Goal: Transaction & Acquisition: Purchase product/service

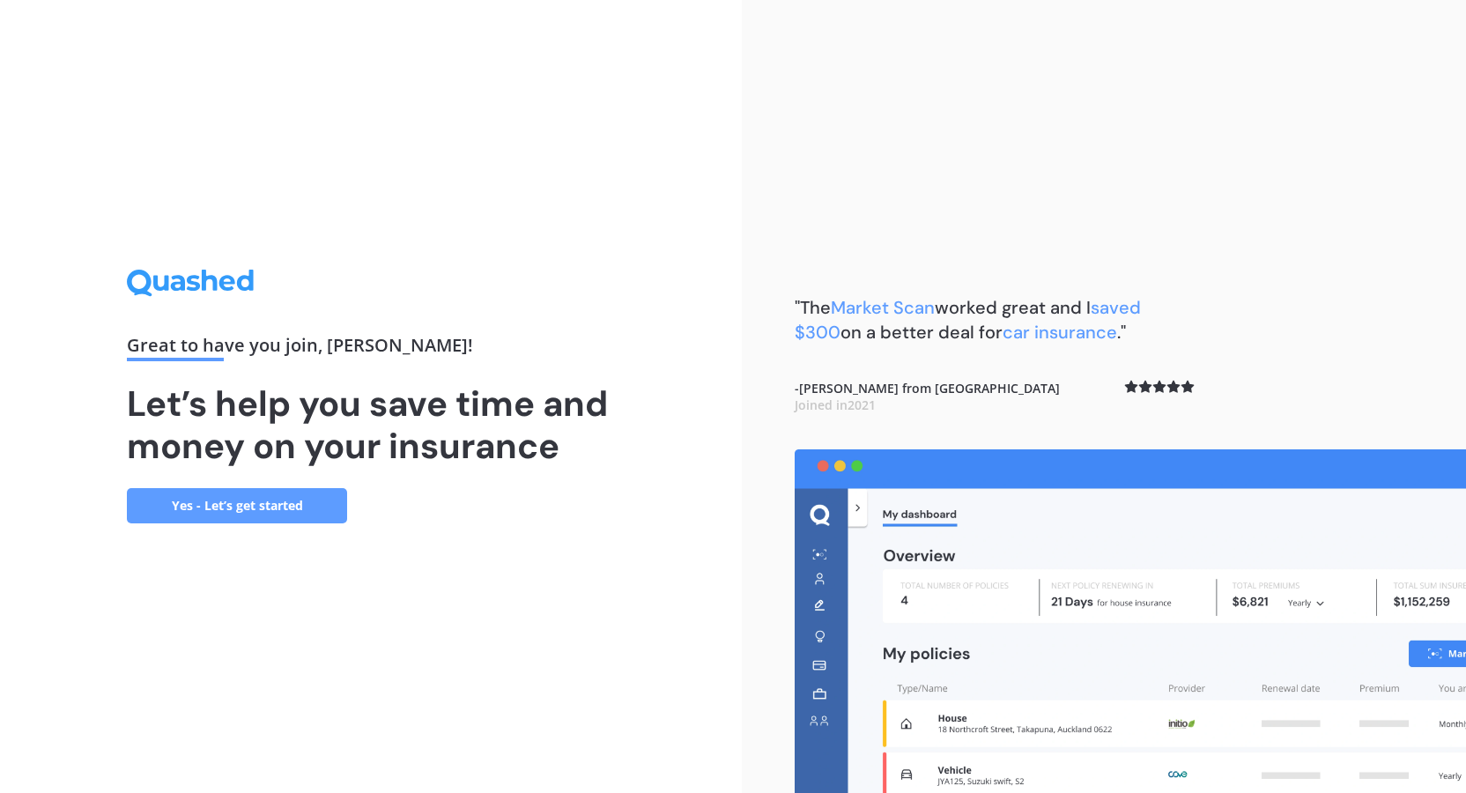
click at [187, 497] on link "Yes - Let’s get started" at bounding box center [237, 505] width 220 height 35
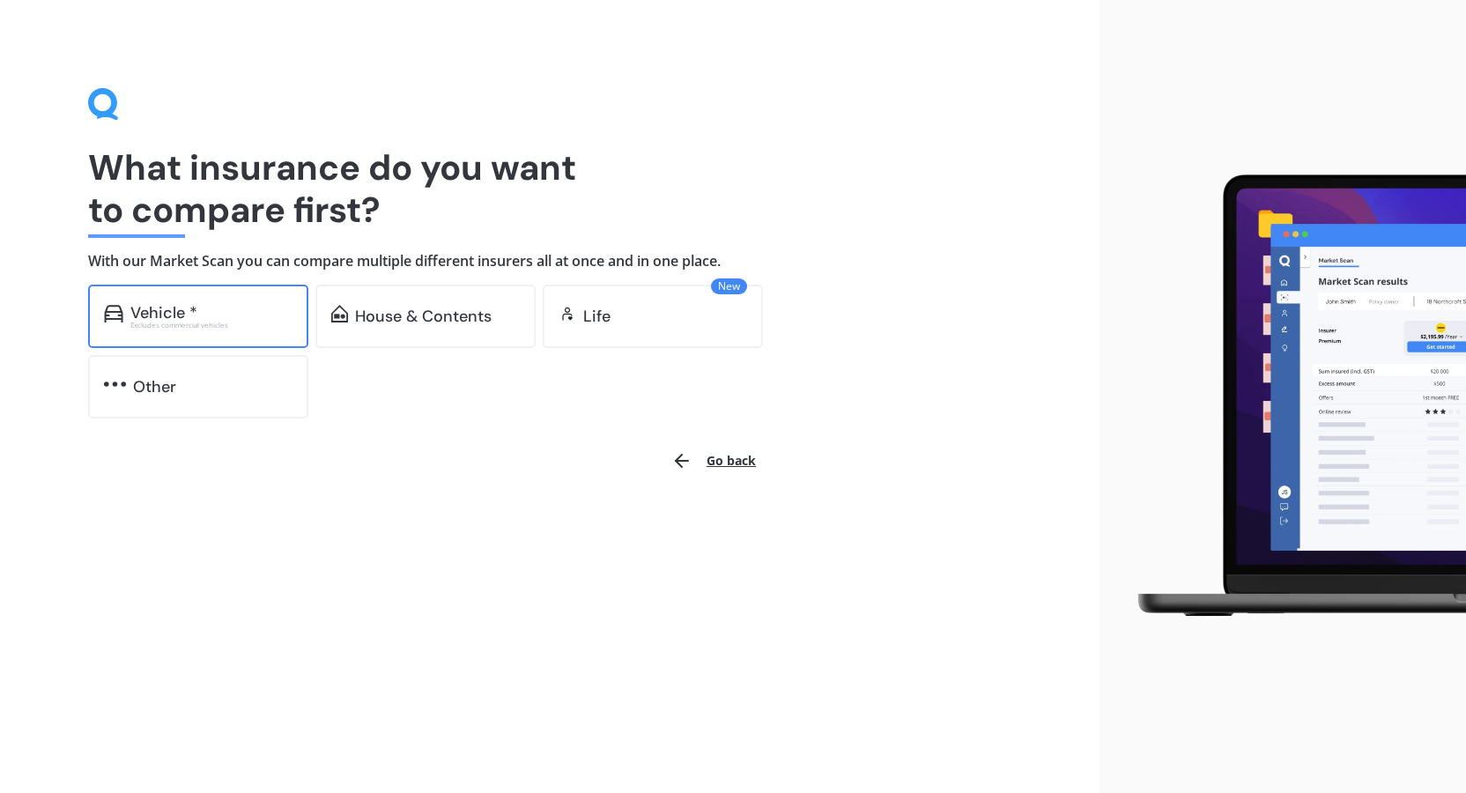
click at [163, 305] on div "Vehicle *" at bounding box center [163, 313] width 67 height 18
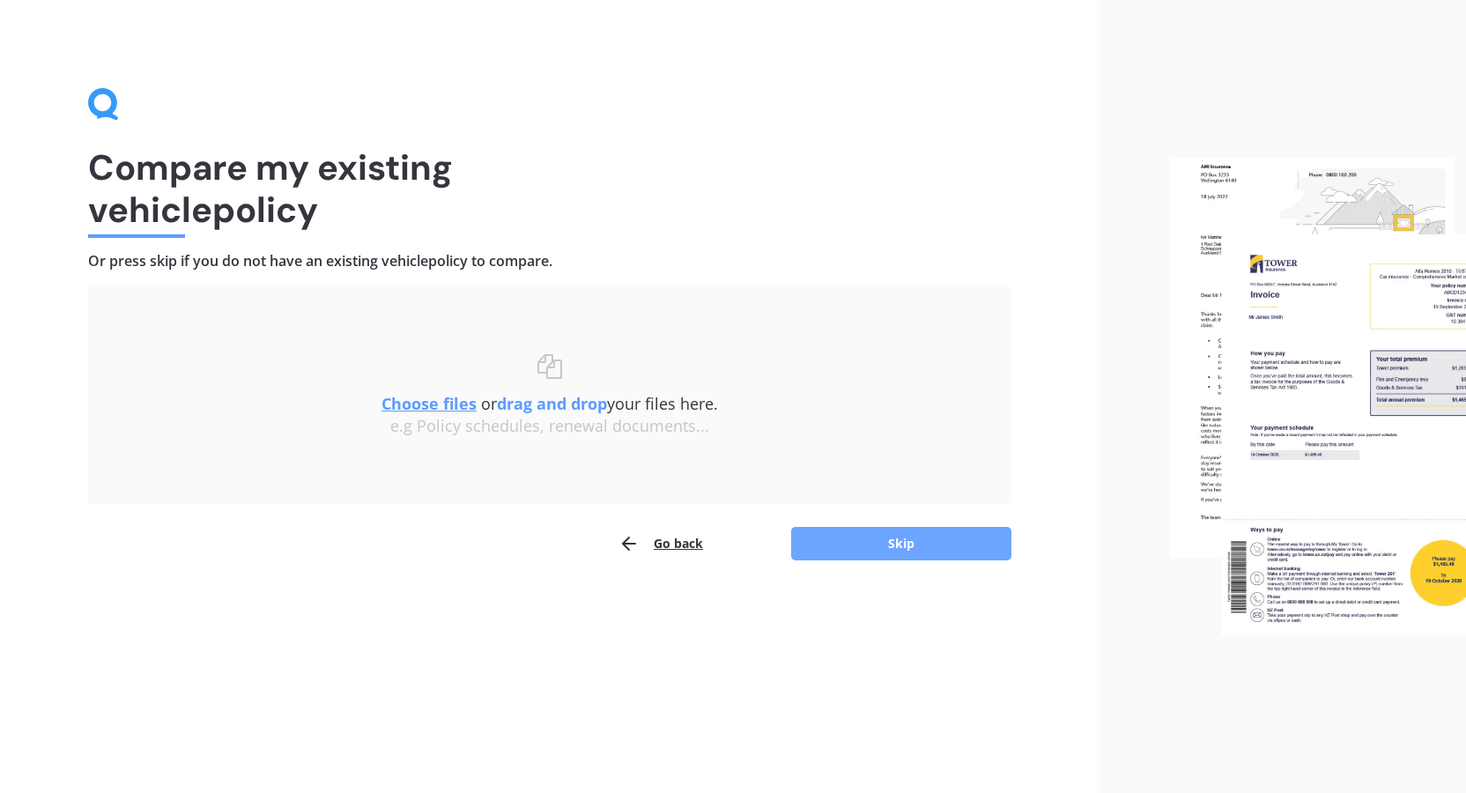
click at [888, 538] on button "Skip" at bounding box center [901, 543] width 220 height 33
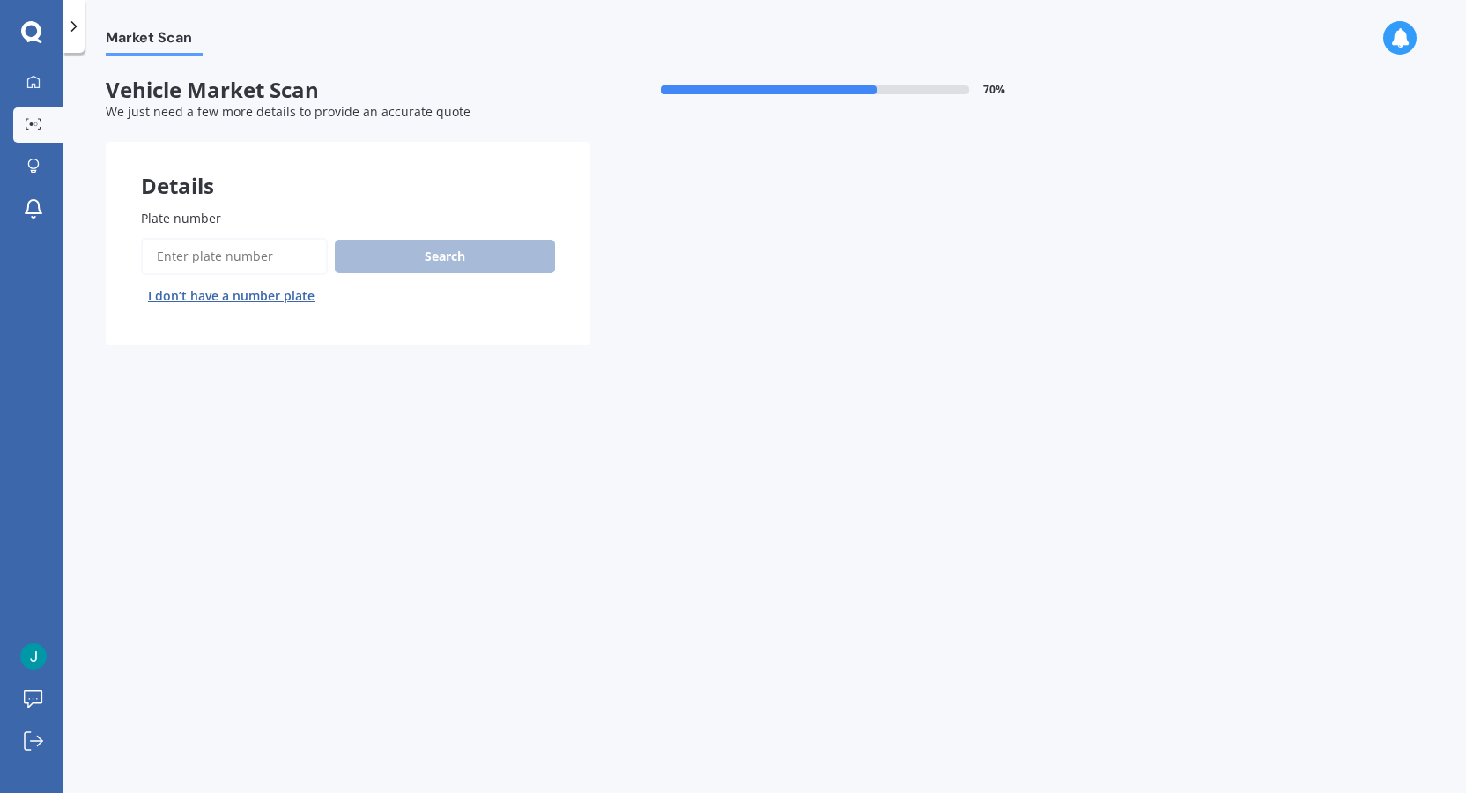
click at [242, 254] on input "Plate number" at bounding box center [234, 256] width 187 height 37
type input "PMB135"
click at [0, 0] on button "Next" at bounding box center [0, 0] width 0 height 0
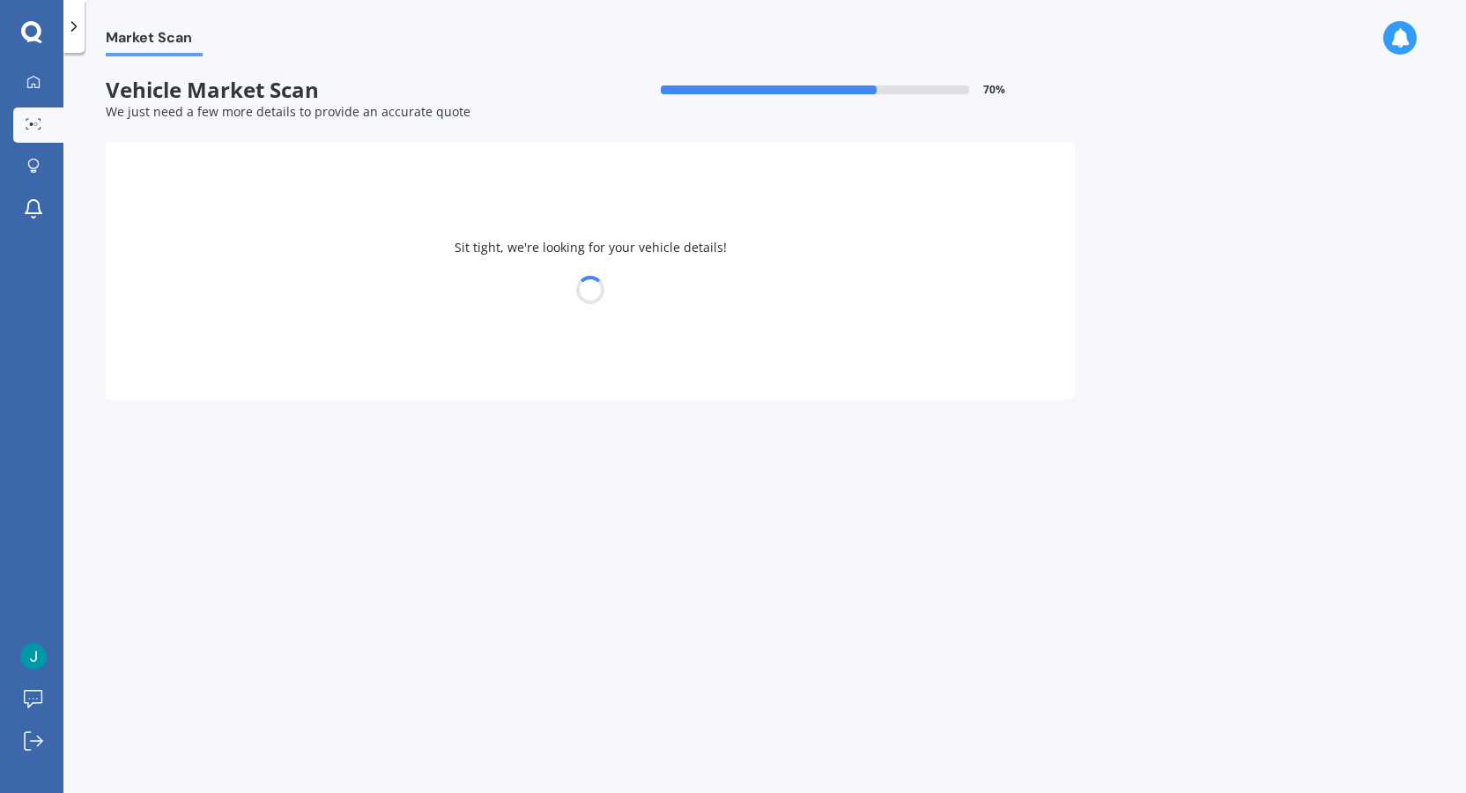
select select "MAZDA"
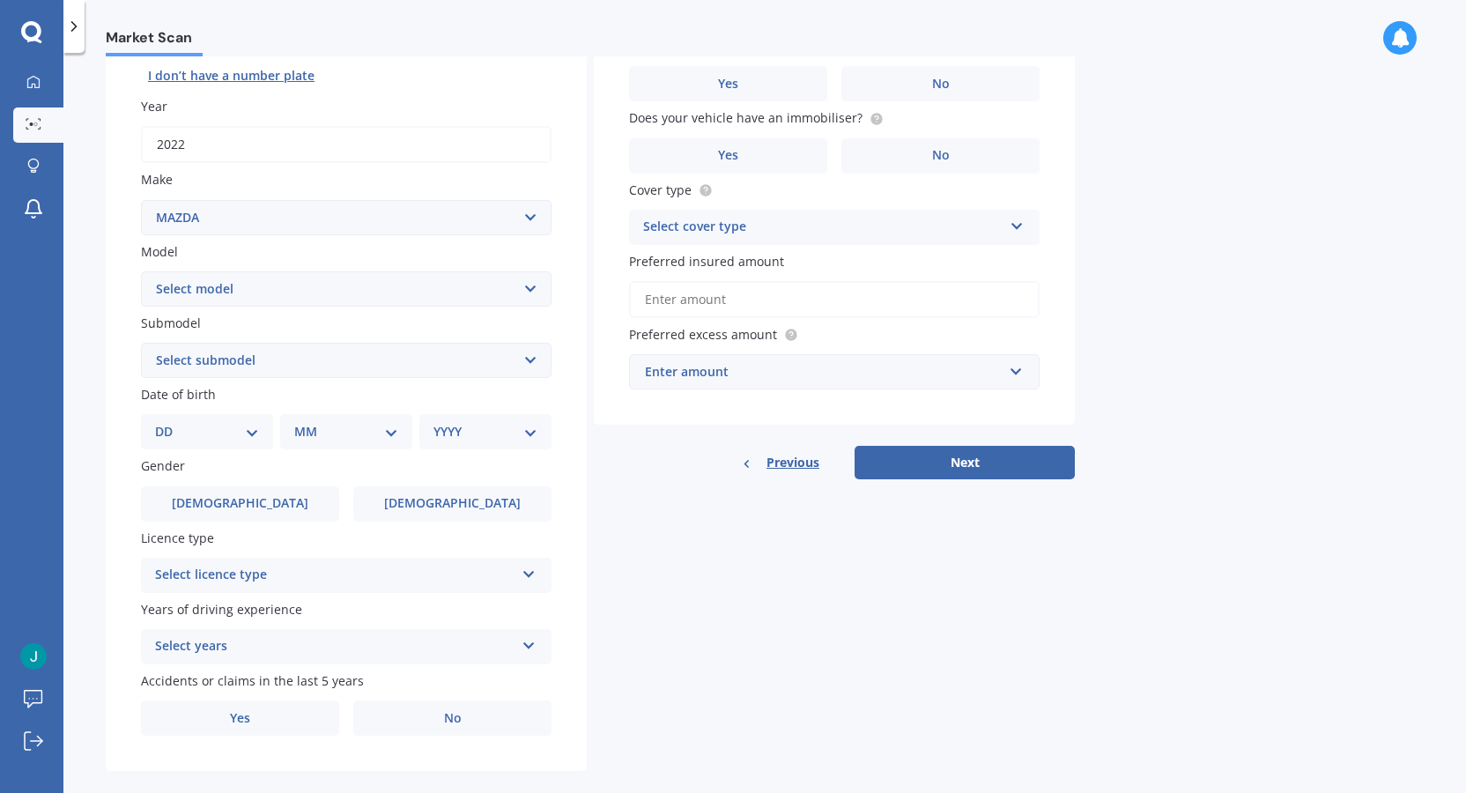
scroll to position [244, 0]
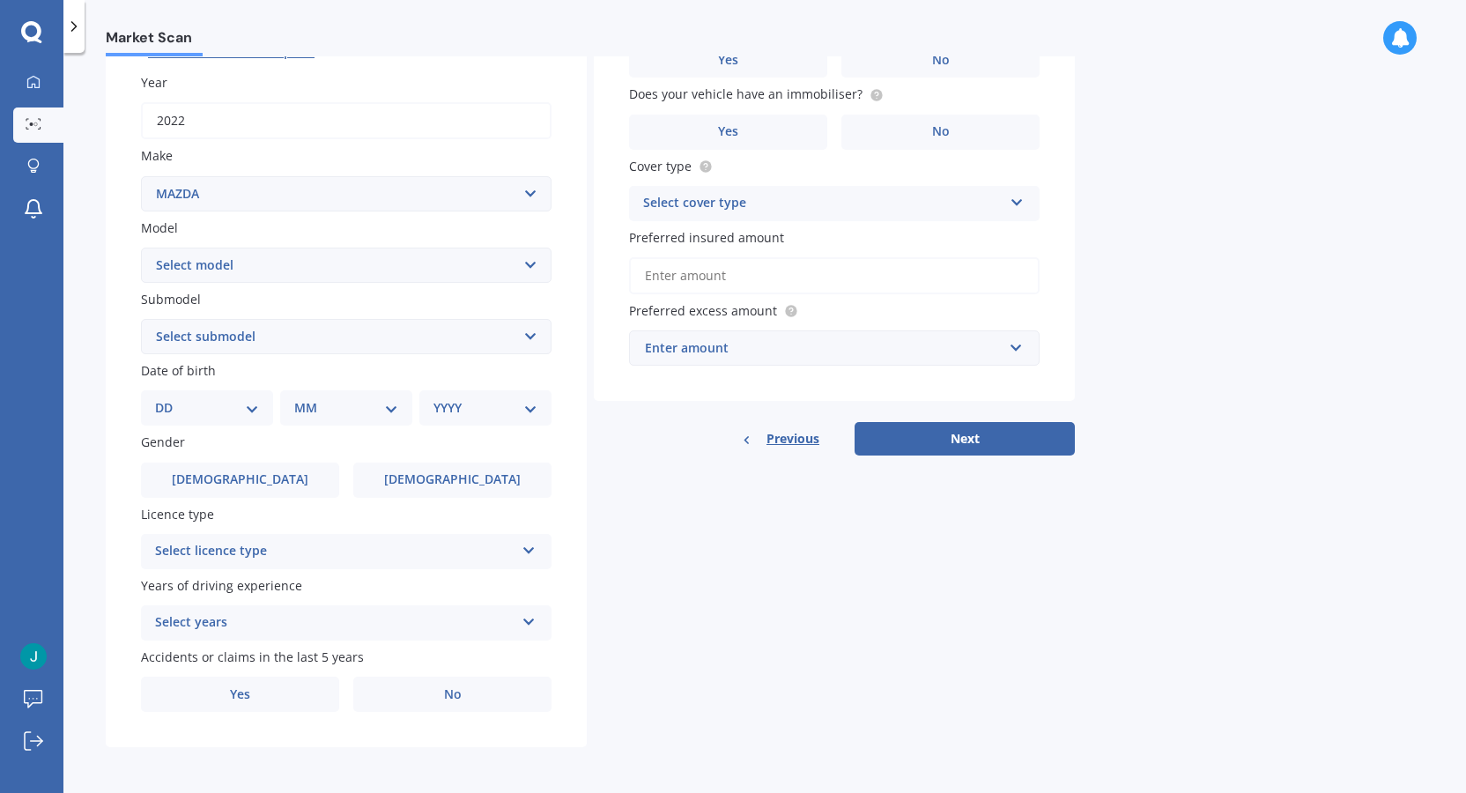
click at [256, 406] on select "DD 01 02 03 04 05 06 07 08 09 10 11 12 13 14 15 16 17 18 19 20 21 22 23 24 25 2…" at bounding box center [207, 407] width 104 height 19
select select "24"
click at [155, 398] on select "DD 01 02 03 04 05 06 07 08 09 10 11 12 13 14 15 16 17 18 19 20 21 22 23 24 25 2…" at bounding box center [207, 407] width 104 height 19
click at [390, 408] on select "MM 01 02 03 04 05 06 07 08 09 10 11 12" at bounding box center [349, 407] width 97 height 19
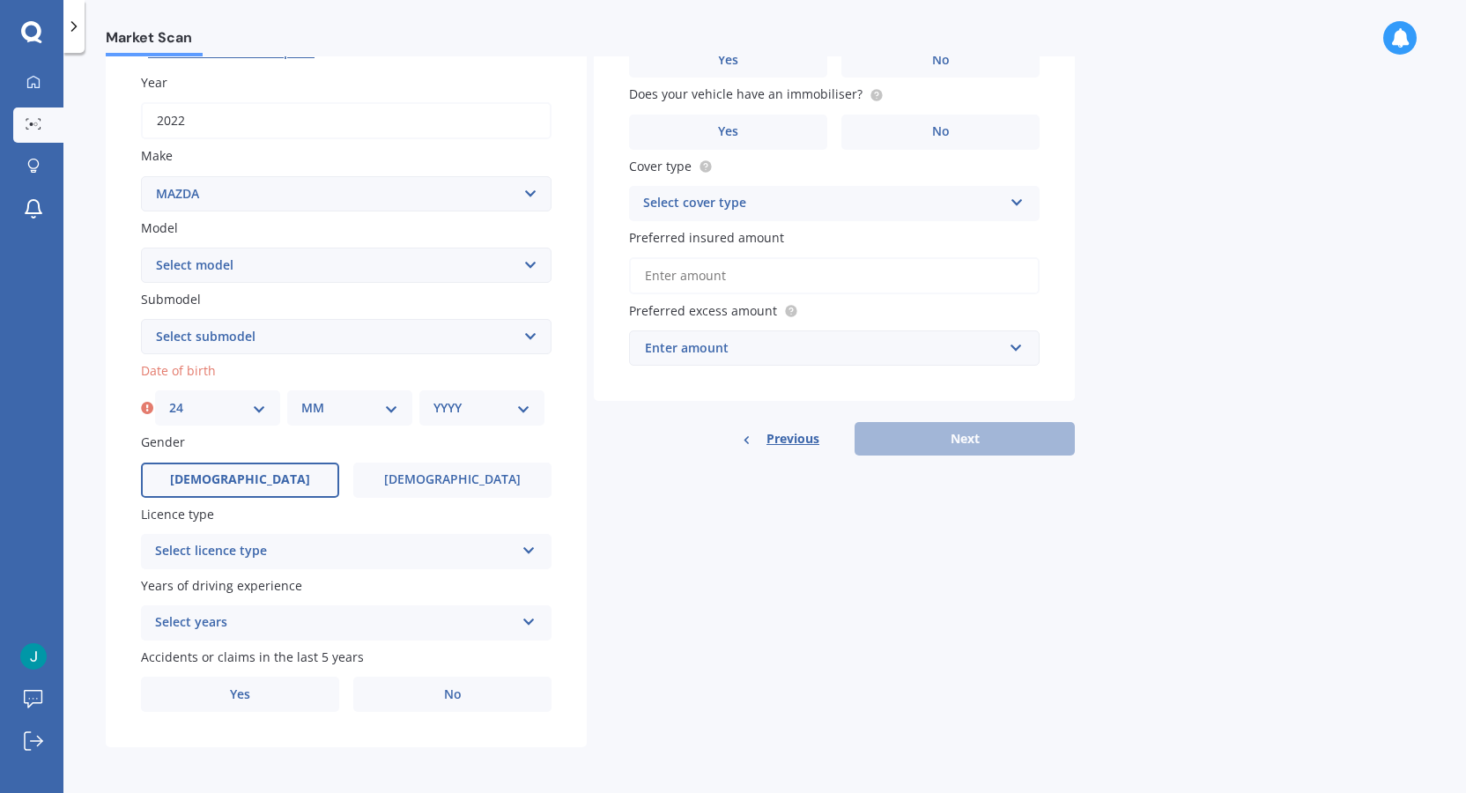
select select "03"
click at [301, 398] on select "MM 01 02 03 04 05 06 07 08 09 10 11 12" at bounding box center [349, 407] width 97 height 19
click at [526, 401] on select "YYYY 2025 2024 2023 2022 2021 2020 2019 2018 2017 2016 2015 2014 2013 2012 2011…" at bounding box center [481, 407] width 97 height 19
select select "1958"
click at [433, 398] on select "YYYY 2025 2024 2023 2022 2021 2020 2019 2018 2017 2016 2015 2014 2013 2012 2011…" at bounding box center [481, 407] width 97 height 19
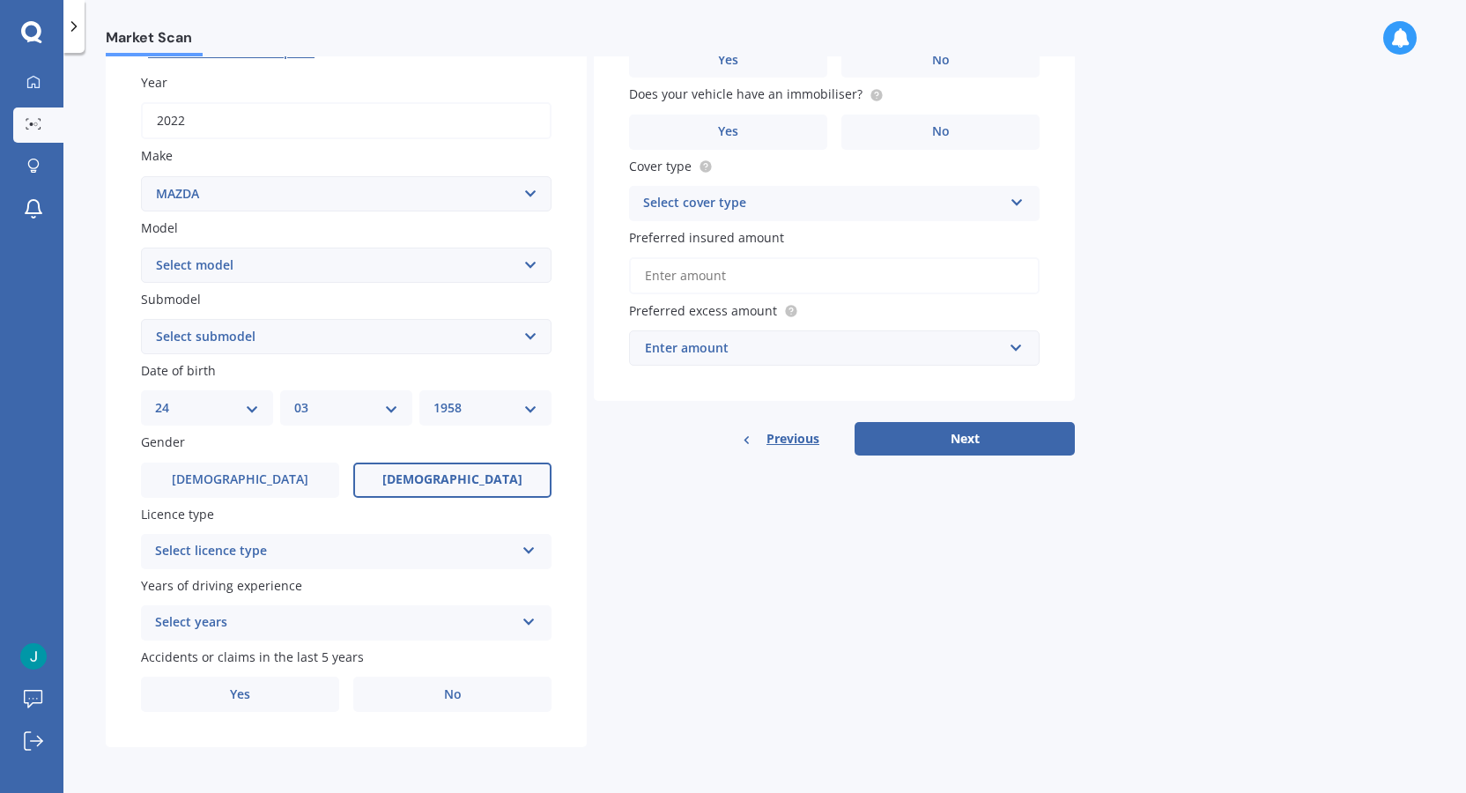
click at [445, 480] on span "[DEMOGRAPHIC_DATA]" at bounding box center [452, 479] width 140 height 15
click at [0, 0] on input "[DEMOGRAPHIC_DATA]" at bounding box center [0, 0] width 0 height 0
click at [530, 550] on icon at bounding box center [529, 547] width 15 height 12
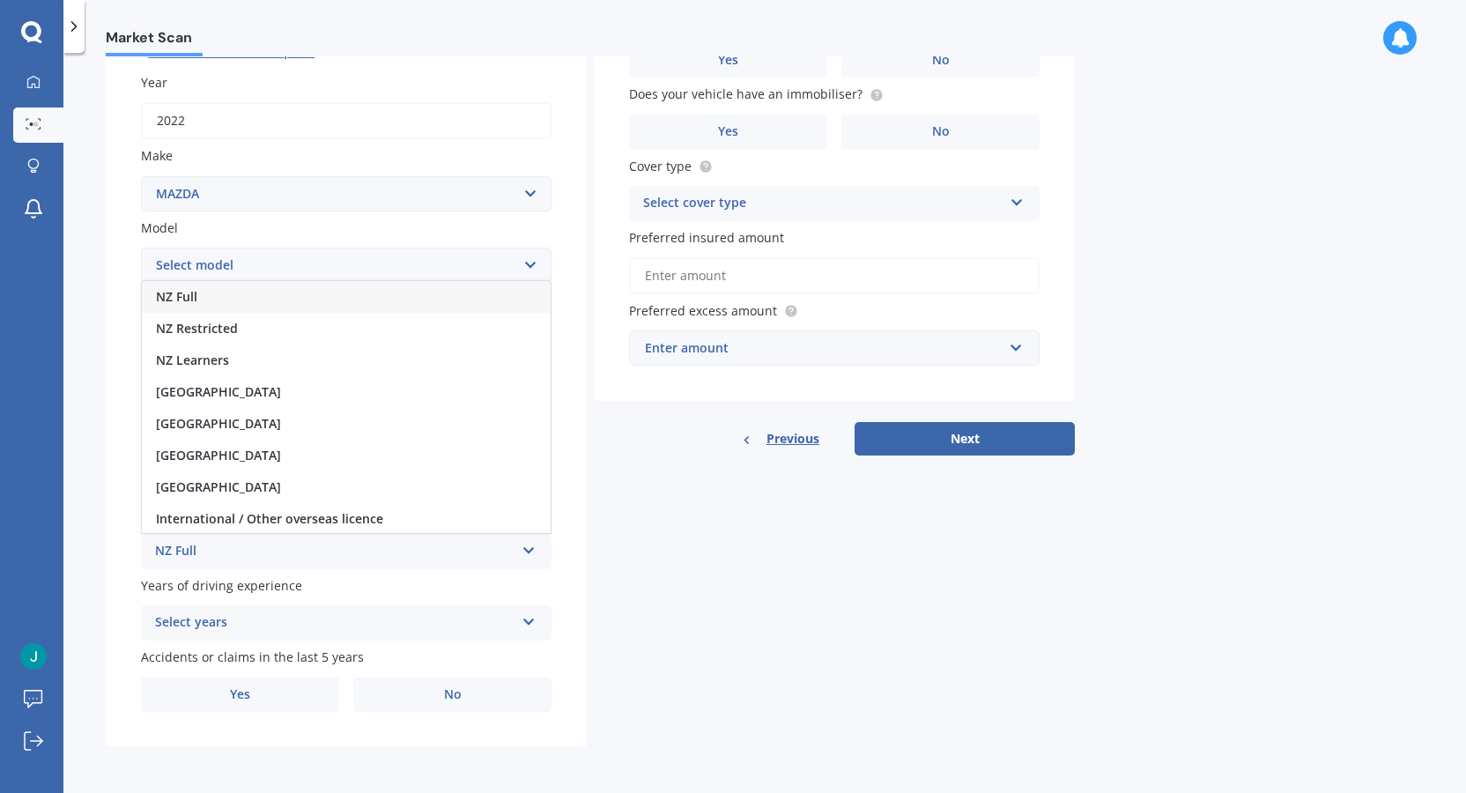
click at [203, 290] on div "NZ Full" at bounding box center [346, 297] width 409 height 32
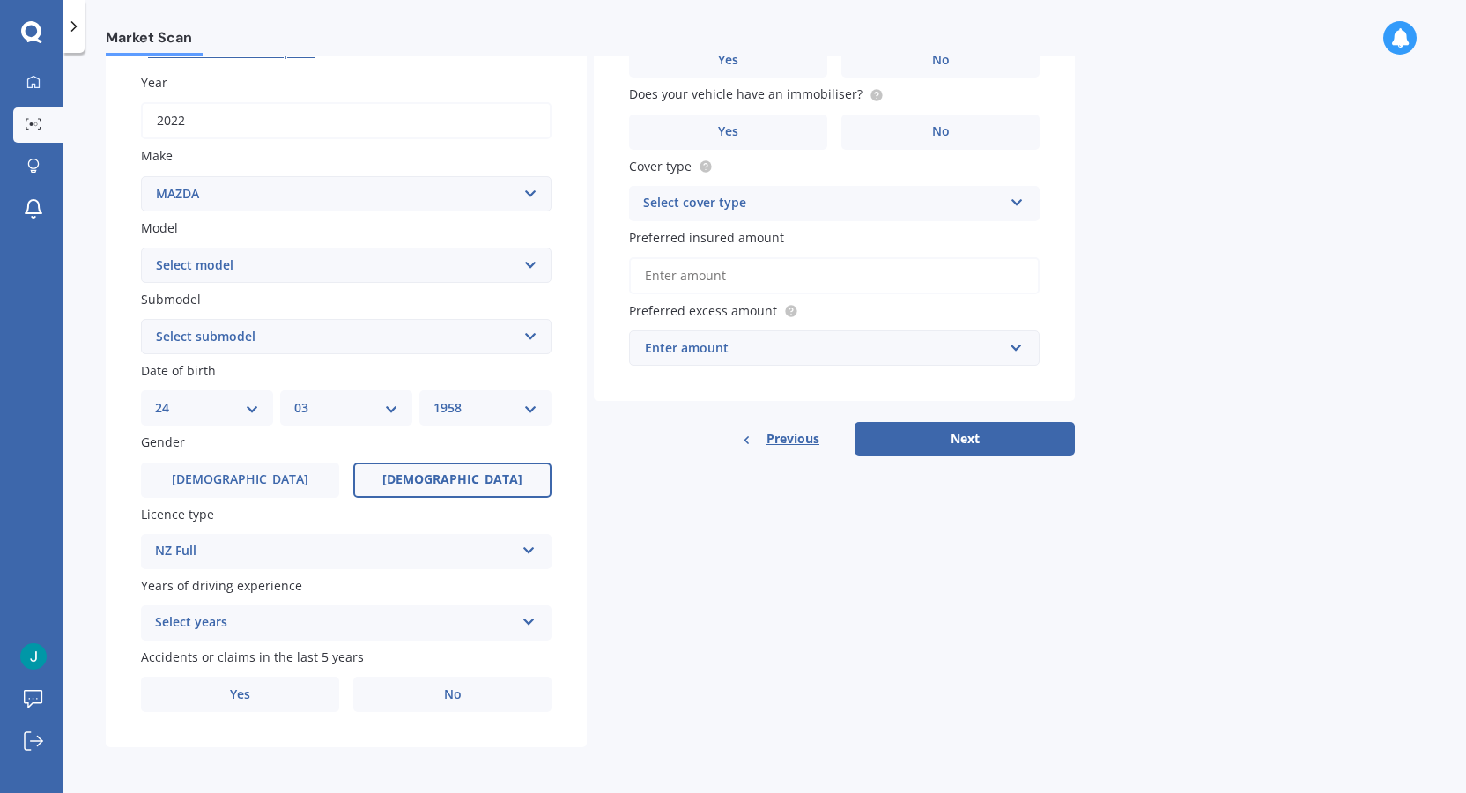
click at [529, 621] on icon at bounding box center [529, 618] width 15 height 12
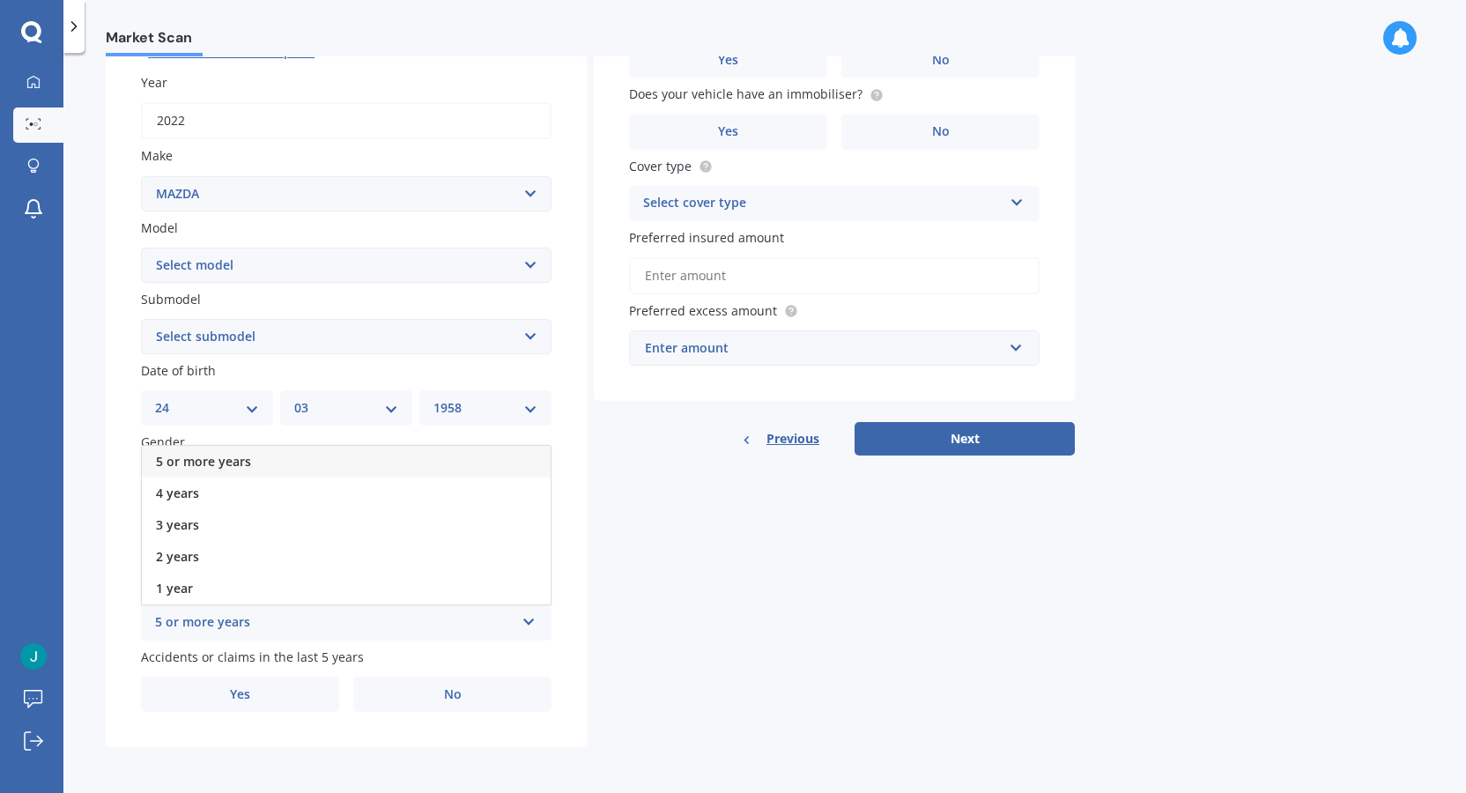
click at [207, 461] on span "5 or more years" at bounding box center [203, 461] width 95 height 17
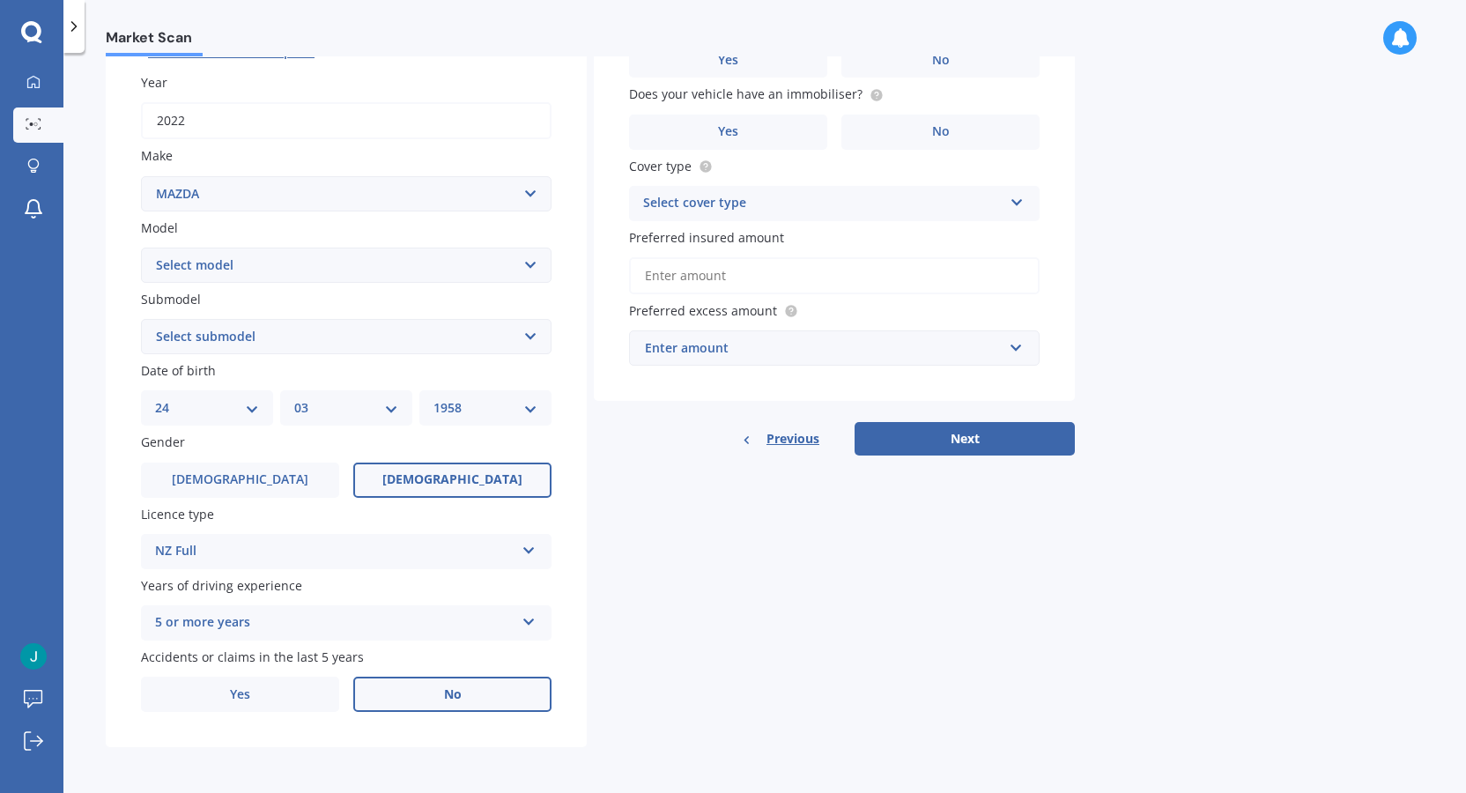
click at [448, 684] on label "No" at bounding box center [452, 694] width 198 height 35
click at [0, 0] on input "No" at bounding box center [0, 0] width 0 height 0
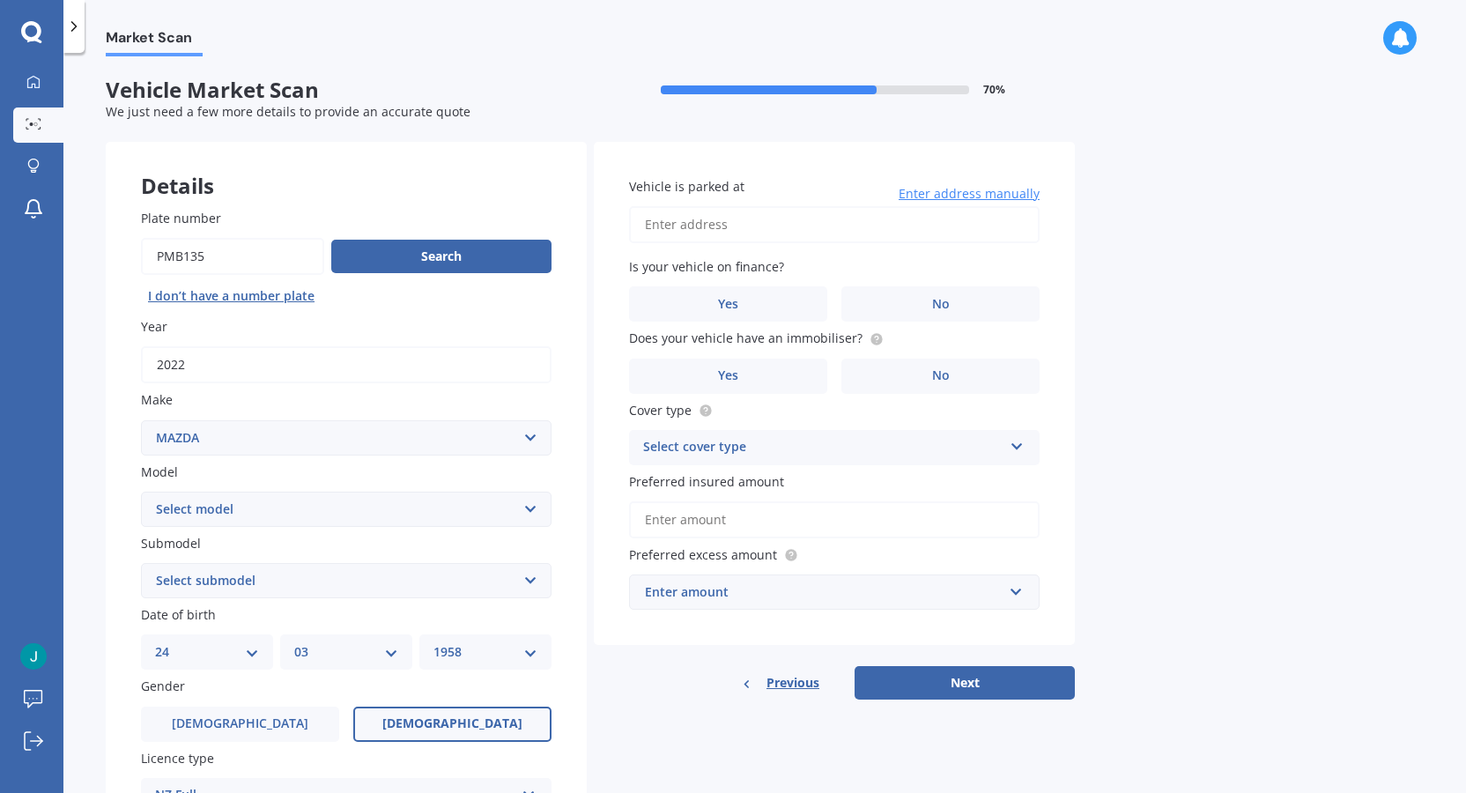
click at [721, 225] on input "Vehicle is parked at" at bounding box center [834, 224] width 411 height 37
type input "[STREET_ADDRESS]"
click at [929, 300] on label "No" at bounding box center [940, 303] width 198 height 35
click at [0, 0] on input "No" at bounding box center [0, 0] width 0 height 0
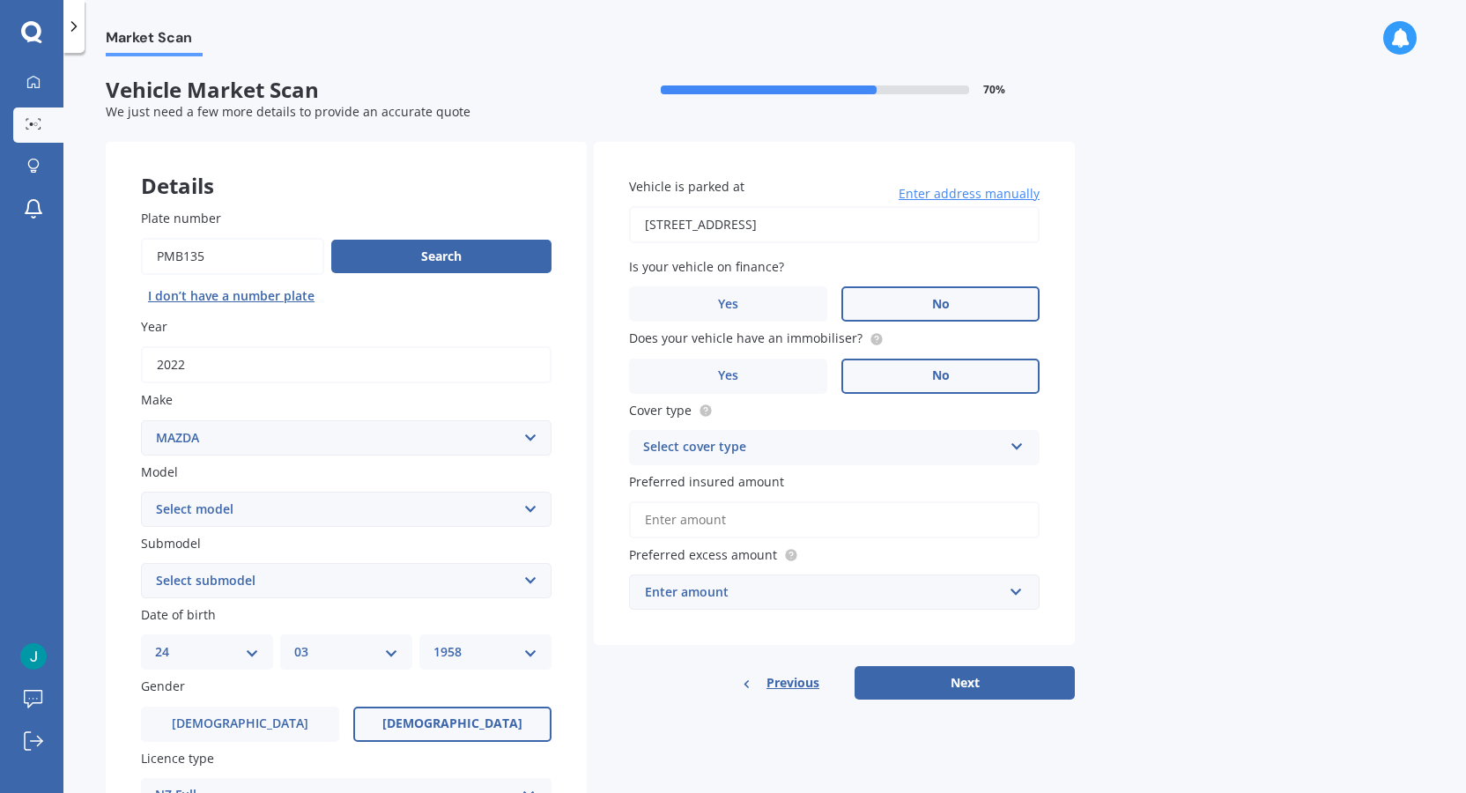
click at [946, 368] on span "No" at bounding box center [941, 375] width 18 height 15
click at [0, 0] on input "No" at bounding box center [0, 0] width 0 height 0
click at [1024, 445] on icon at bounding box center [1017, 443] width 15 height 12
click at [678, 479] on span "Comprehensive" at bounding box center [690, 481] width 93 height 17
click at [975, 677] on button "Next" at bounding box center [965, 682] width 220 height 33
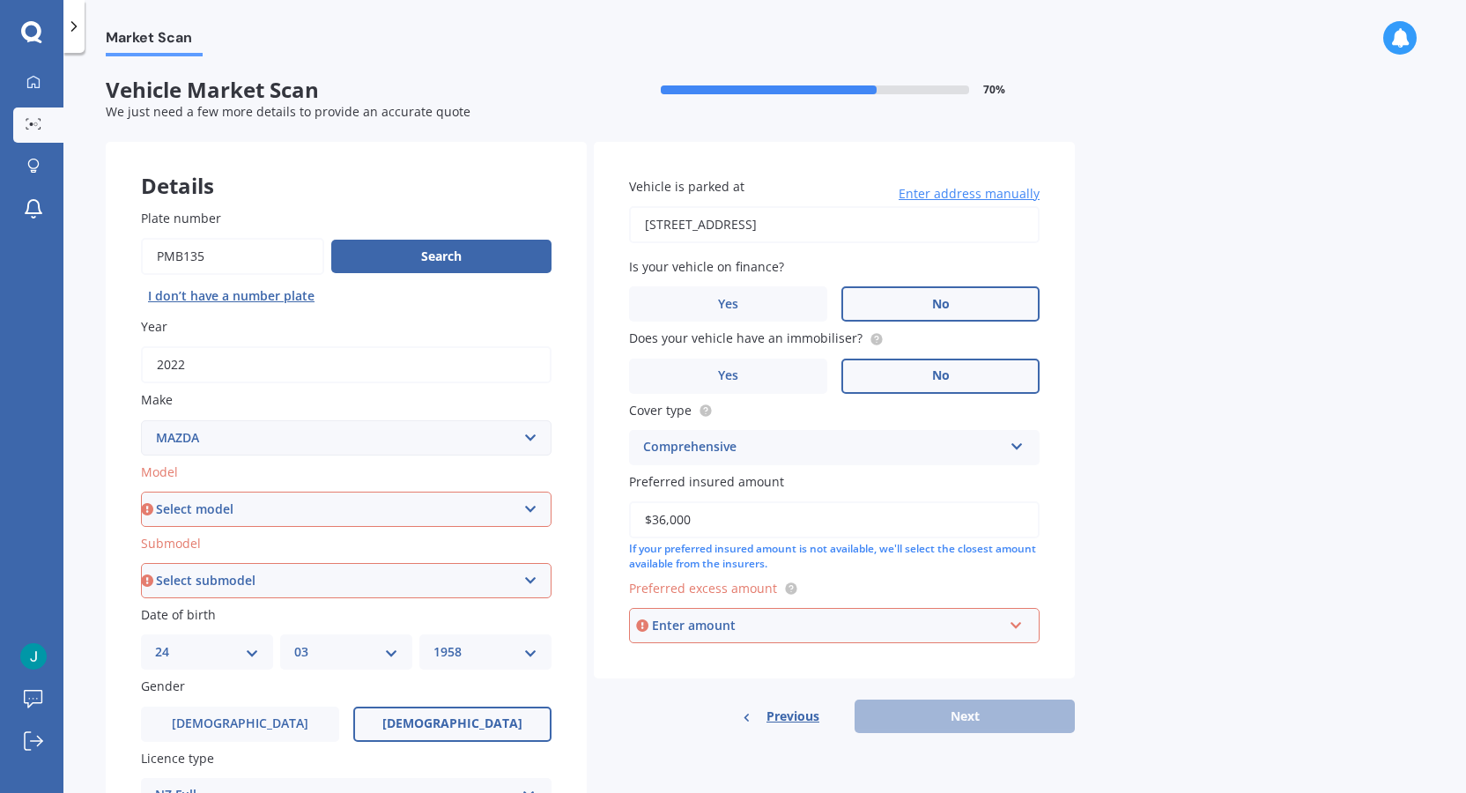
type input "$36,000"
click at [737, 622] on div "Enter amount" at bounding box center [827, 625] width 351 height 19
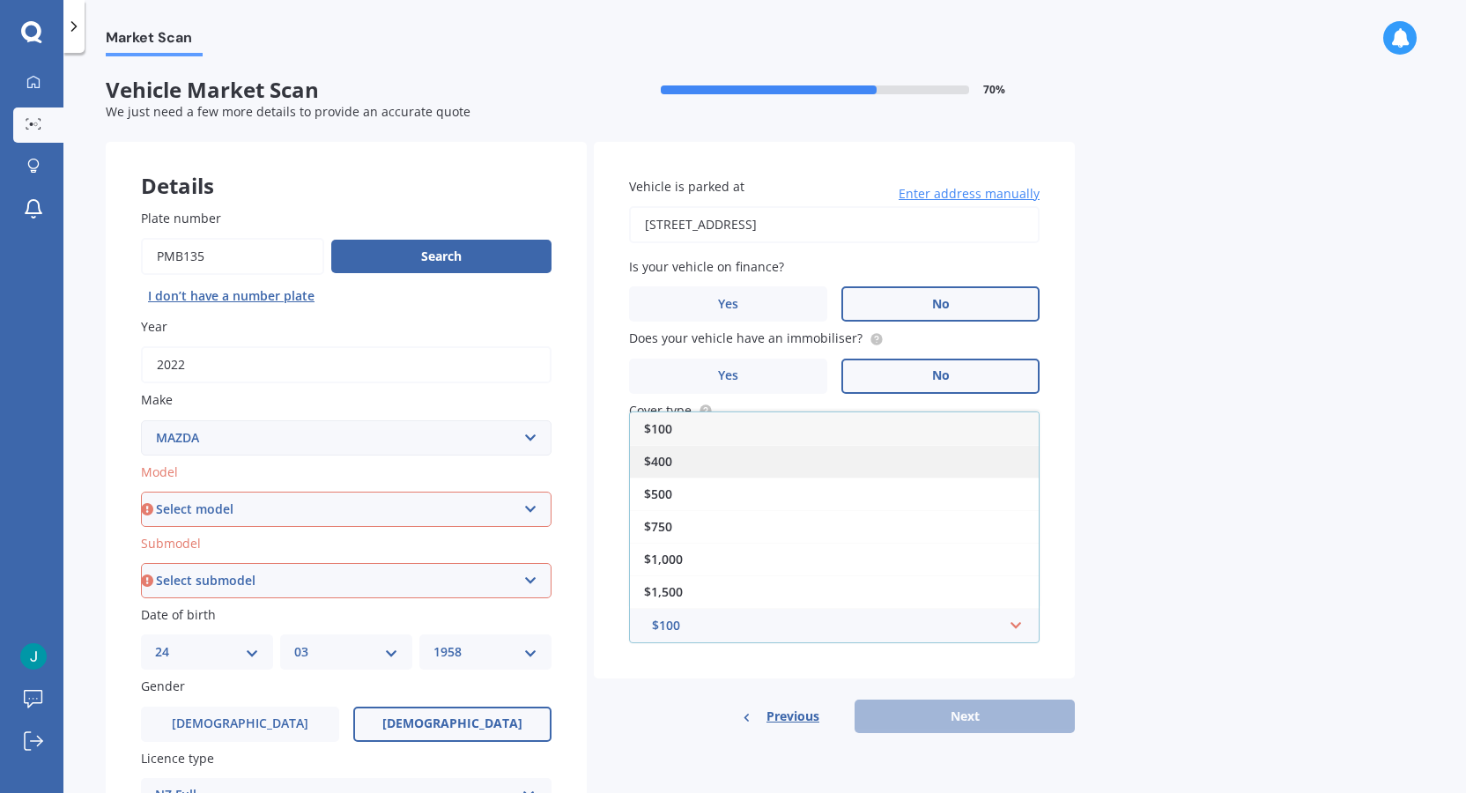
click at [662, 454] on span "$400" at bounding box center [658, 461] width 28 height 17
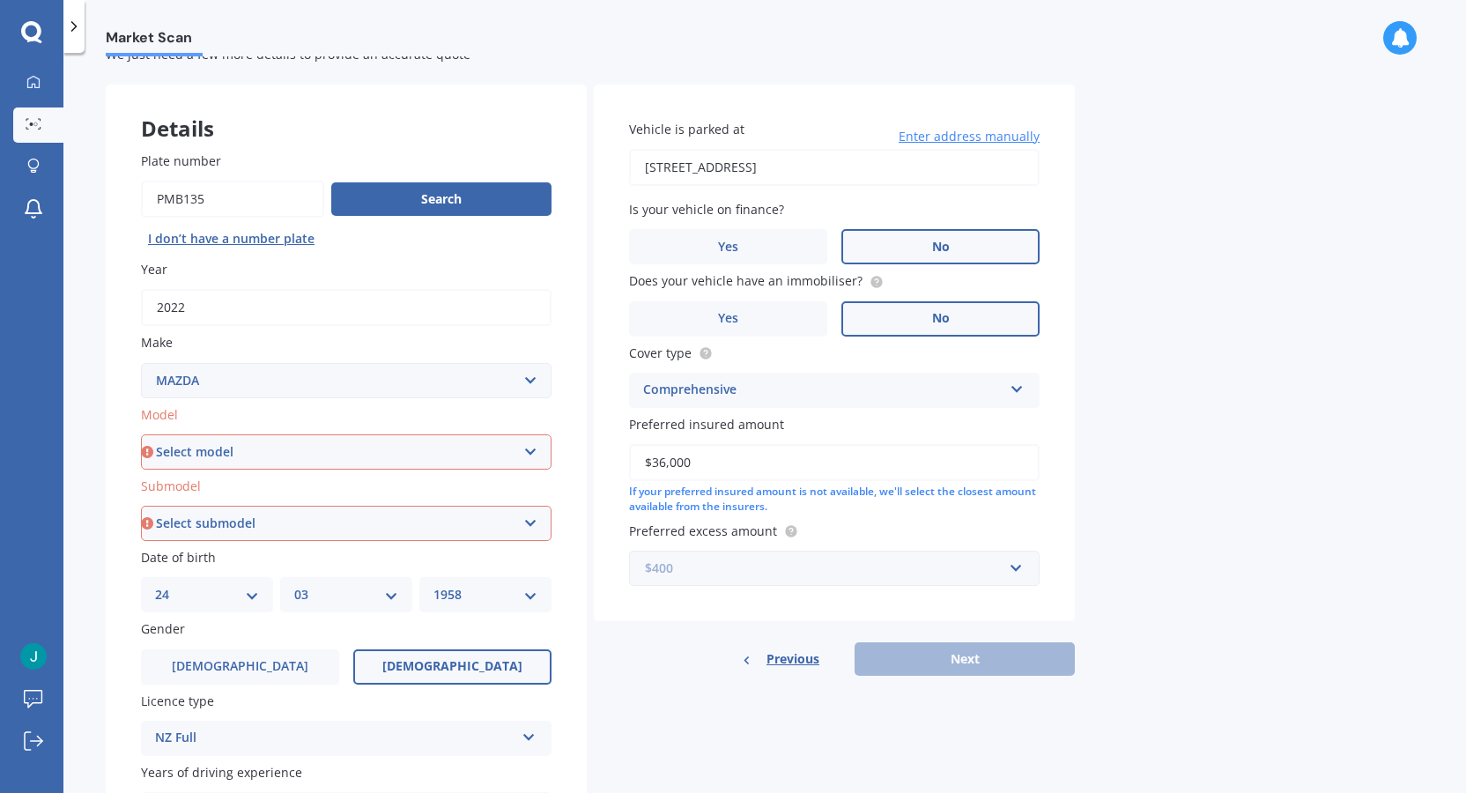
scroll to position [88, 0]
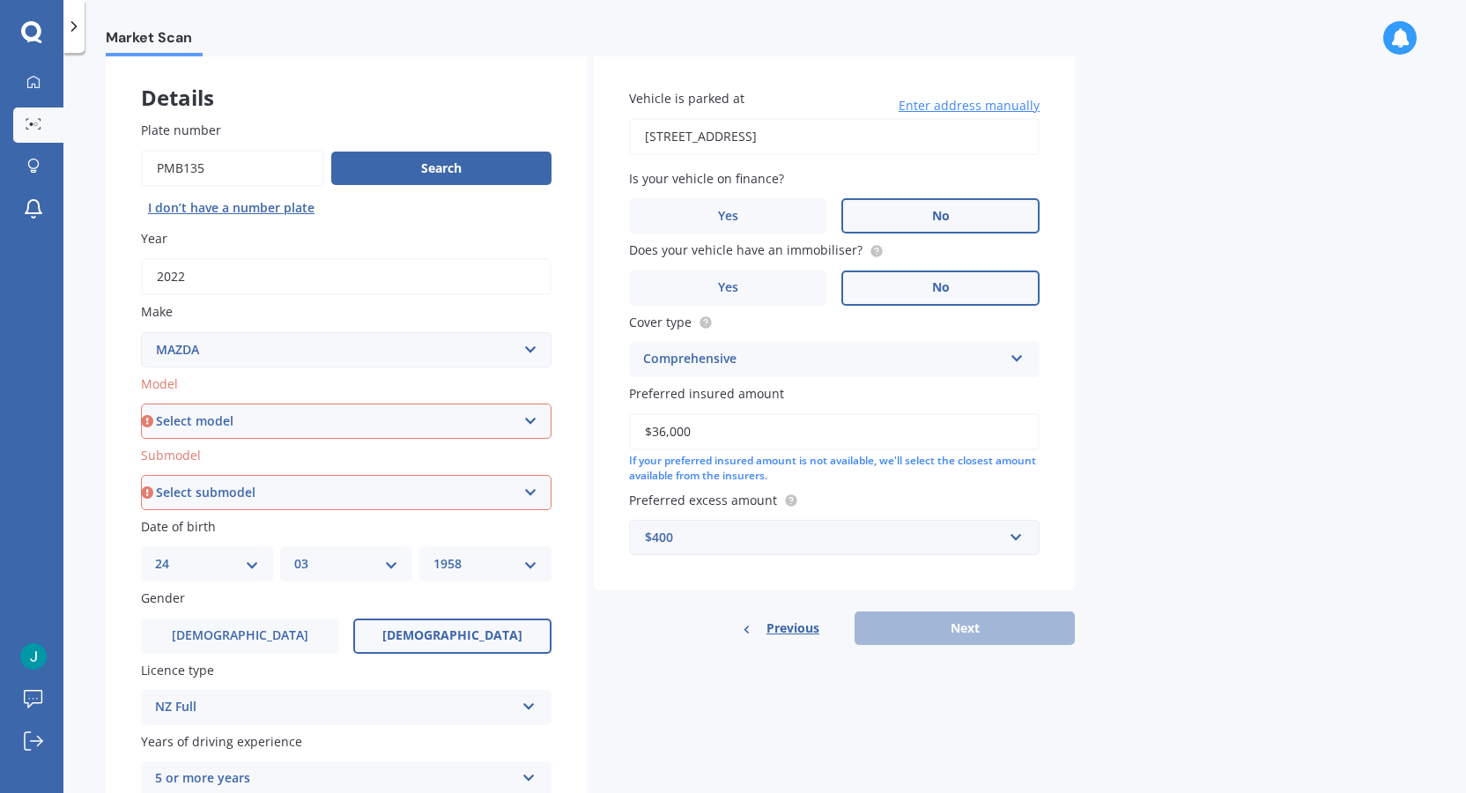
click at [963, 627] on div "Previous Next" at bounding box center [834, 627] width 481 height 33
click at [662, 534] on div "$400" at bounding box center [824, 537] width 358 height 19
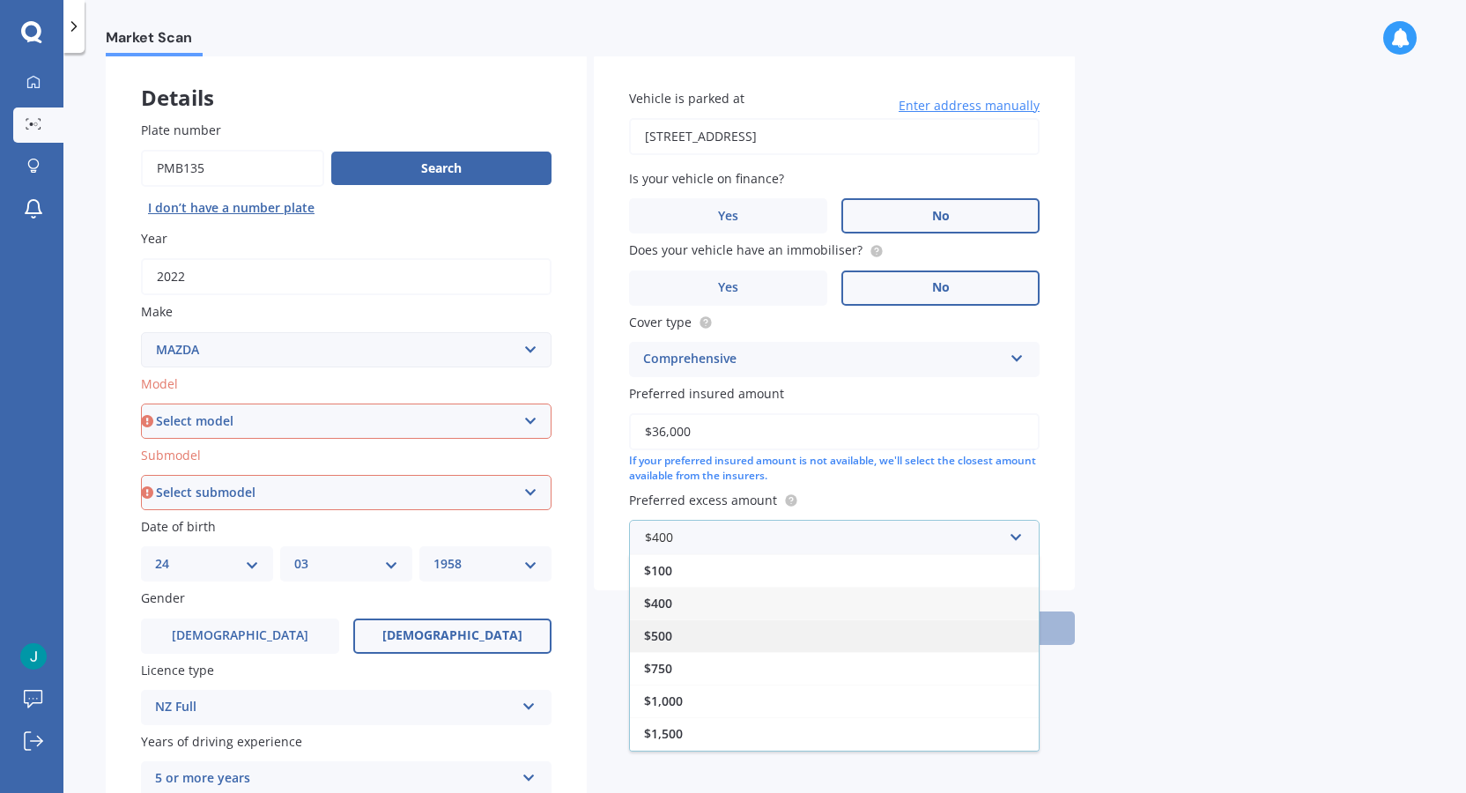
click at [667, 636] on span "$500" at bounding box center [658, 635] width 28 height 17
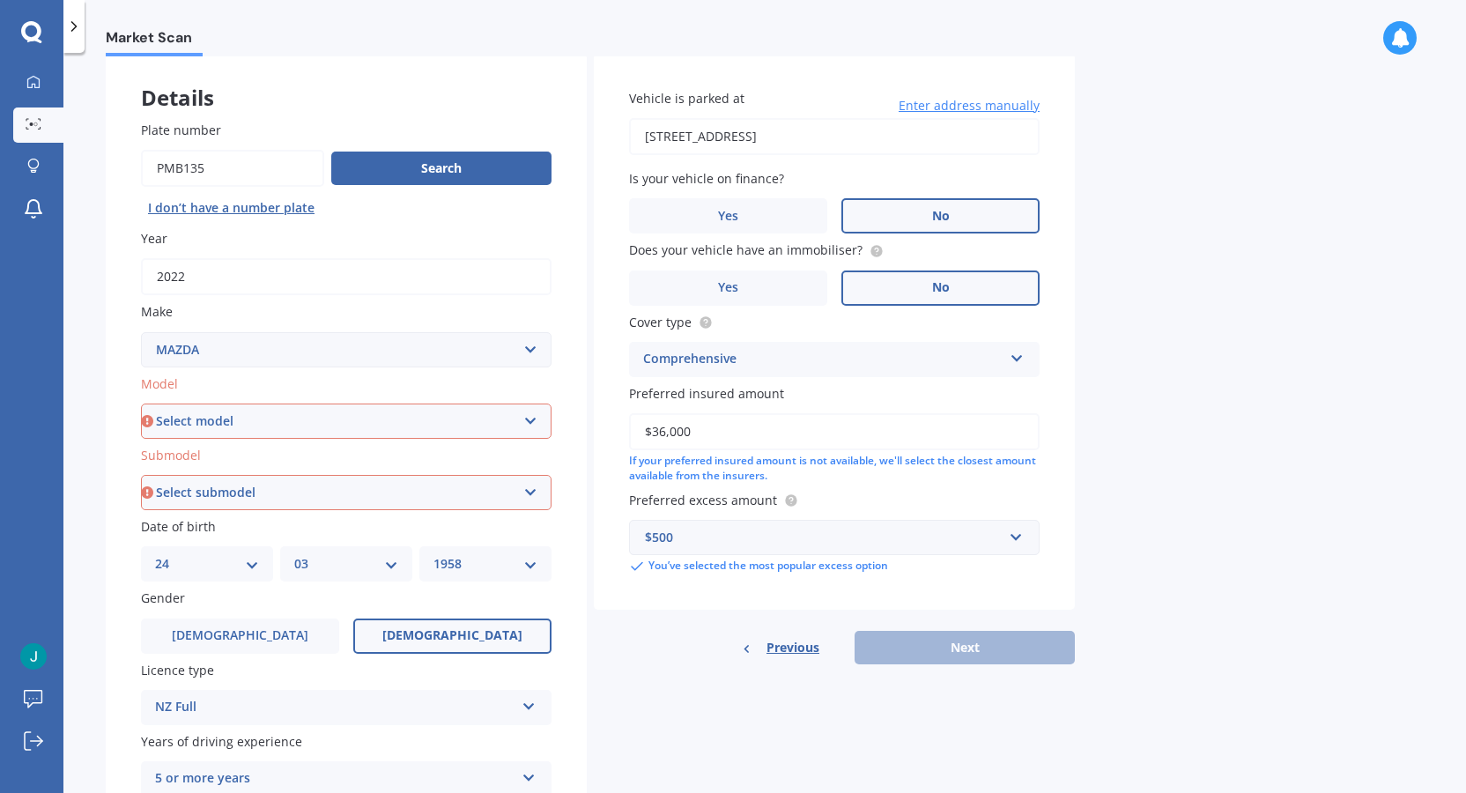
click at [960, 648] on div "Previous Next" at bounding box center [834, 647] width 481 height 33
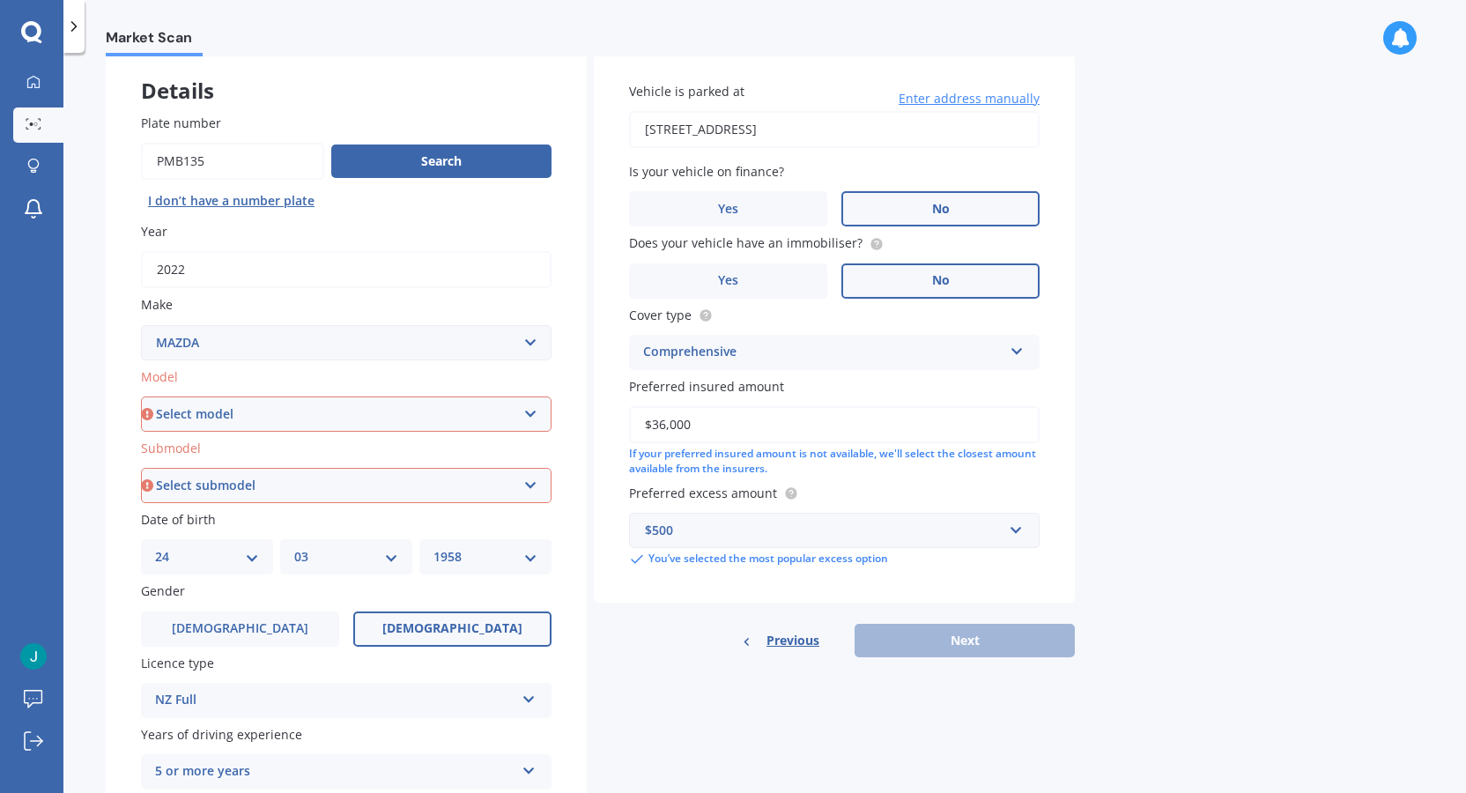
scroll to position [68, 0]
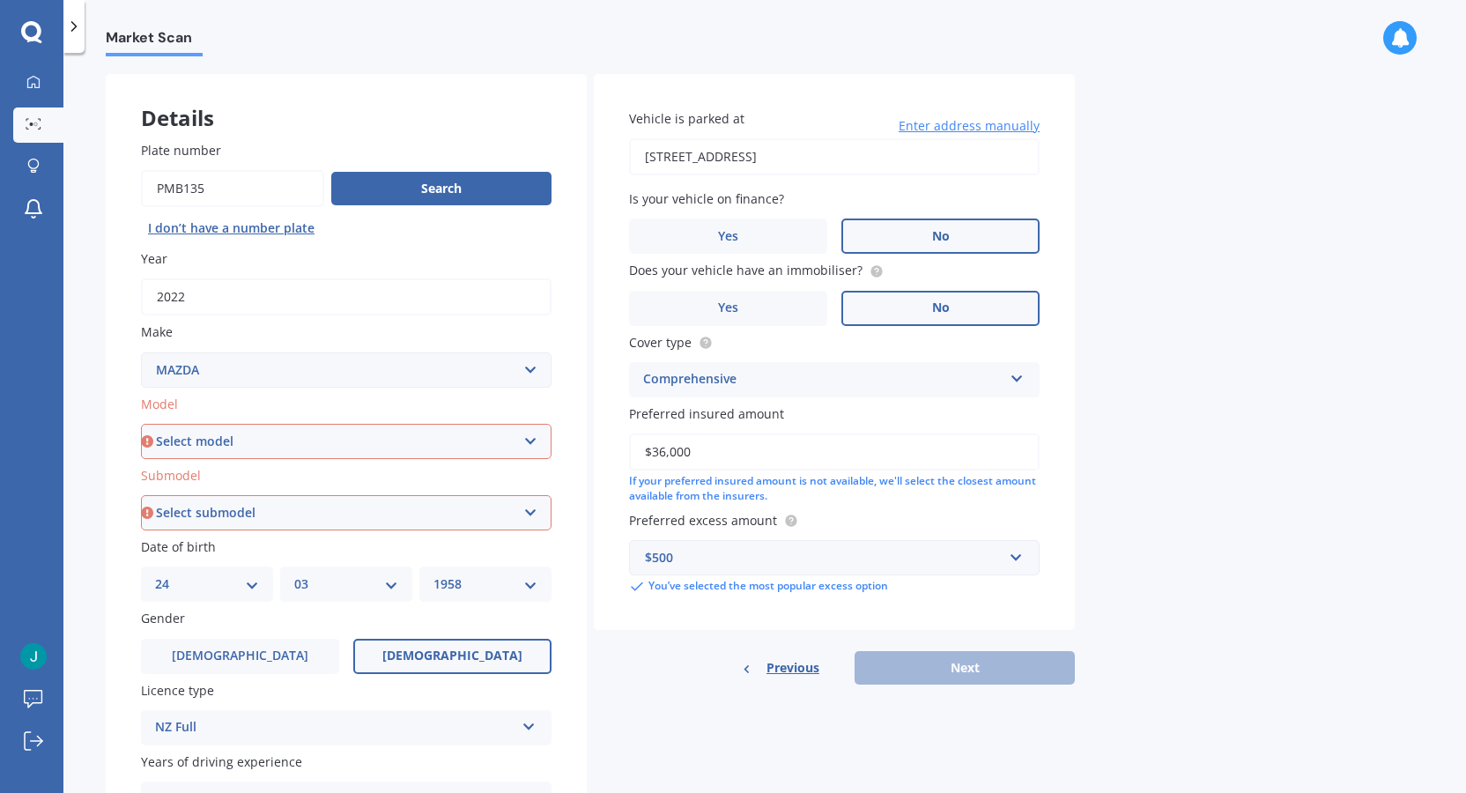
click at [531, 445] on select "Select model 121 2 3 323 323 / Familia 6 626 929 Atenza Autozam Axela AZ3 B2000…" at bounding box center [346, 441] width 411 height 35
select select "CX5"
click at [141, 424] on select "Select model 121 2 3 323 323 / Familia 6 626 929 Atenza Autozam Axela AZ3 B2000…" at bounding box center [346, 441] width 411 height 35
click at [529, 514] on select "Select submodel 2.2 Diesel 2WD XD 2.5S 4WD Diesel Limited 4WD GSX 2.2 Diesel St…" at bounding box center [346, 512] width 411 height 35
click at [592, 544] on div "Details Plate number Search I don’t have a number plate Year [DATE] Make Select…" at bounding box center [590, 499] width 969 height 850
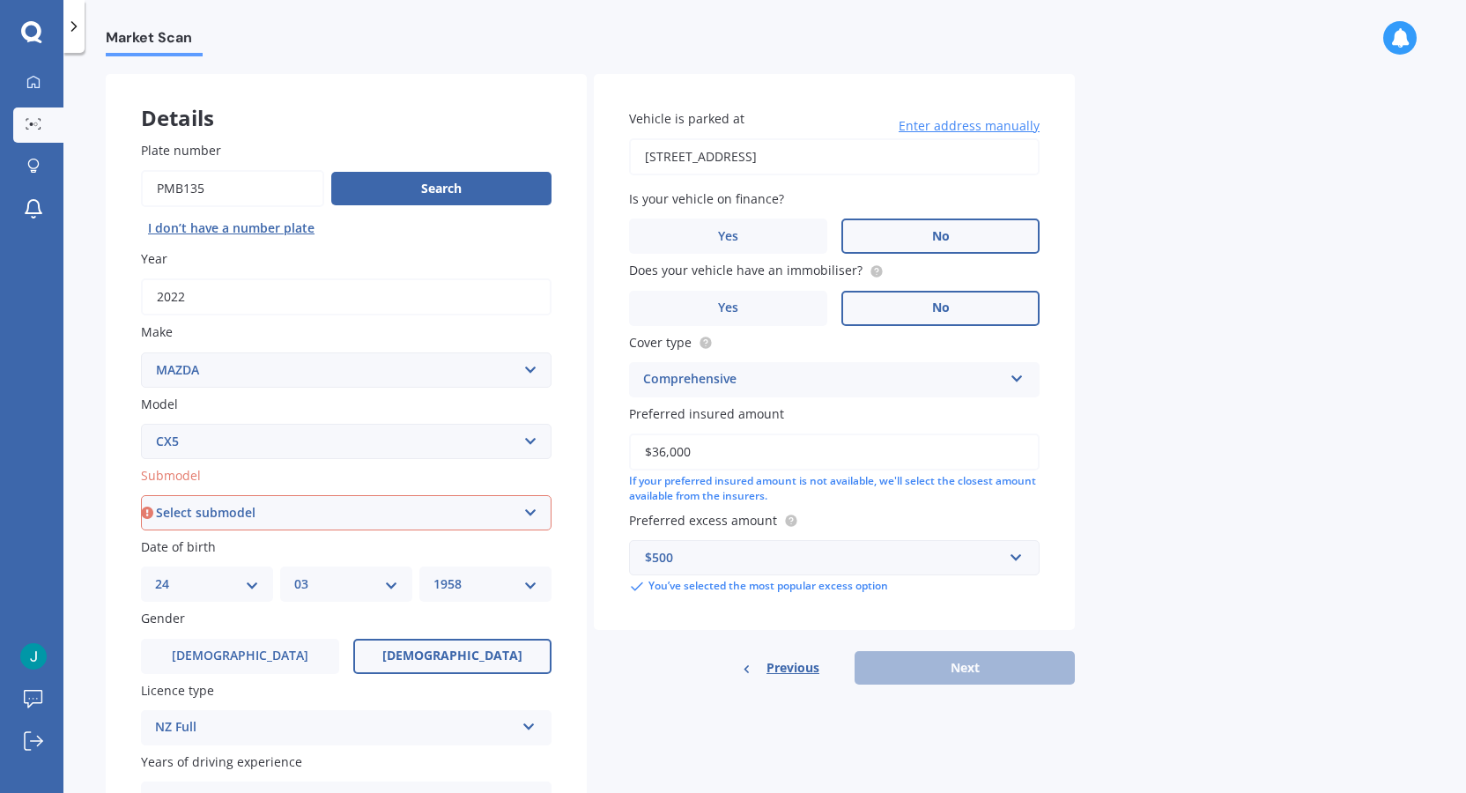
click at [532, 513] on select "Select submodel 2.2 Diesel 2WD XD 2.5S 4WD Diesel Limited 4WD GSX 2.2 Diesel St…" at bounding box center [346, 512] width 411 height 35
drag, startPoint x: 580, startPoint y: 558, endPoint x: 554, endPoint y: 541, distance: 30.5
click at [574, 551] on div "Plate number Search I don’t have a number plate Year [DATE] Make Select make AC…" at bounding box center [346, 515] width 481 height 818
click at [268, 511] on select "Select submodel 2.2 Diesel 2WD XD 2.5S 4WD Diesel Limited 4WD GSX 2.2 Diesel St…" at bounding box center [346, 512] width 411 height 35
click at [141, 495] on select "Select submodel 2.2 Diesel 2WD XD 2.5S 4WD Diesel Limited 4WD GSX 2.2 Diesel St…" at bounding box center [346, 512] width 411 height 35
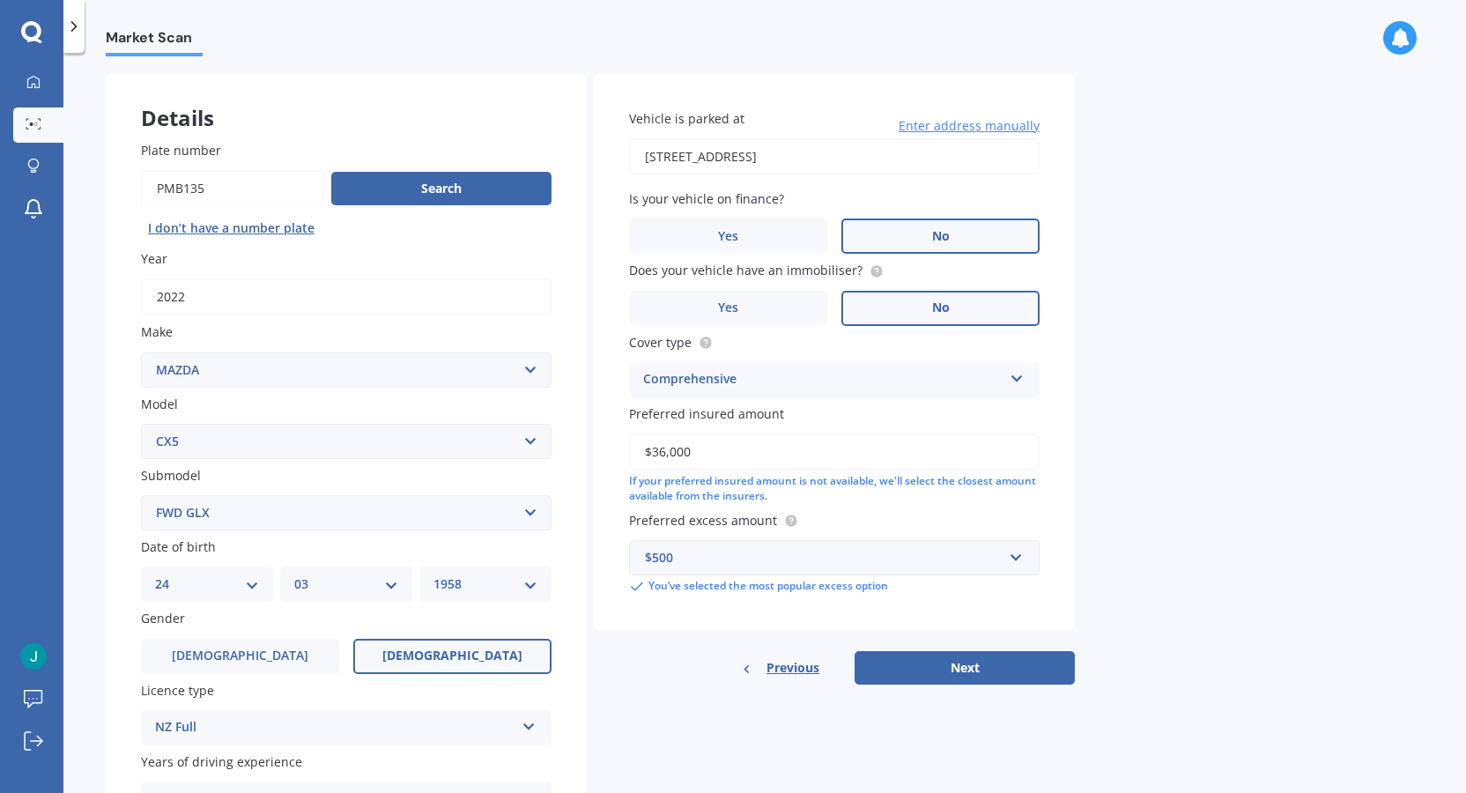
click at [537, 507] on select "Select submodel 2.2 Diesel 2WD XD 2.5S 4WD Diesel Limited 4WD GSX 2.2 Diesel St…" at bounding box center [346, 512] width 411 height 35
select select "AWD GSX"
click at [141, 495] on select "Select submodel 2.2 Diesel 2WD XD 2.5S 4WD Diesel Limited 4WD GSX 2.2 Diesel St…" at bounding box center [346, 512] width 411 height 35
click at [1015, 667] on button "Next" at bounding box center [965, 667] width 220 height 33
select select "24"
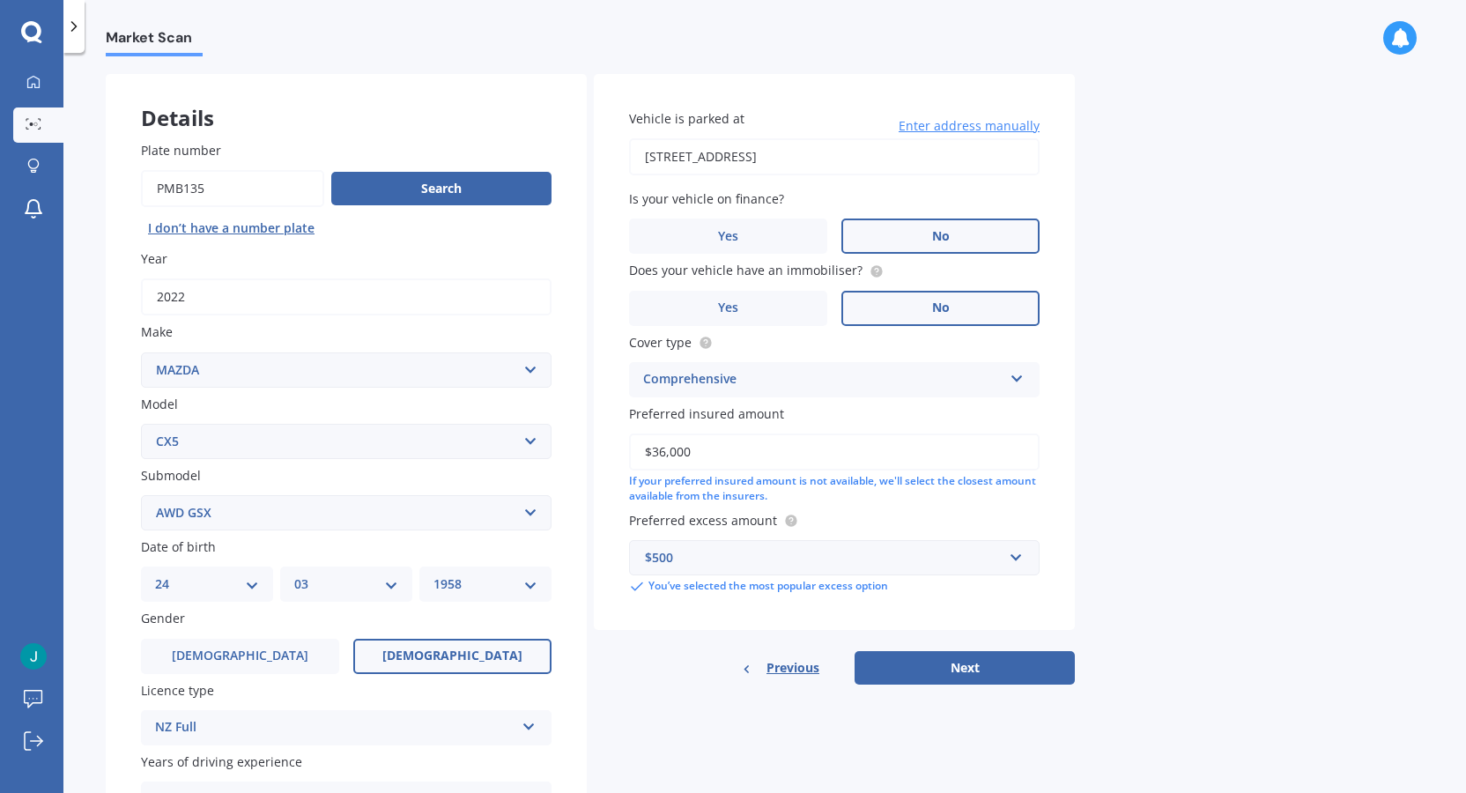
select select "03"
select select "1958"
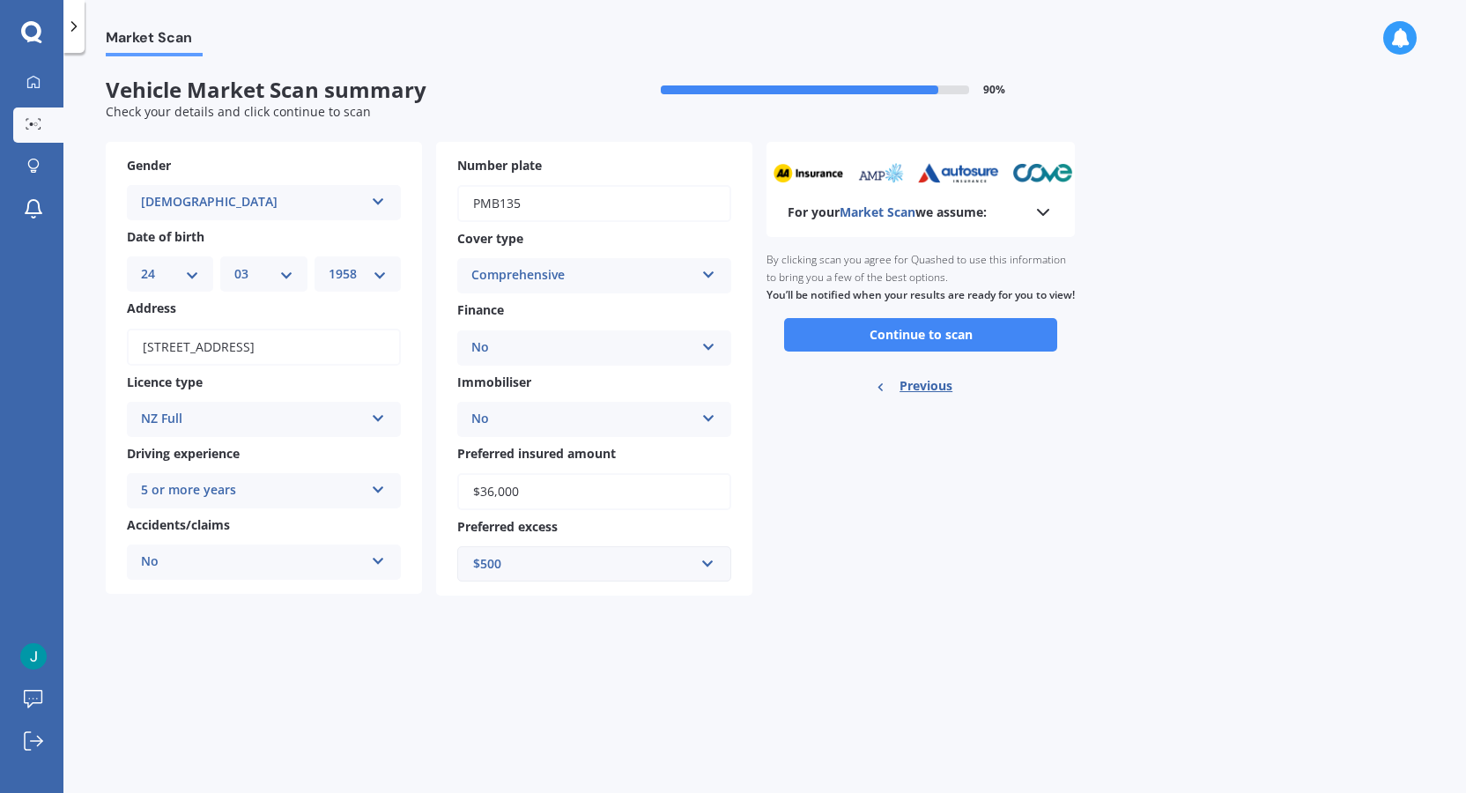
scroll to position [0, 0]
click at [957, 351] on button "Continue to scan" at bounding box center [920, 334] width 273 height 33
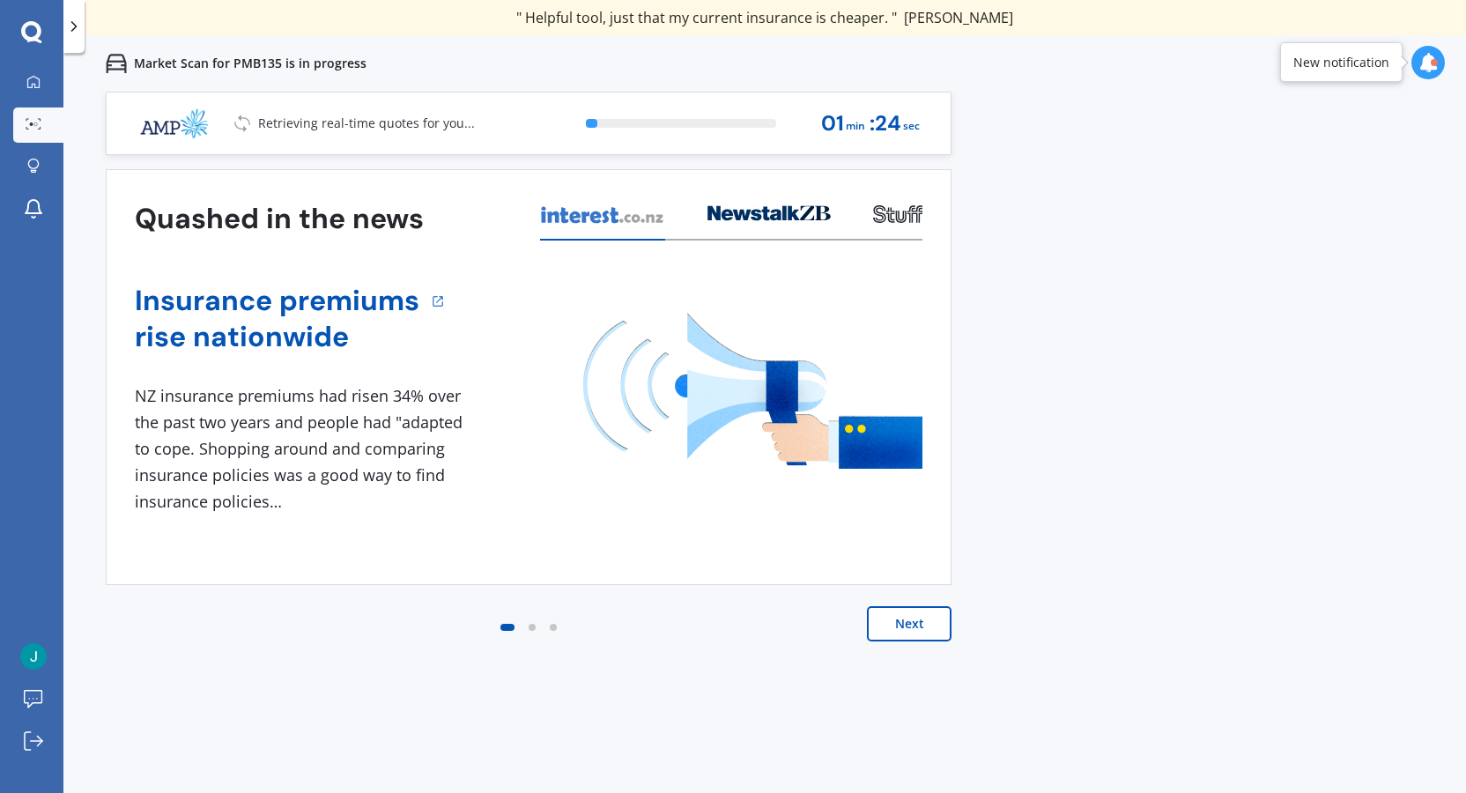
click at [902, 626] on button "Next" at bounding box center [909, 623] width 85 height 35
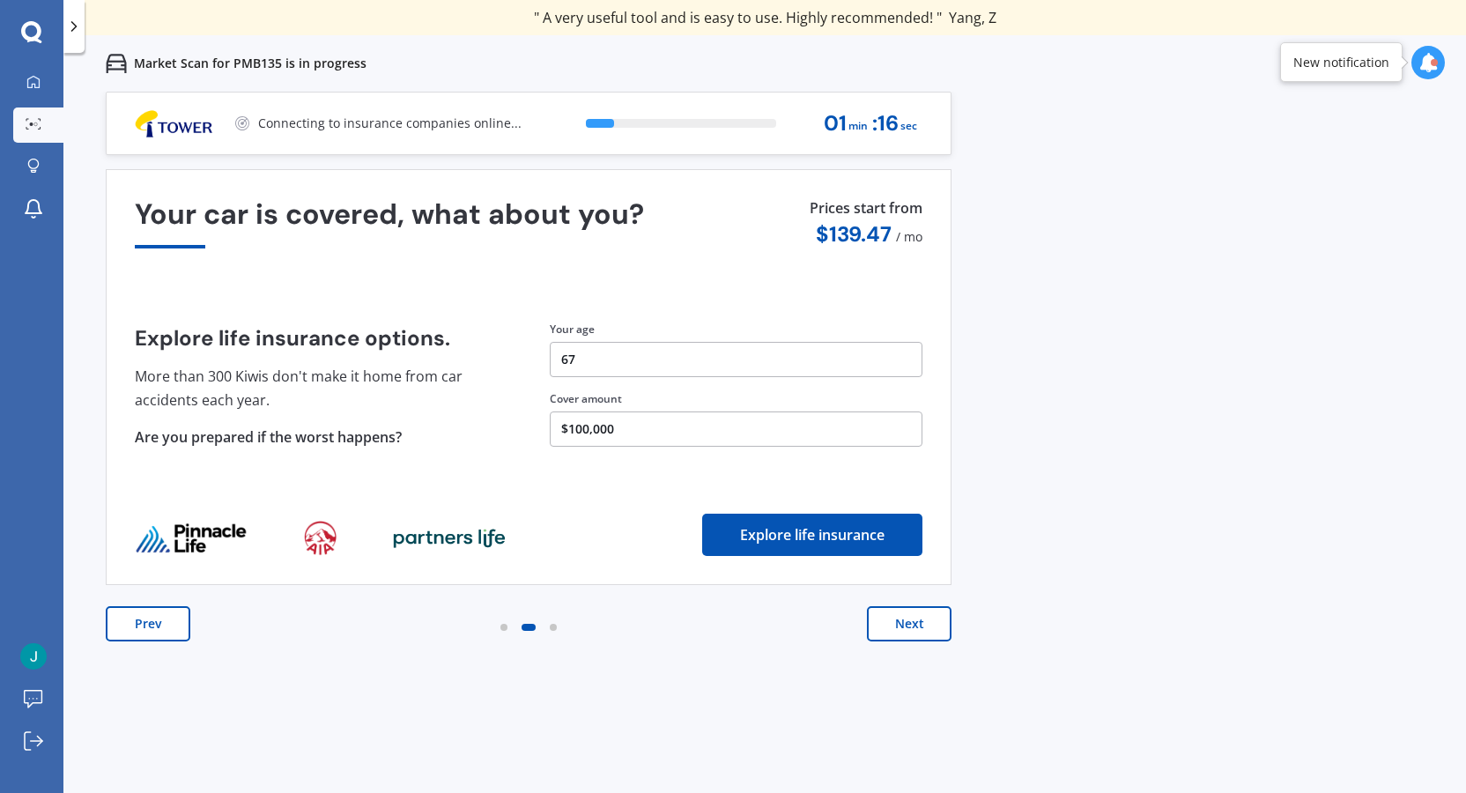
click at [908, 623] on button "Next" at bounding box center [909, 623] width 85 height 35
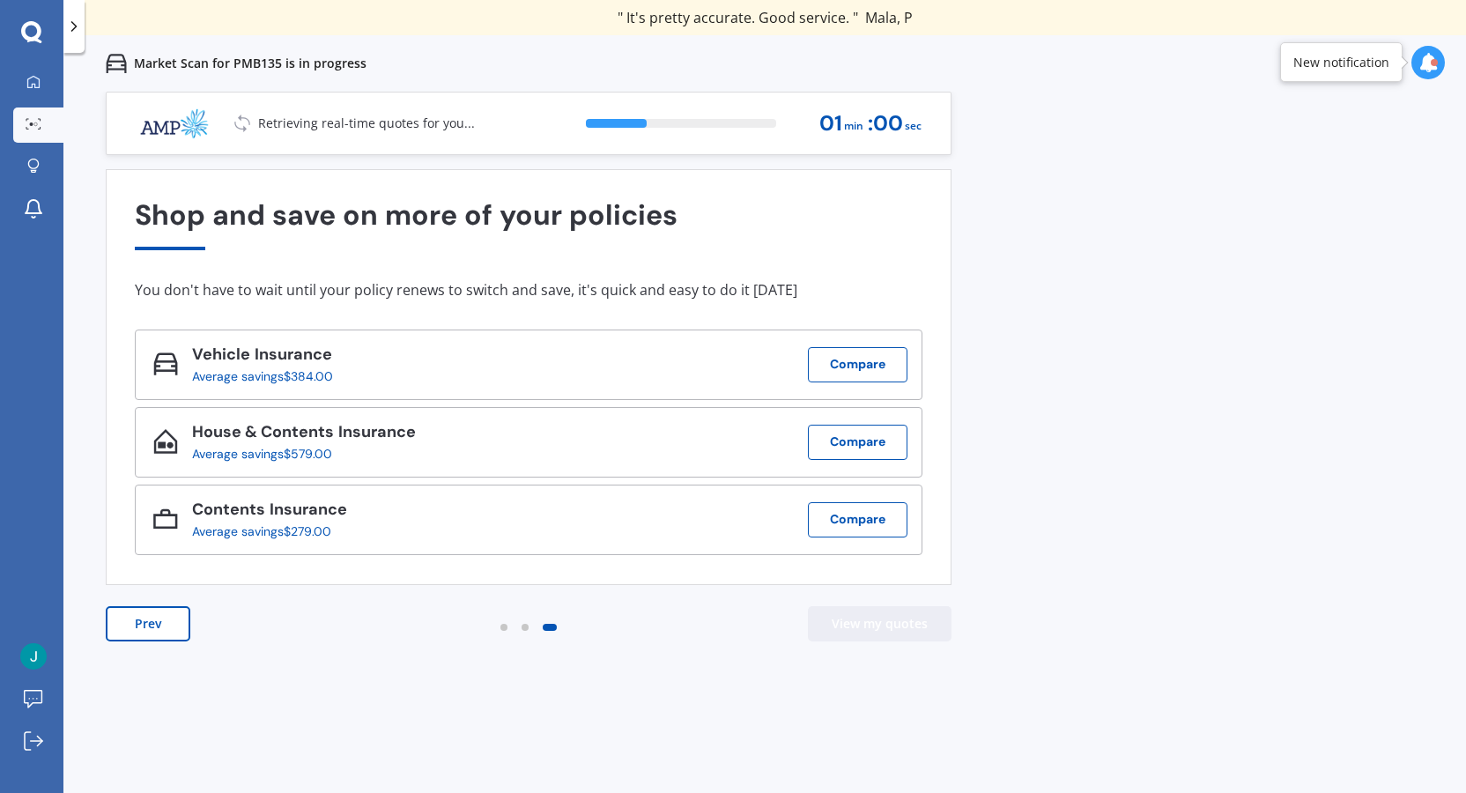
click at [915, 614] on button "View my quotes" at bounding box center [880, 623] width 144 height 35
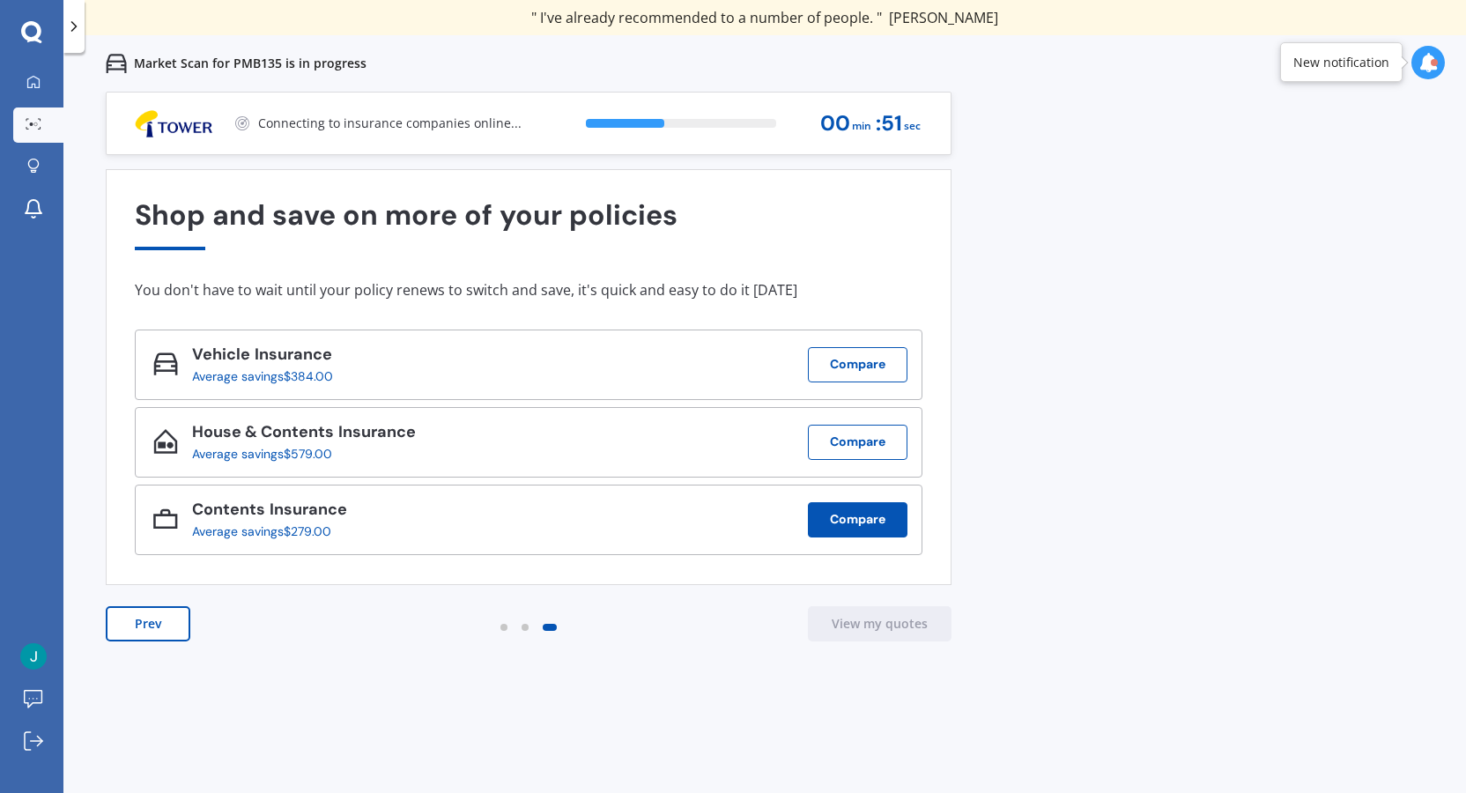
click at [858, 515] on button "Compare" at bounding box center [858, 519] width 100 height 35
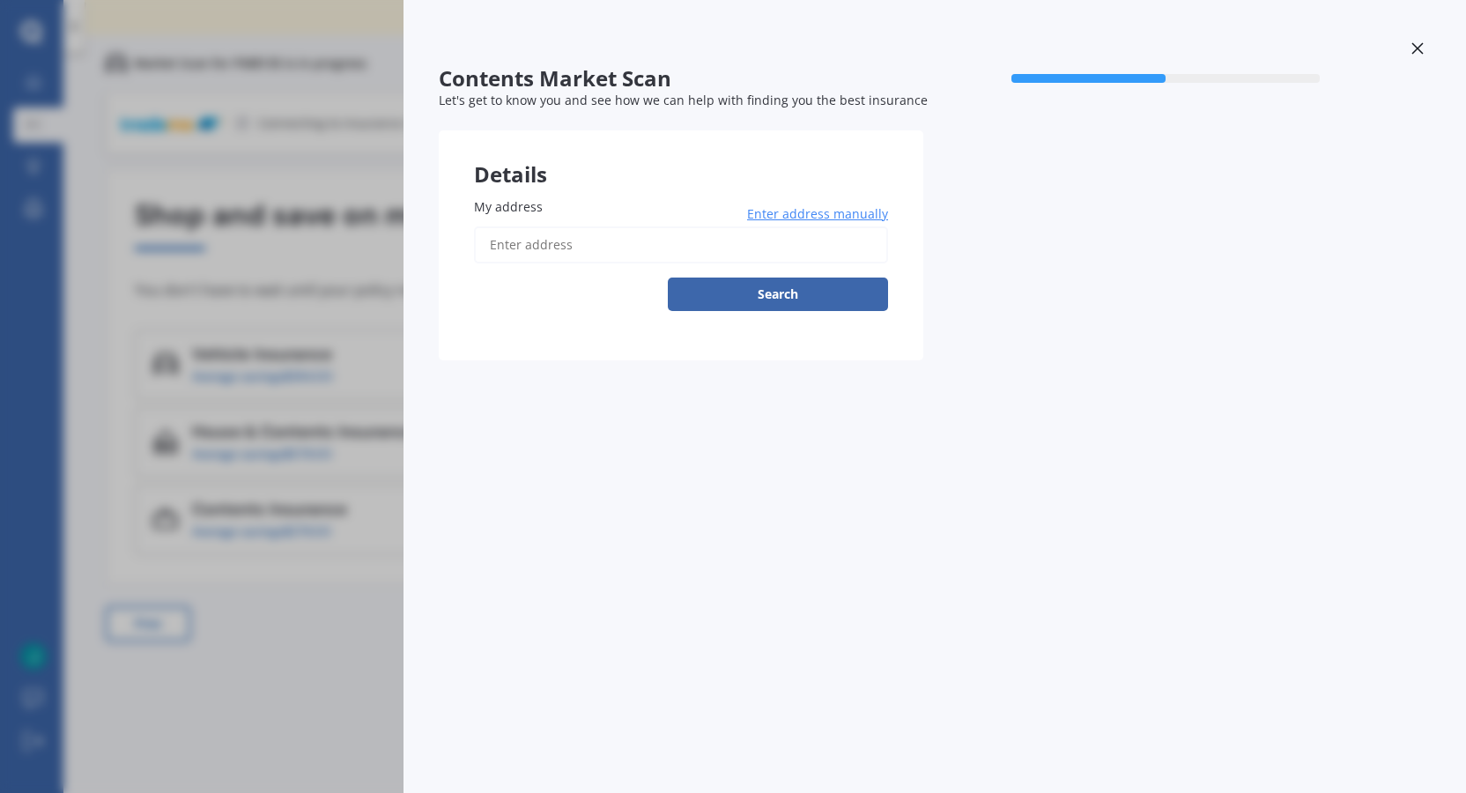
click at [804, 211] on span "Enter address manually" at bounding box center [817, 214] width 141 height 18
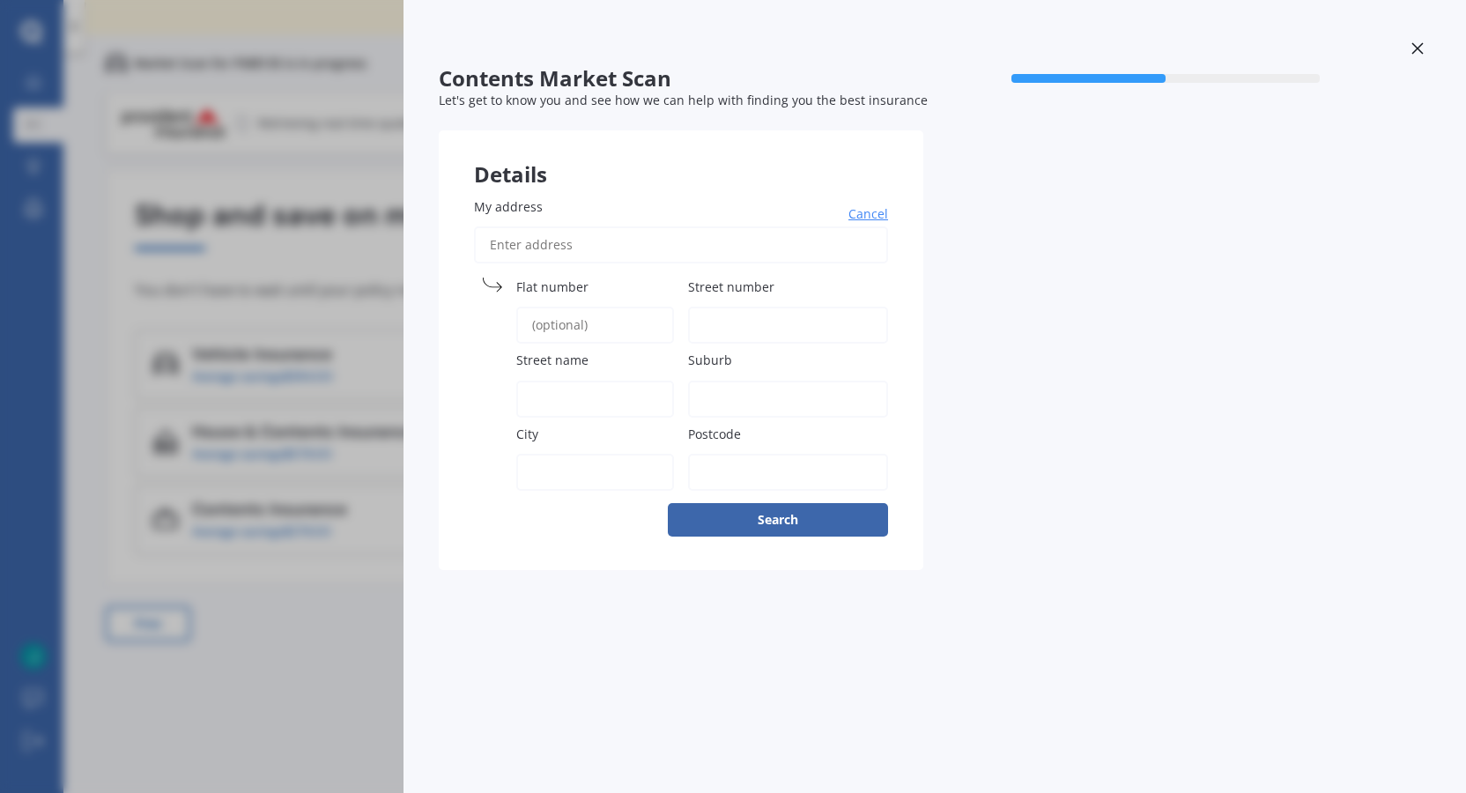
click at [559, 239] on input "My address" at bounding box center [681, 244] width 414 height 37
type input "[STREET_ADDRESS]"
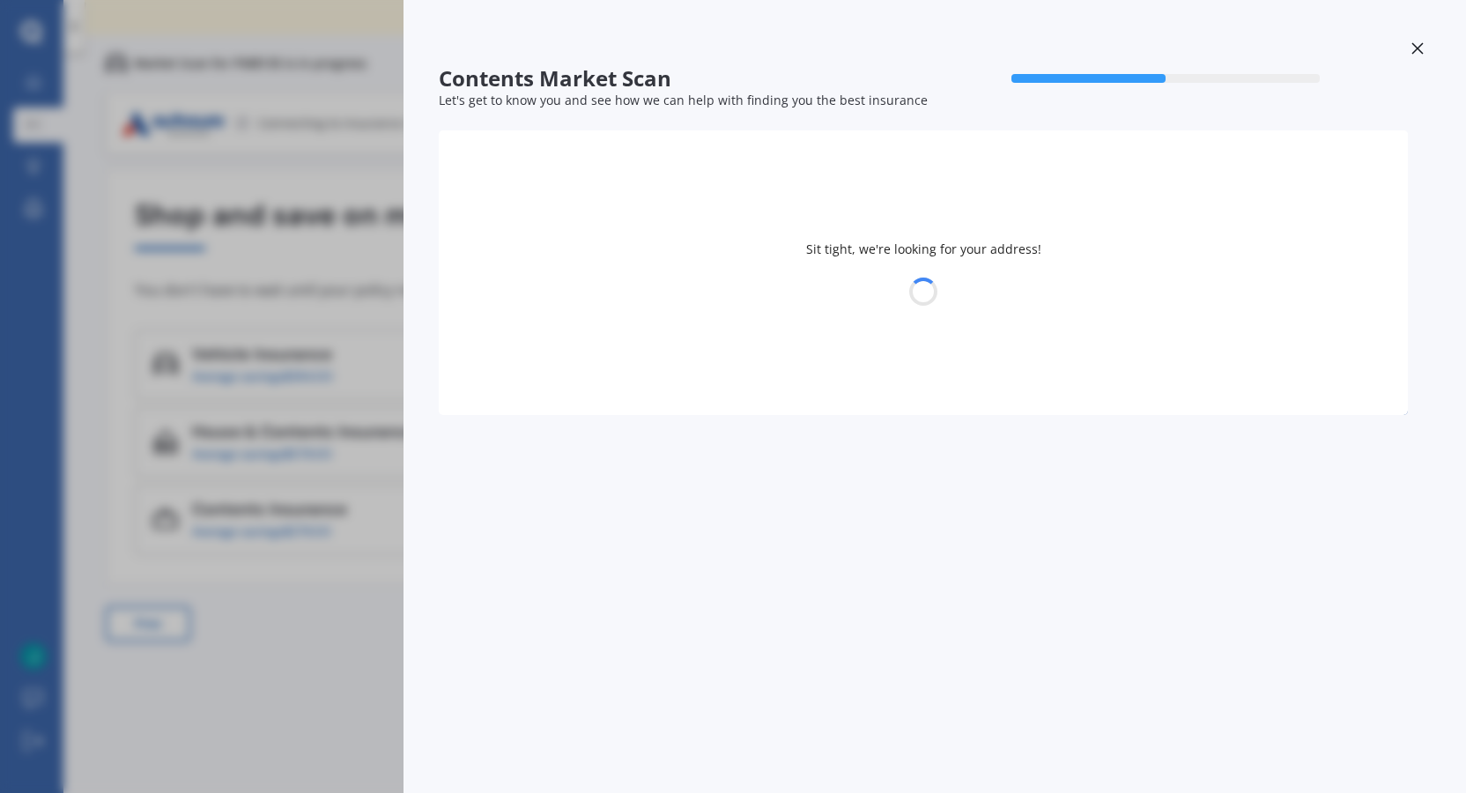
select select "24"
select select "03"
select select "1958"
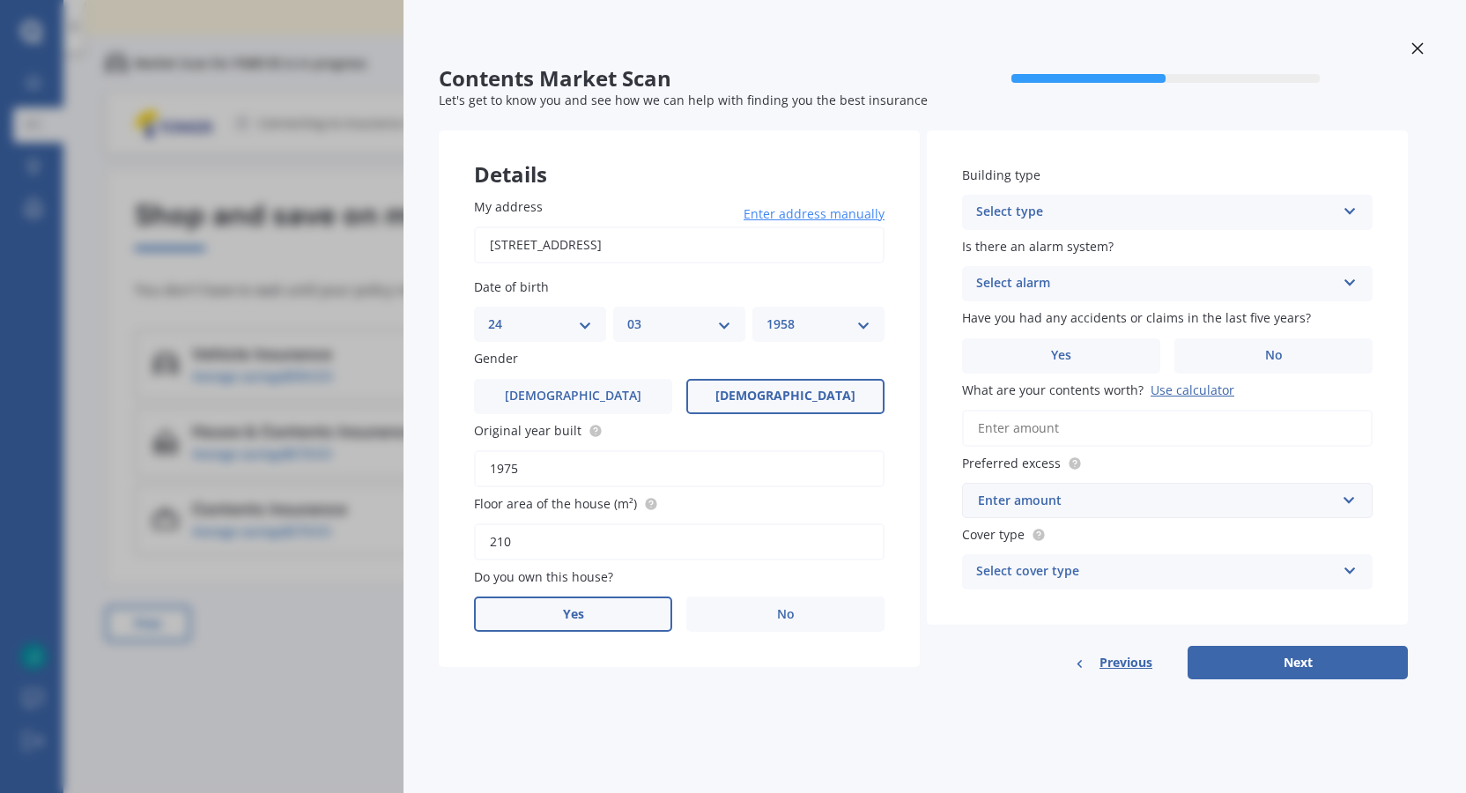
click at [568, 613] on span "Yes" at bounding box center [573, 614] width 21 height 15
click at [0, 0] on input "Yes" at bounding box center [0, 0] width 0 height 0
click at [1354, 207] on icon at bounding box center [1350, 208] width 15 height 12
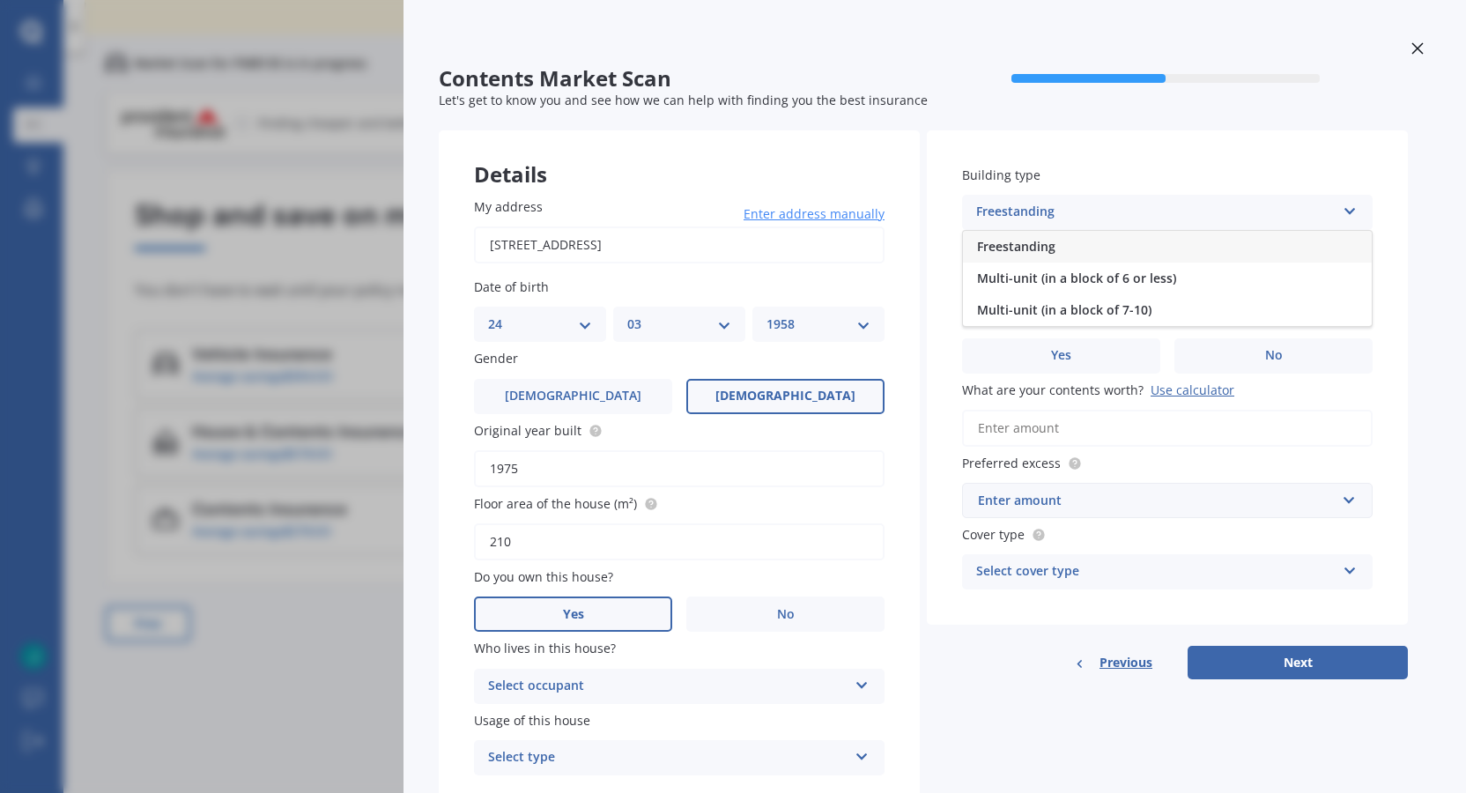
click at [1038, 243] on span "Freestanding" at bounding box center [1016, 246] width 78 height 17
click at [1356, 284] on icon at bounding box center [1350, 279] width 15 height 12
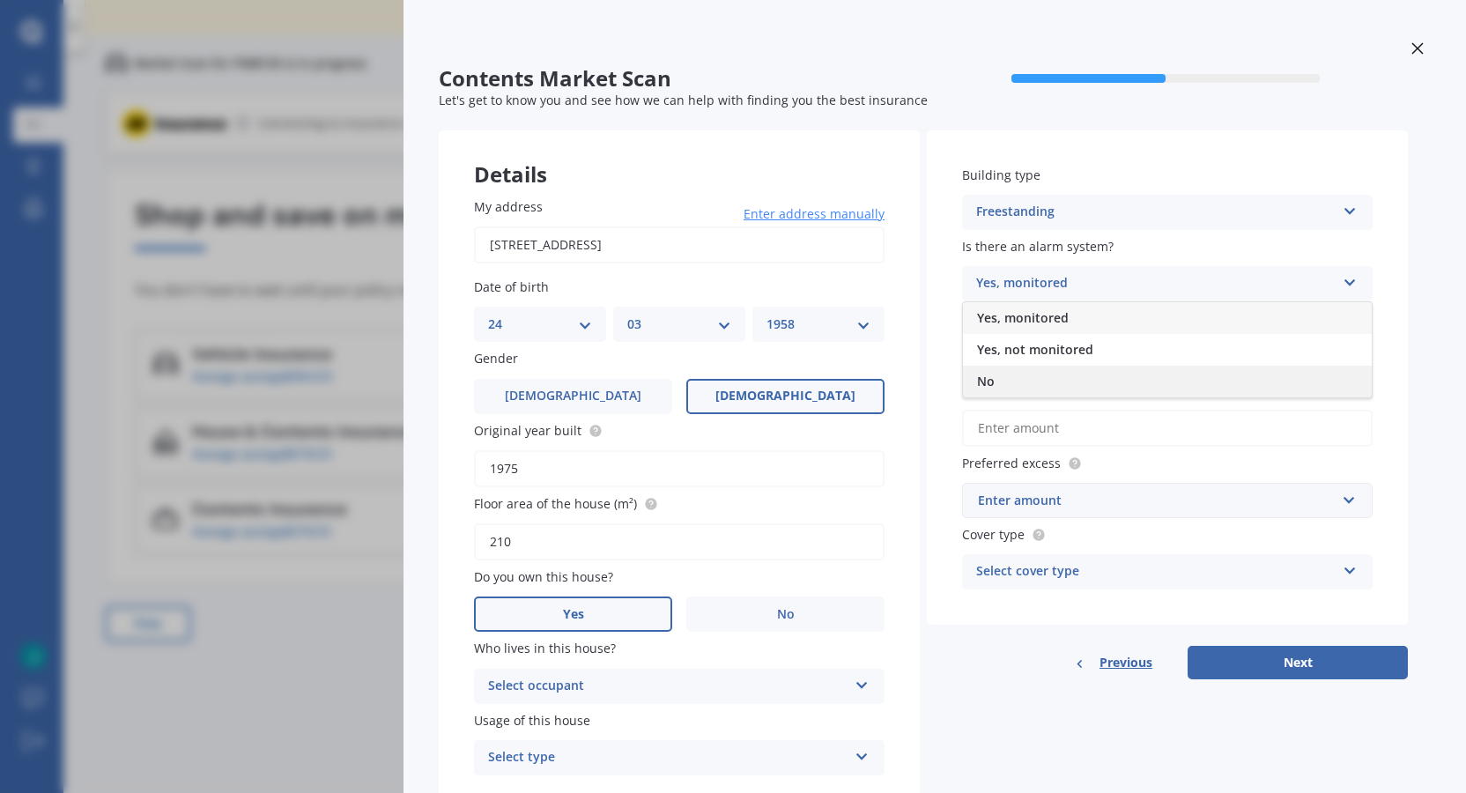
click at [990, 382] on span "No" at bounding box center [986, 381] width 18 height 17
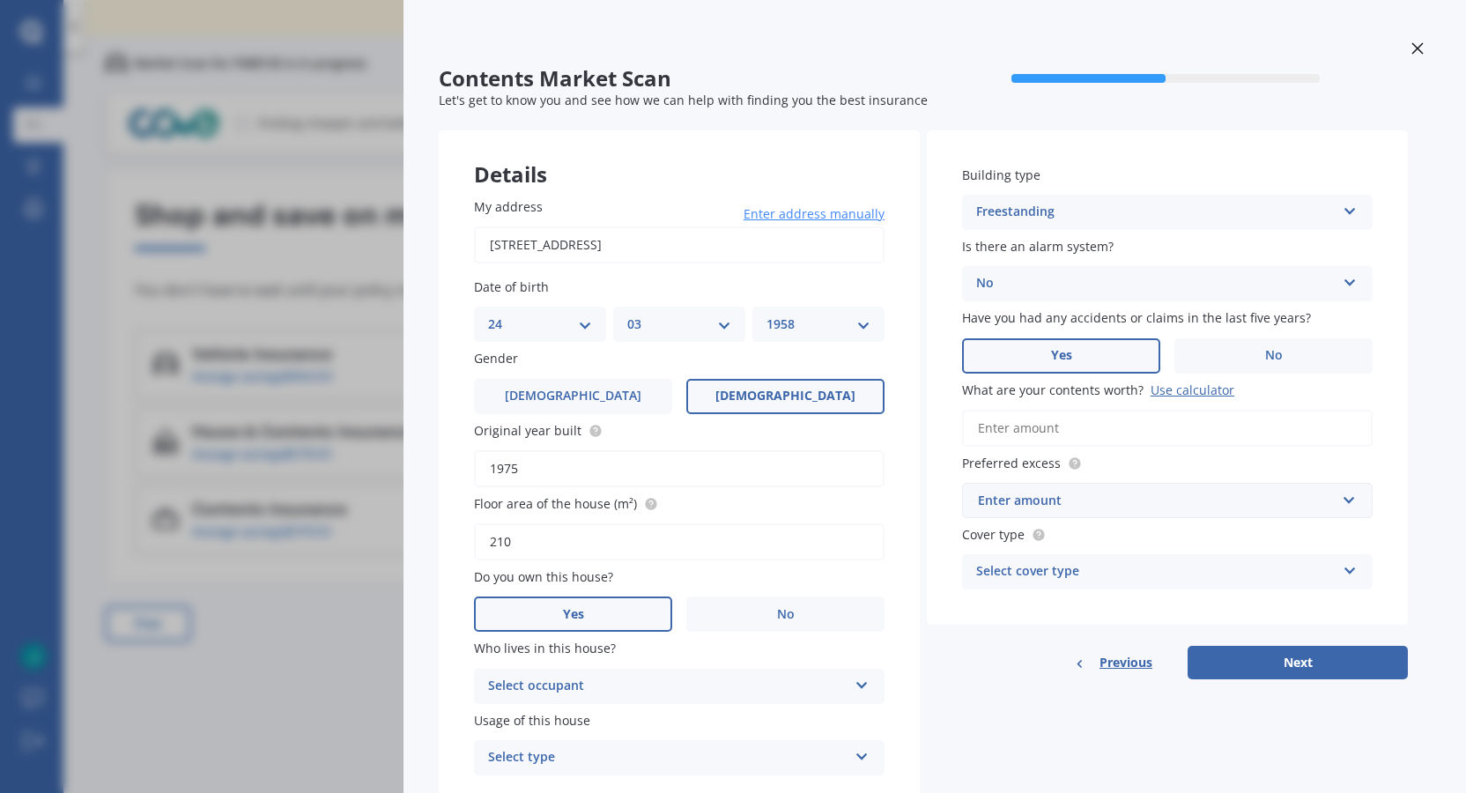
click at [1063, 349] on span "Yes" at bounding box center [1061, 355] width 21 height 15
click at [0, 0] on input "Yes" at bounding box center [0, 0] width 0 height 0
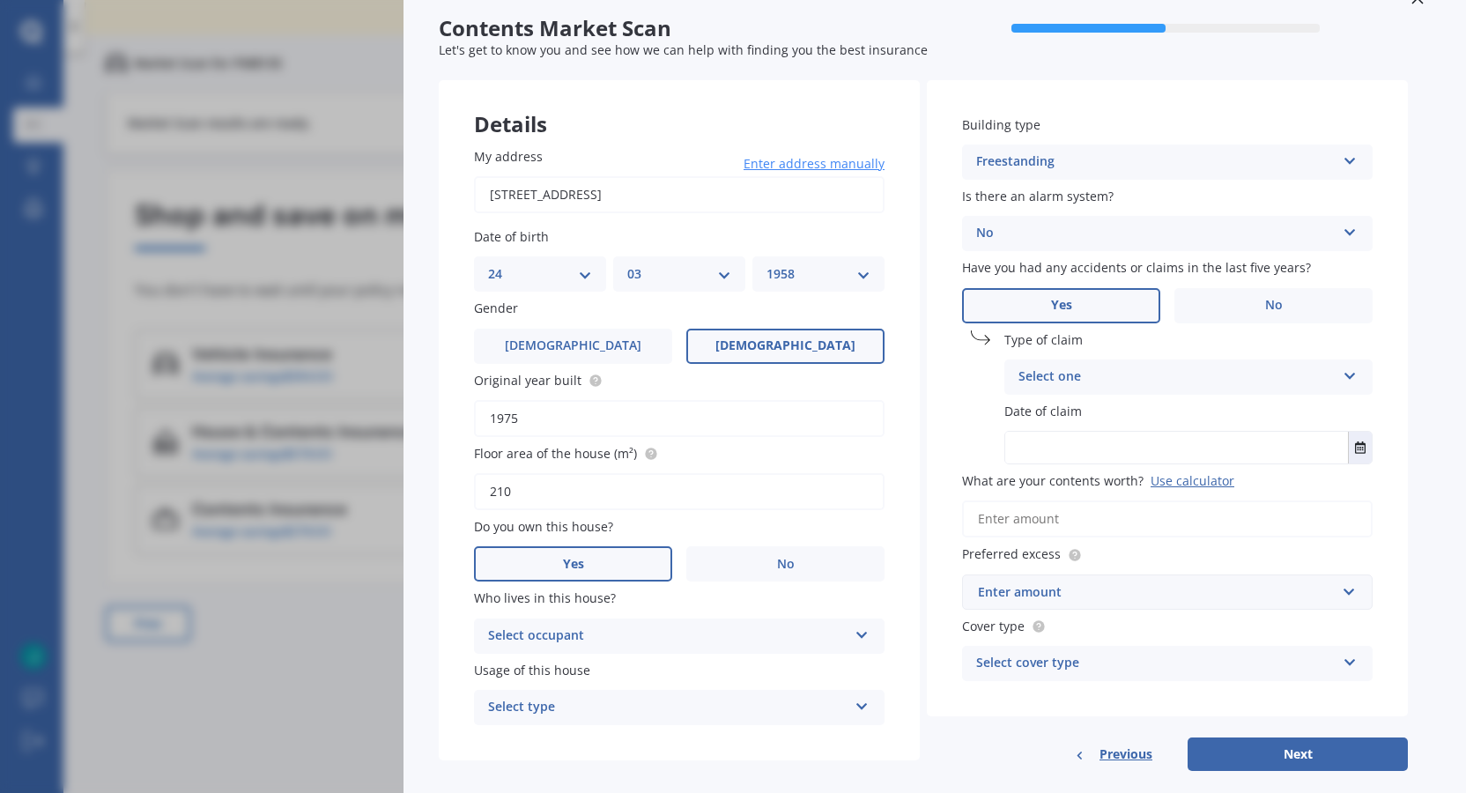
scroll to position [78, 0]
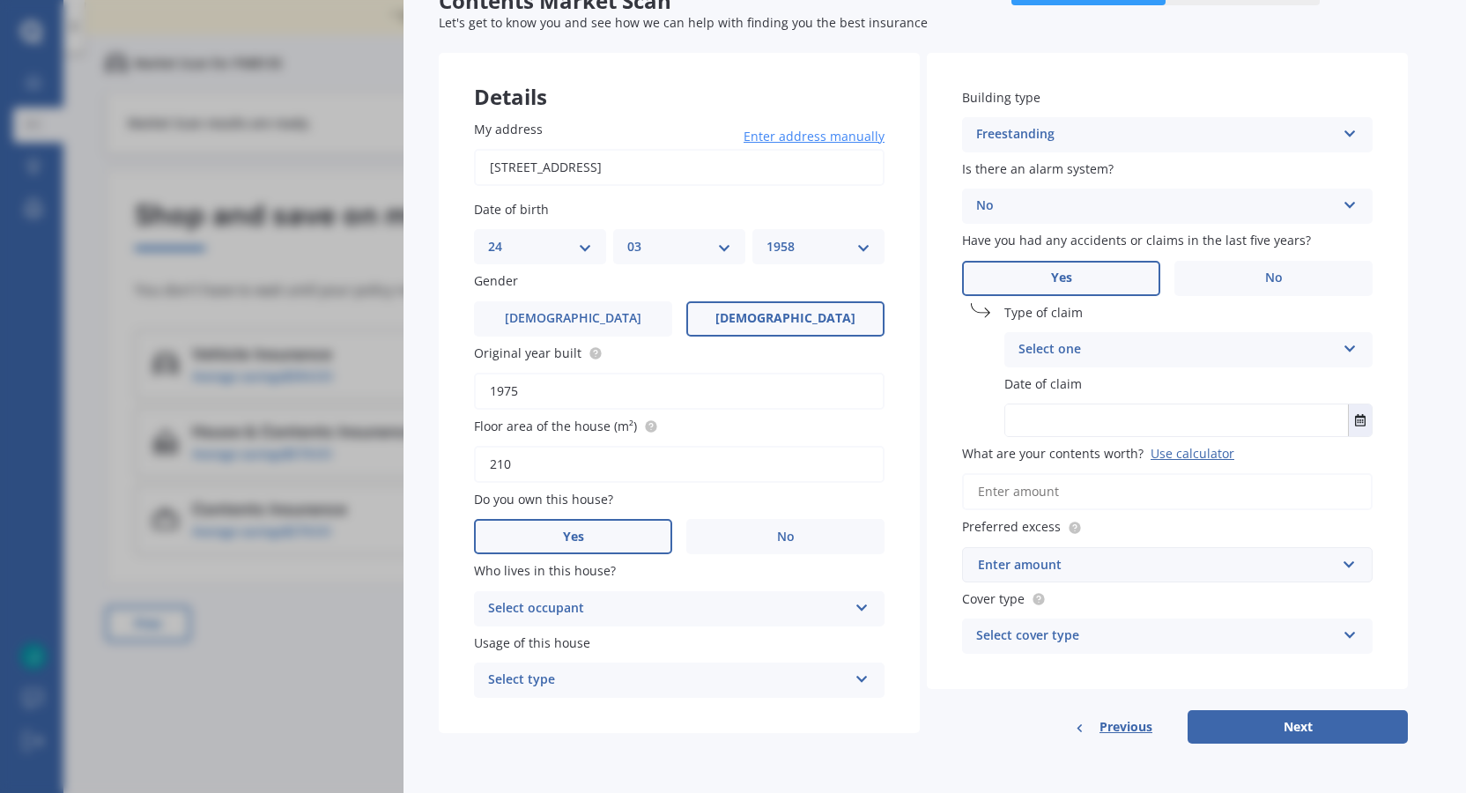
click at [1352, 346] on icon at bounding box center [1350, 345] width 15 height 12
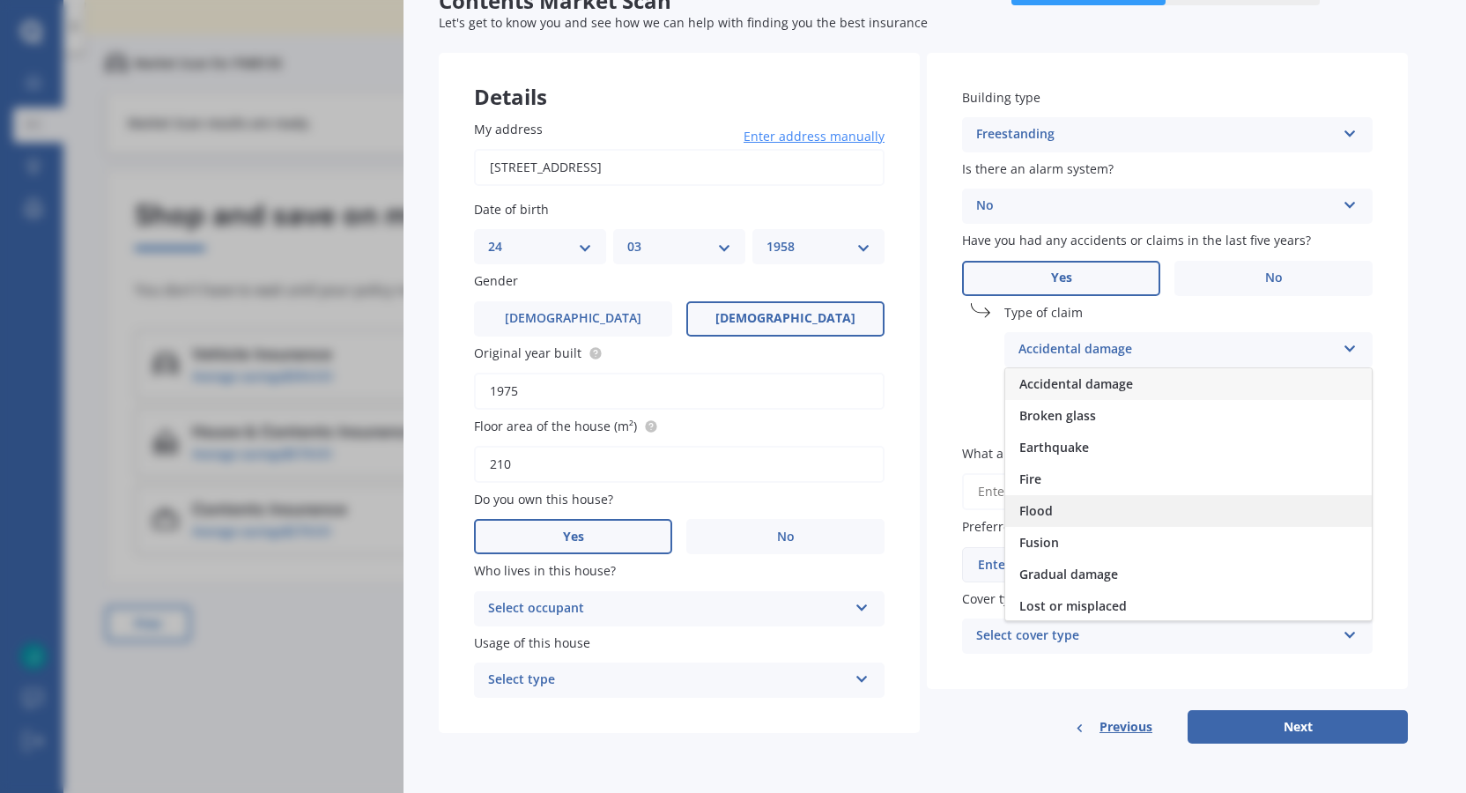
click at [1037, 509] on span "Flood" at bounding box center [1035, 510] width 33 height 17
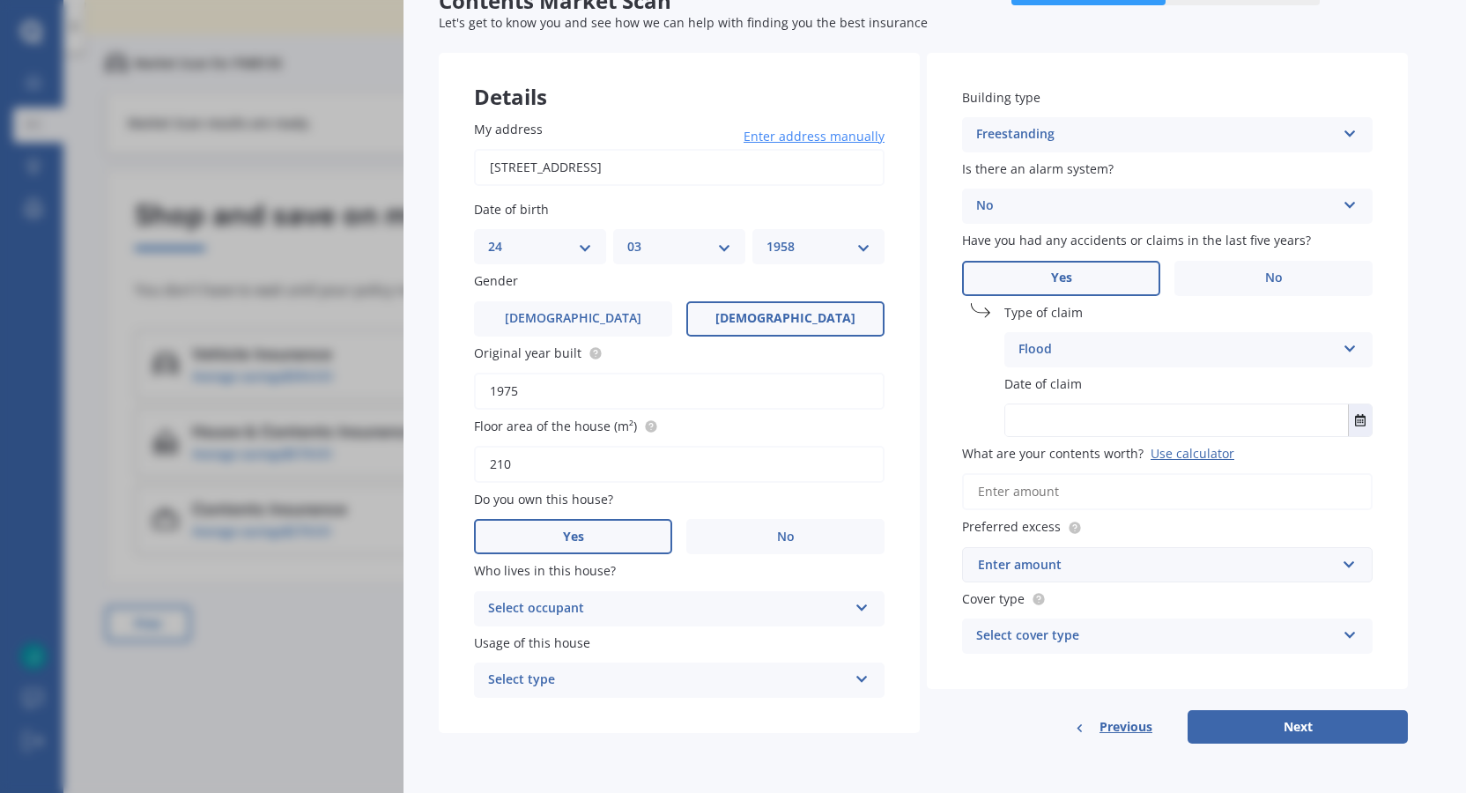
click at [1125, 389] on label "Date of claim" at bounding box center [1184, 383] width 361 height 19
click at [1147, 428] on input "text" at bounding box center [1176, 420] width 343 height 32
click at [1365, 418] on icon "Select date" at bounding box center [1360, 420] width 11 height 12
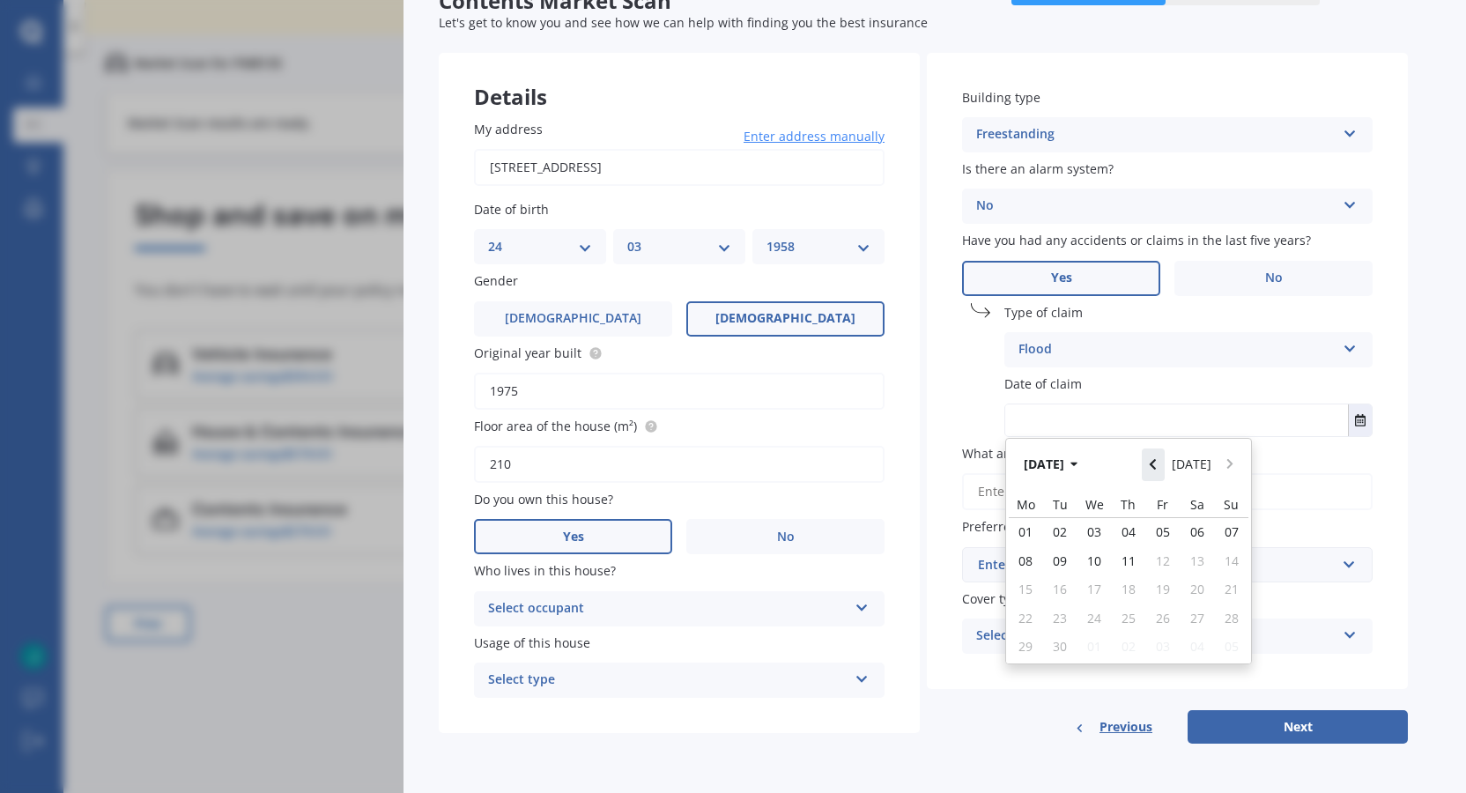
click at [1157, 457] on button "Navigate back" at bounding box center [1153, 464] width 23 height 32
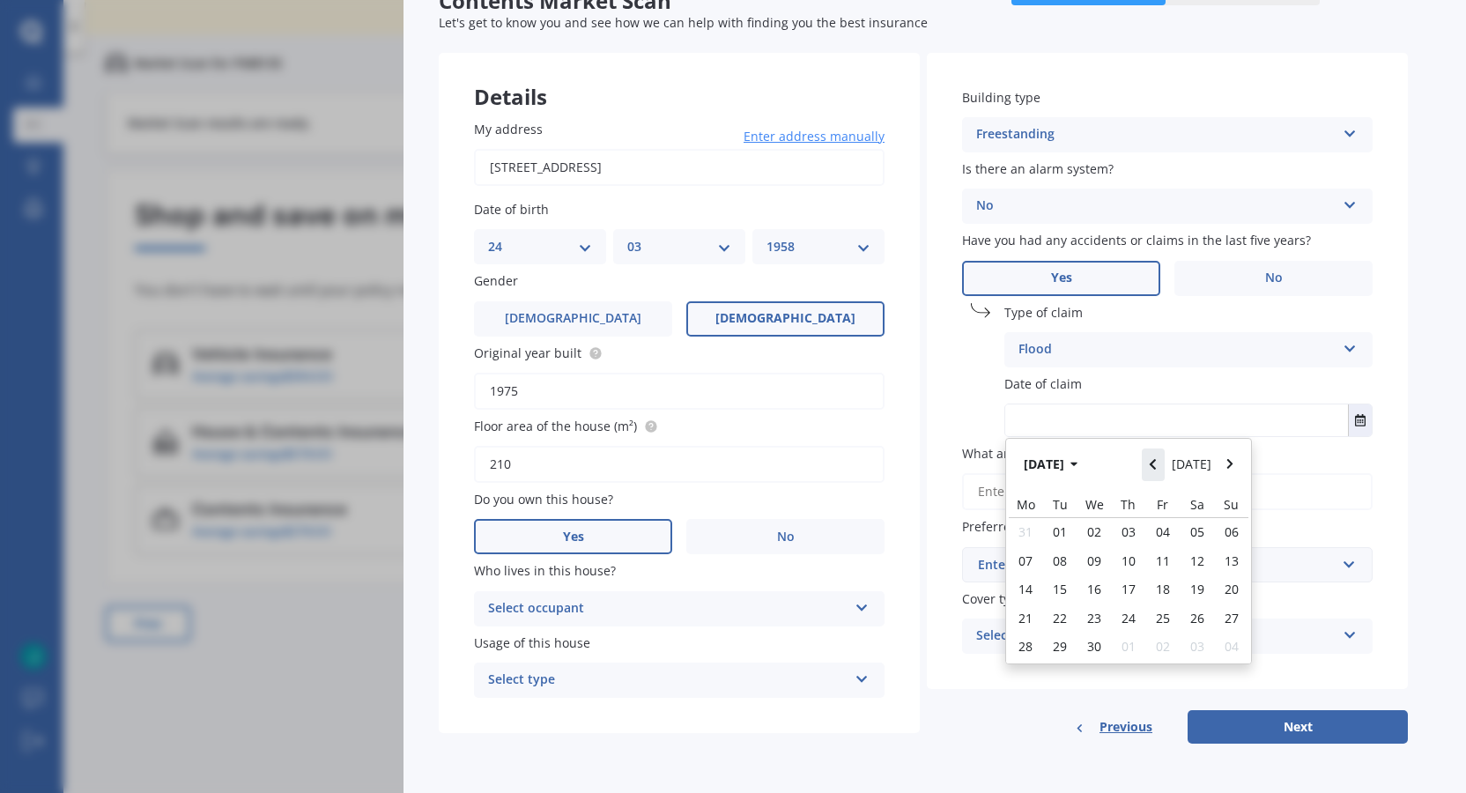
click at [1157, 457] on button "Navigate back" at bounding box center [1153, 464] width 23 height 32
click at [1157, 456] on button "Navigate back" at bounding box center [1153, 464] width 23 height 32
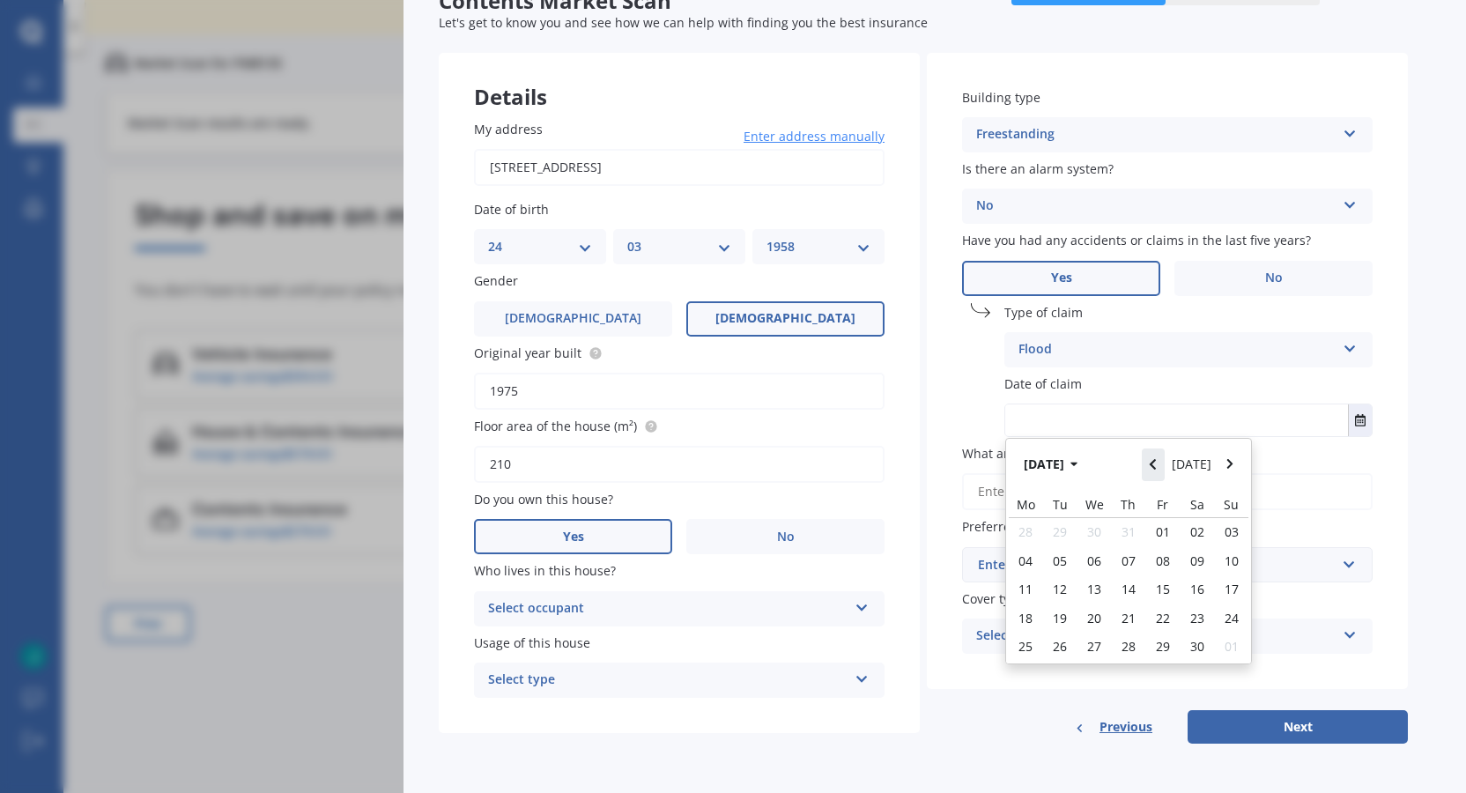
click at [1157, 456] on button "Navigate back" at bounding box center [1153, 464] width 23 height 32
click at [1230, 462] on icon "Navigate forward" at bounding box center [1229, 464] width 6 height 11
click at [1233, 460] on icon "Navigate forward" at bounding box center [1230, 464] width 8 height 12
click at [1166, 529] on span "01" at bounding box center [1163, 531] width 14 height 17
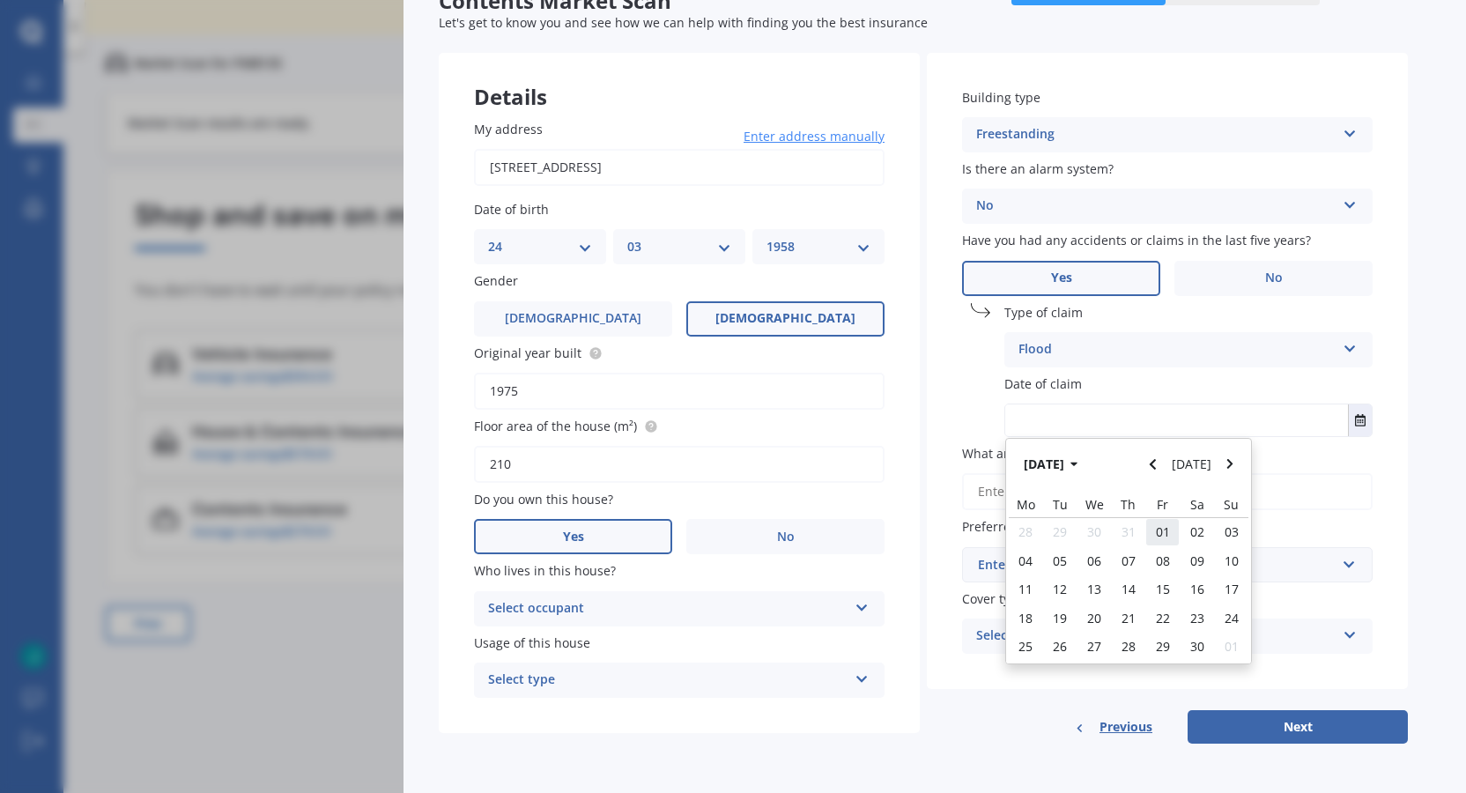
type input "[DATE]"
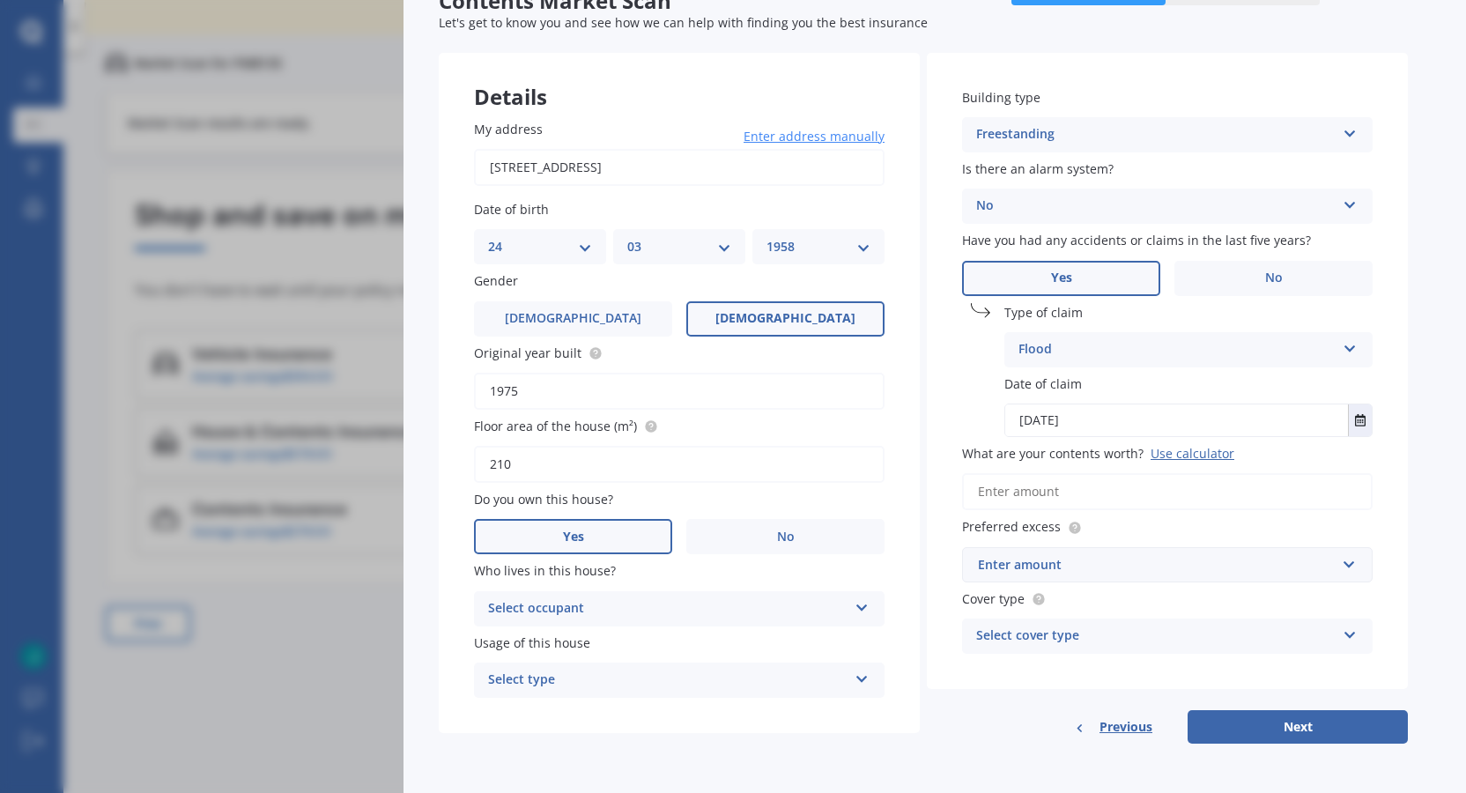
click at [1351, 344] on icon at bounding box center [1350, 345] width 15 height 12
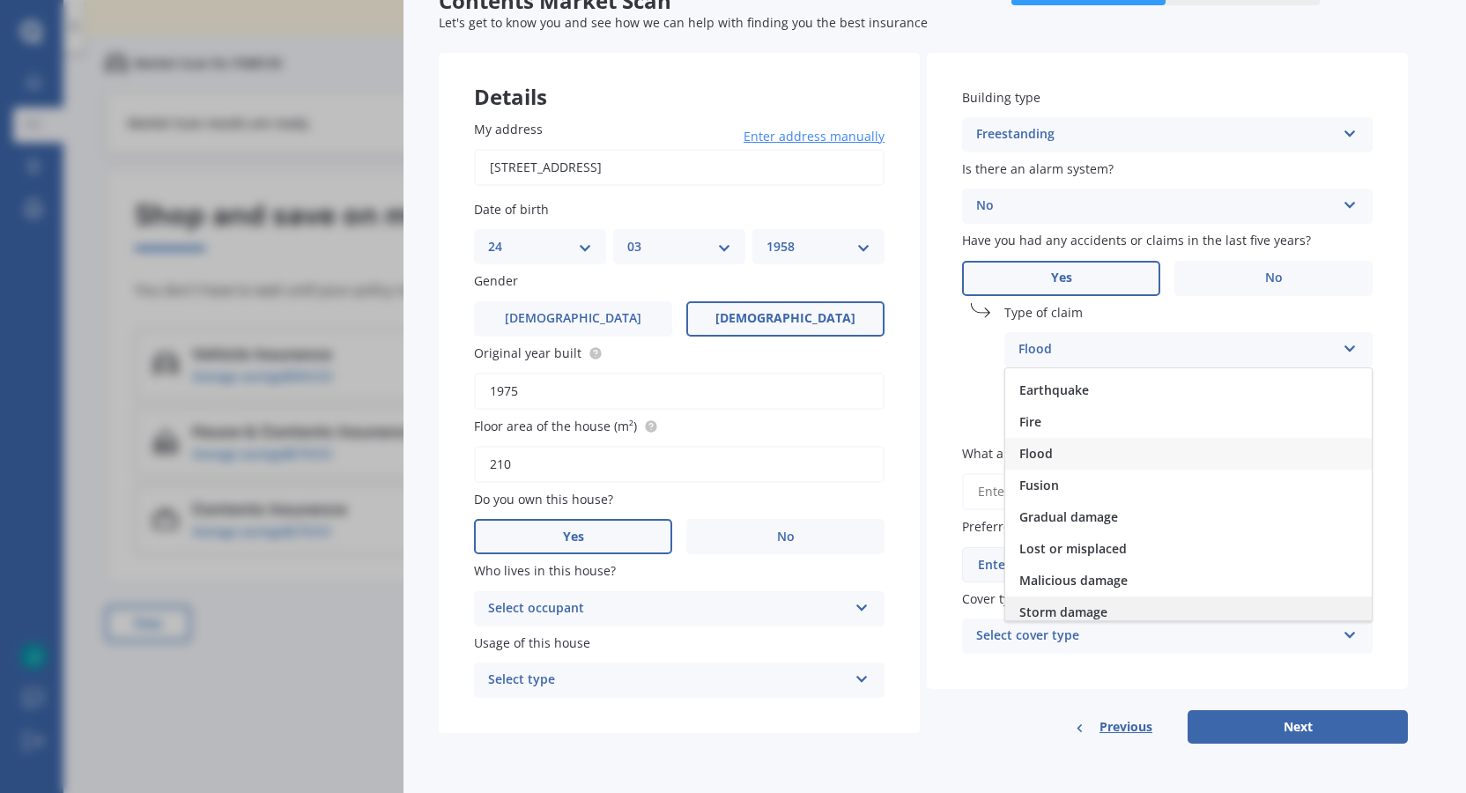
scroll to position [129, 0]
click at [1046, 597] on span "Other" at bounding box center [1036, 604] width 35 height 17
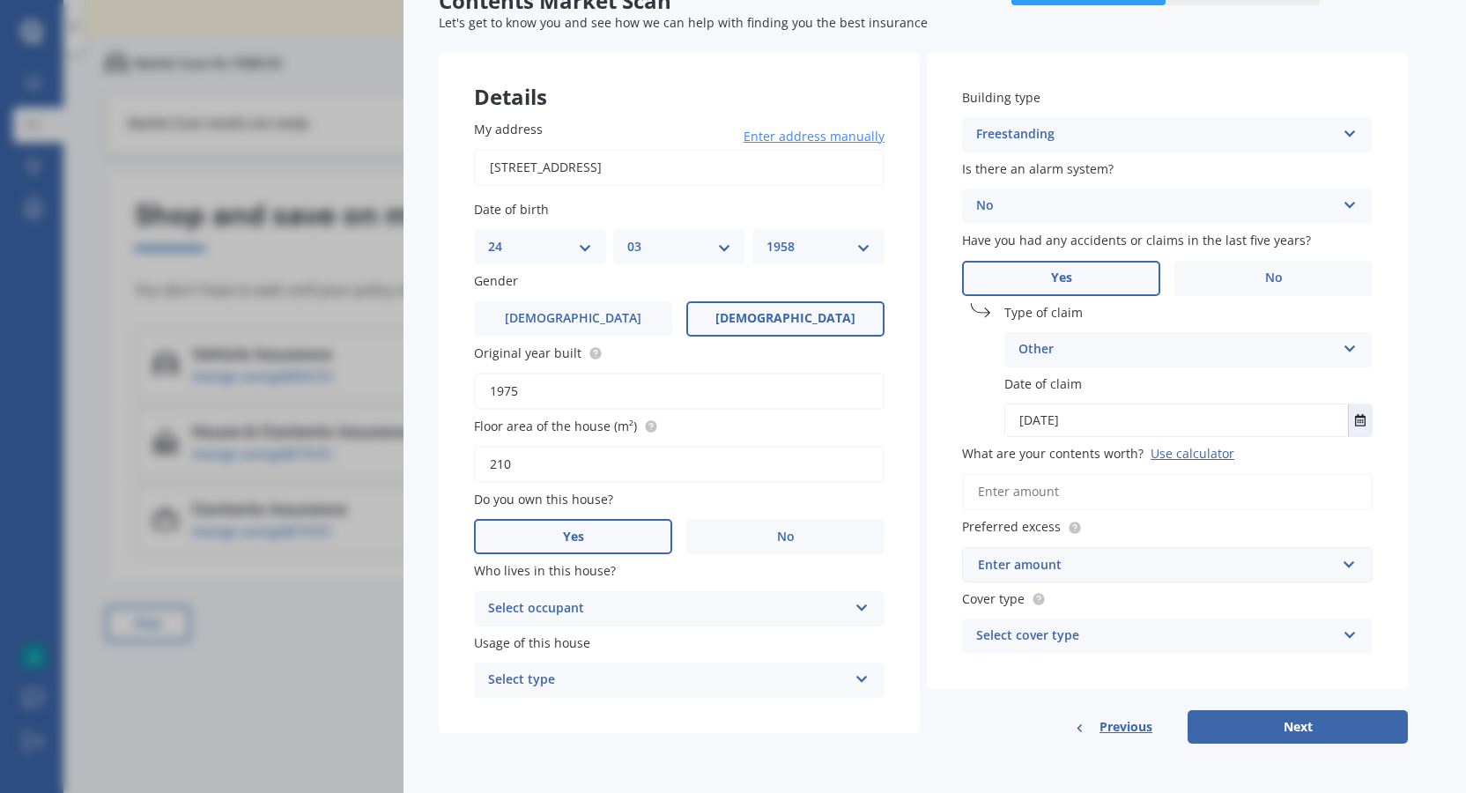
click at [1051, 483] on input "What are your contents worth? Use calculator" at bounding box center [1167, 491] width 411 height 37
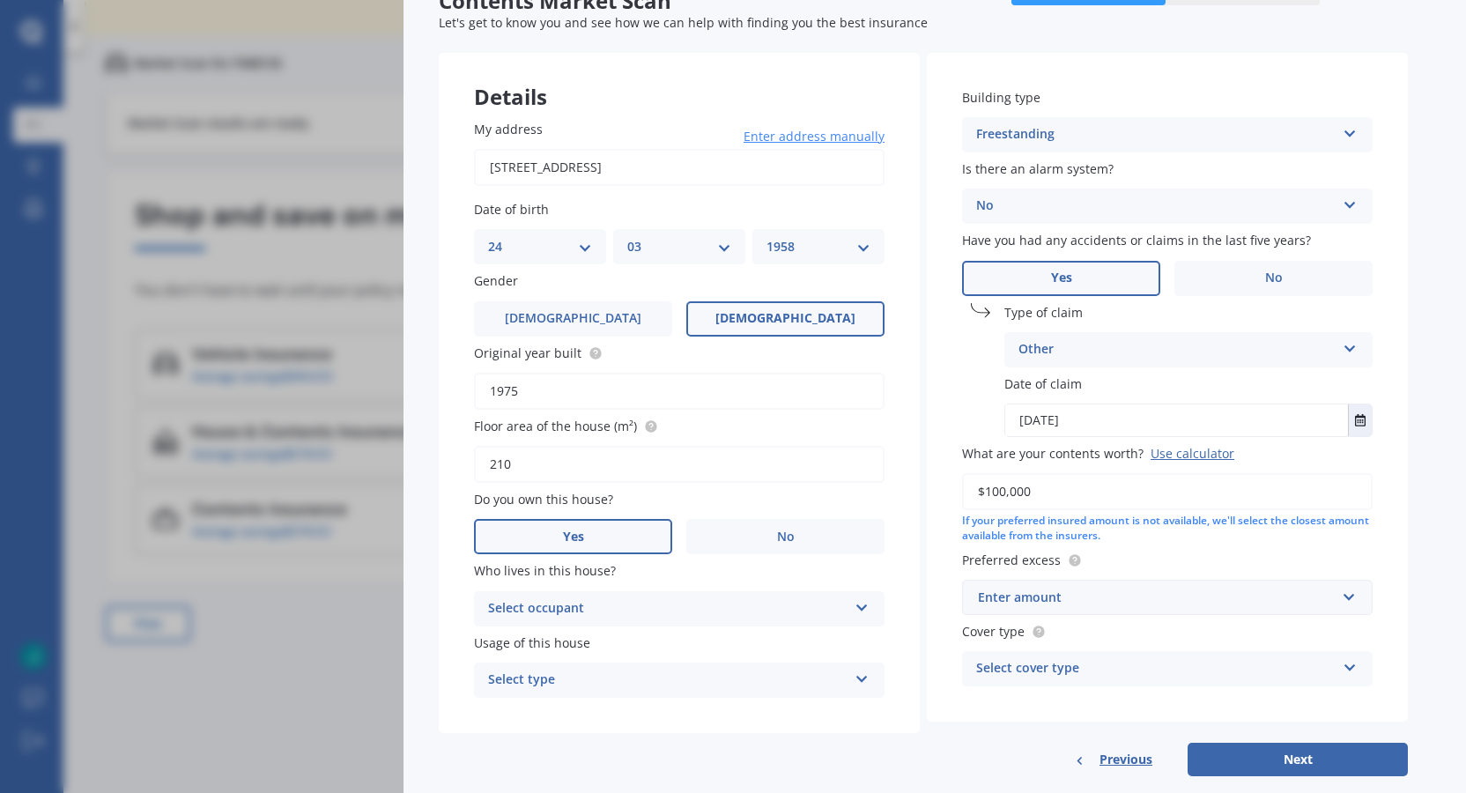
type input "$100,000"
click at [1351, 603] on input "text" at bounding box center [1161, 597] width 395 height 33
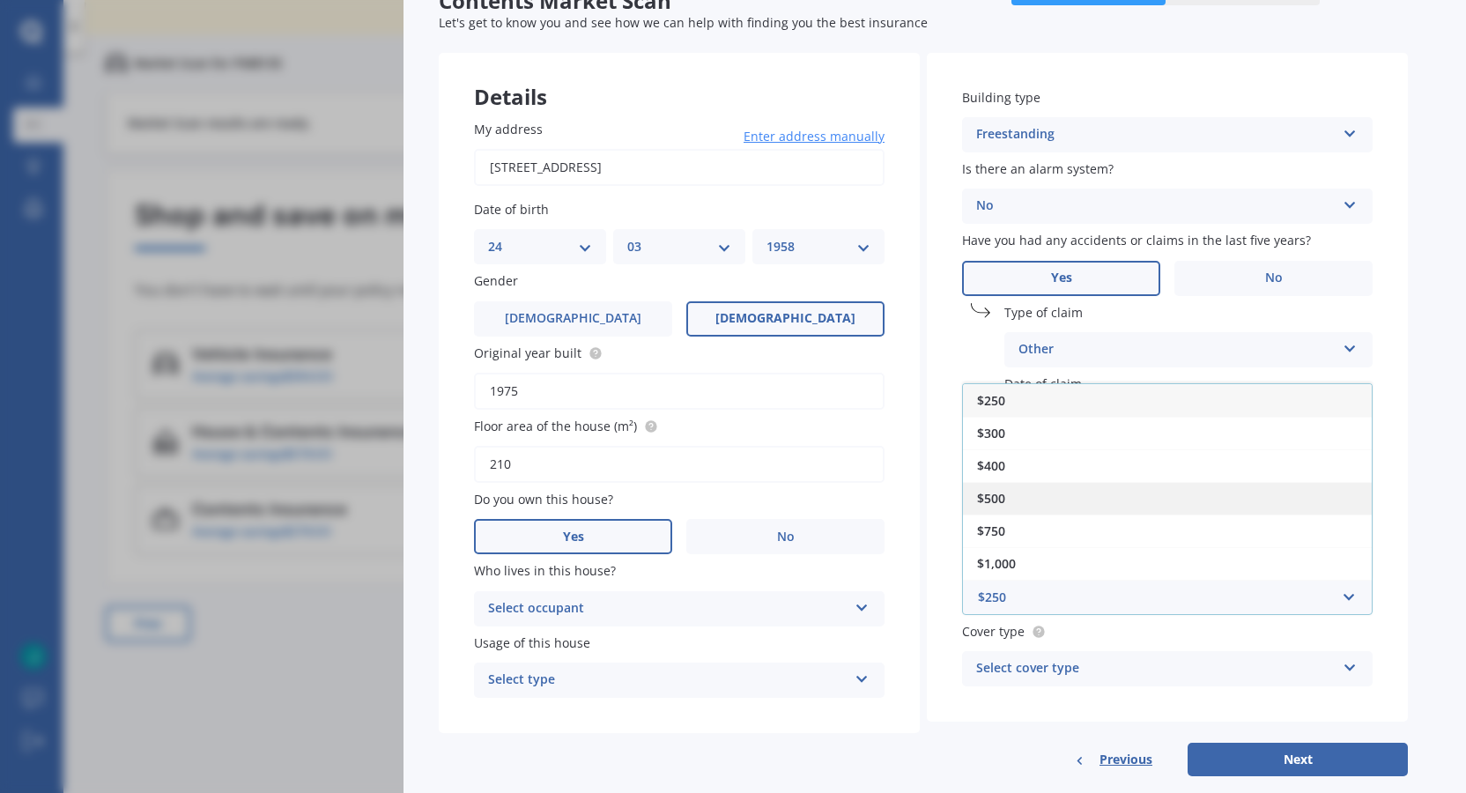
click at [996, 496] on span "$500" at bounding box center [991, 498] width 28 height 17
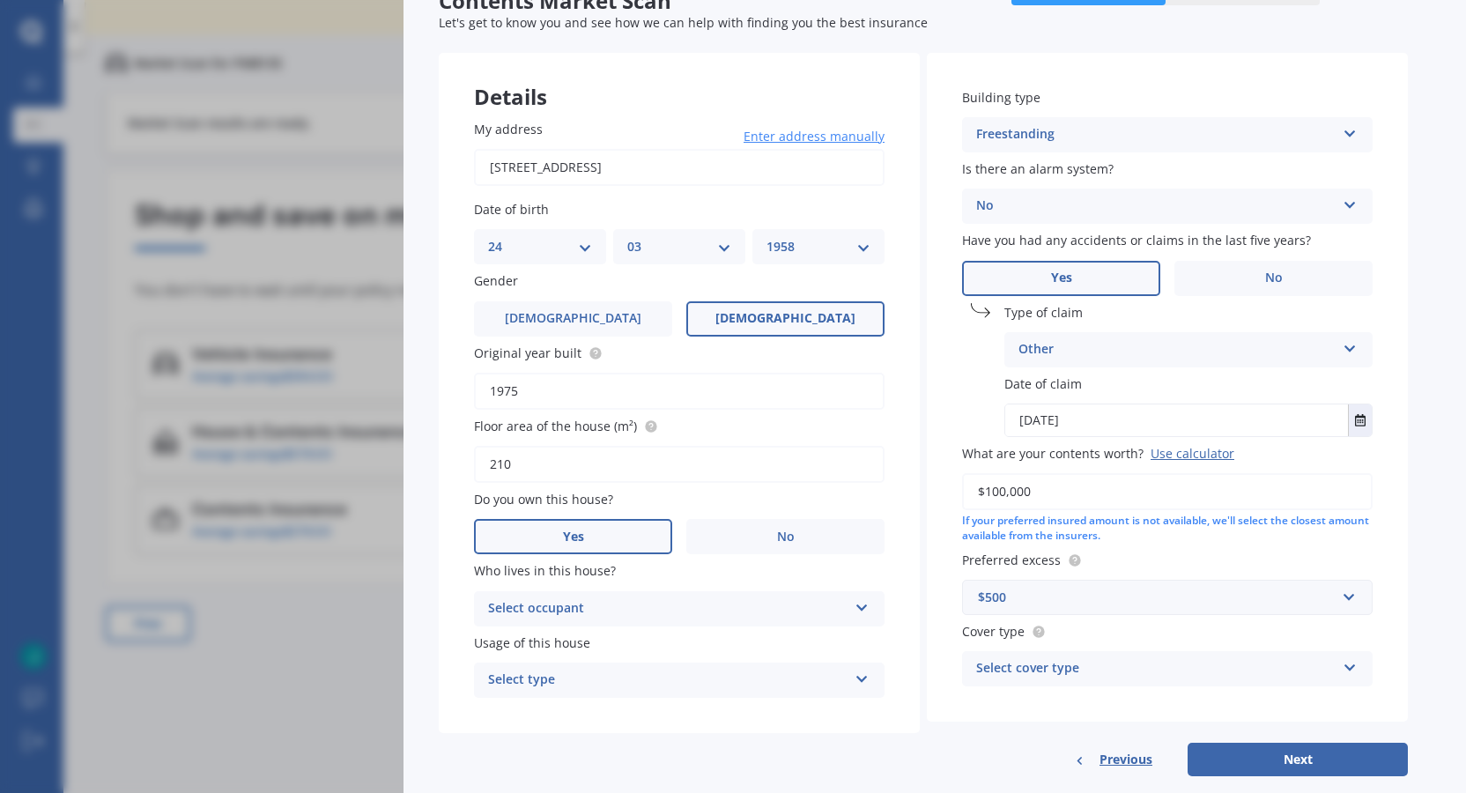
click at [1358, 668] on div "Select cover type High Medium Limited" at bounding box center [1167, 668] width 411 height 35
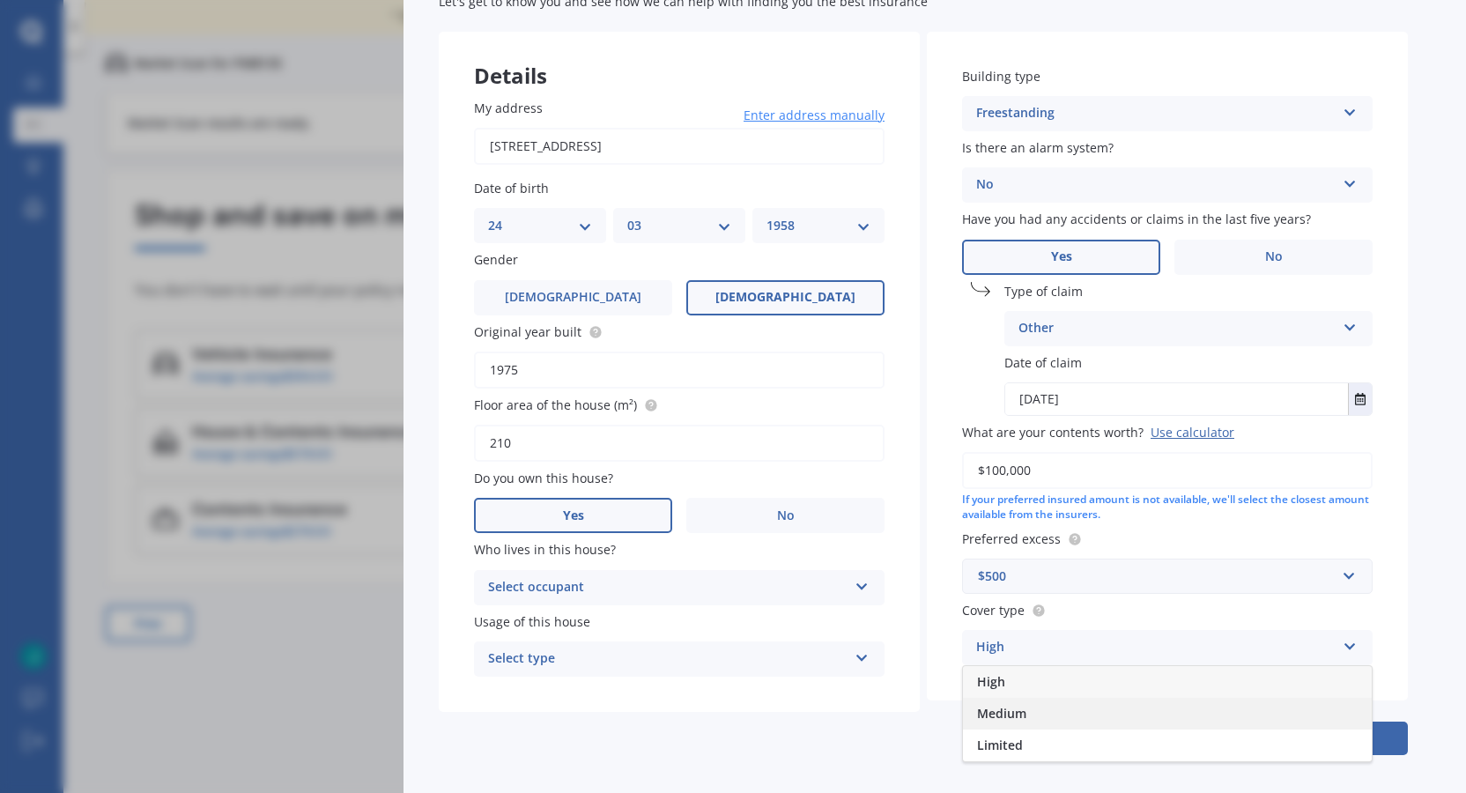
scroll to position [110, 0]
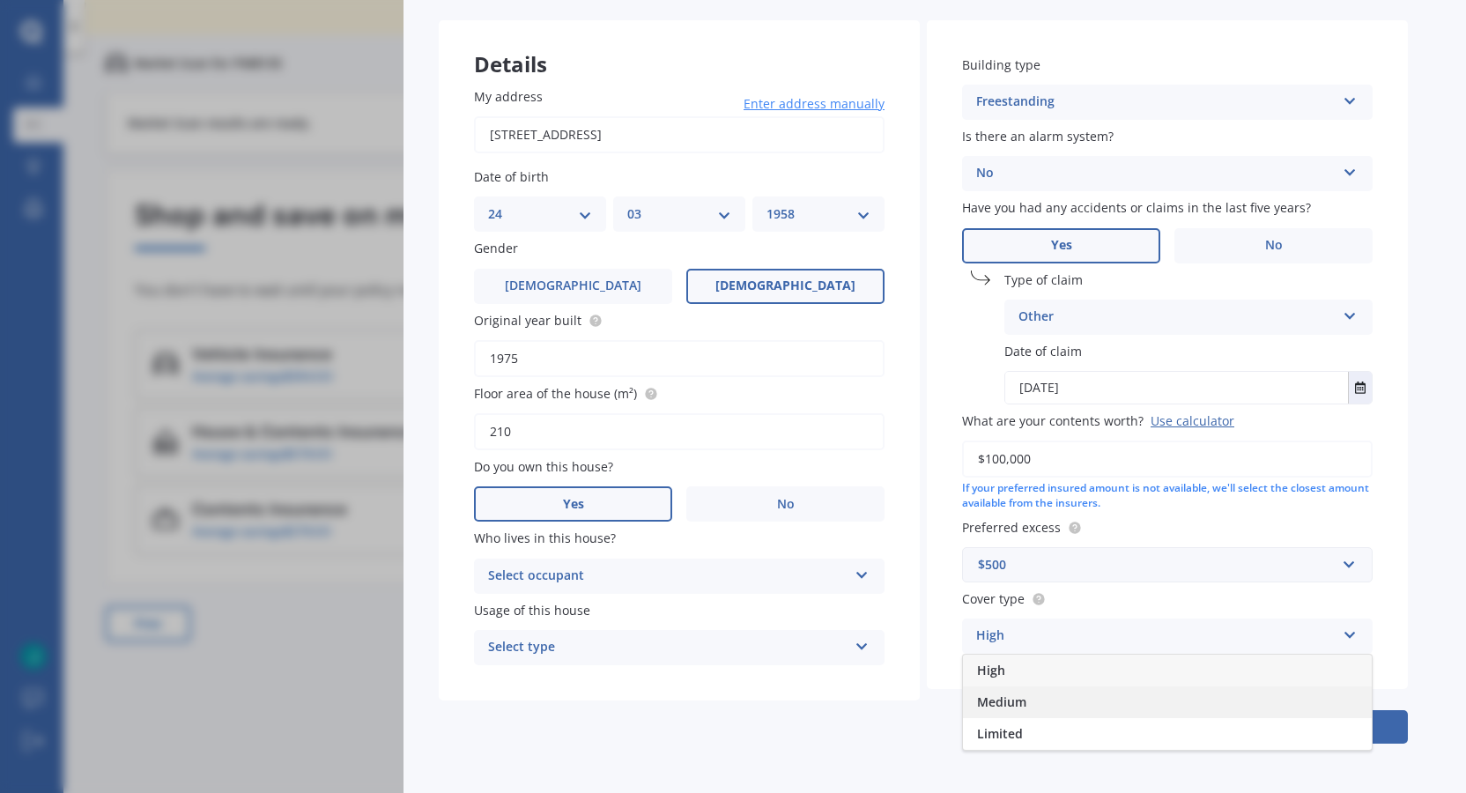
click at [1004, 697] on span "Medium" at bounding box center [1001, 701] width 49 height 17
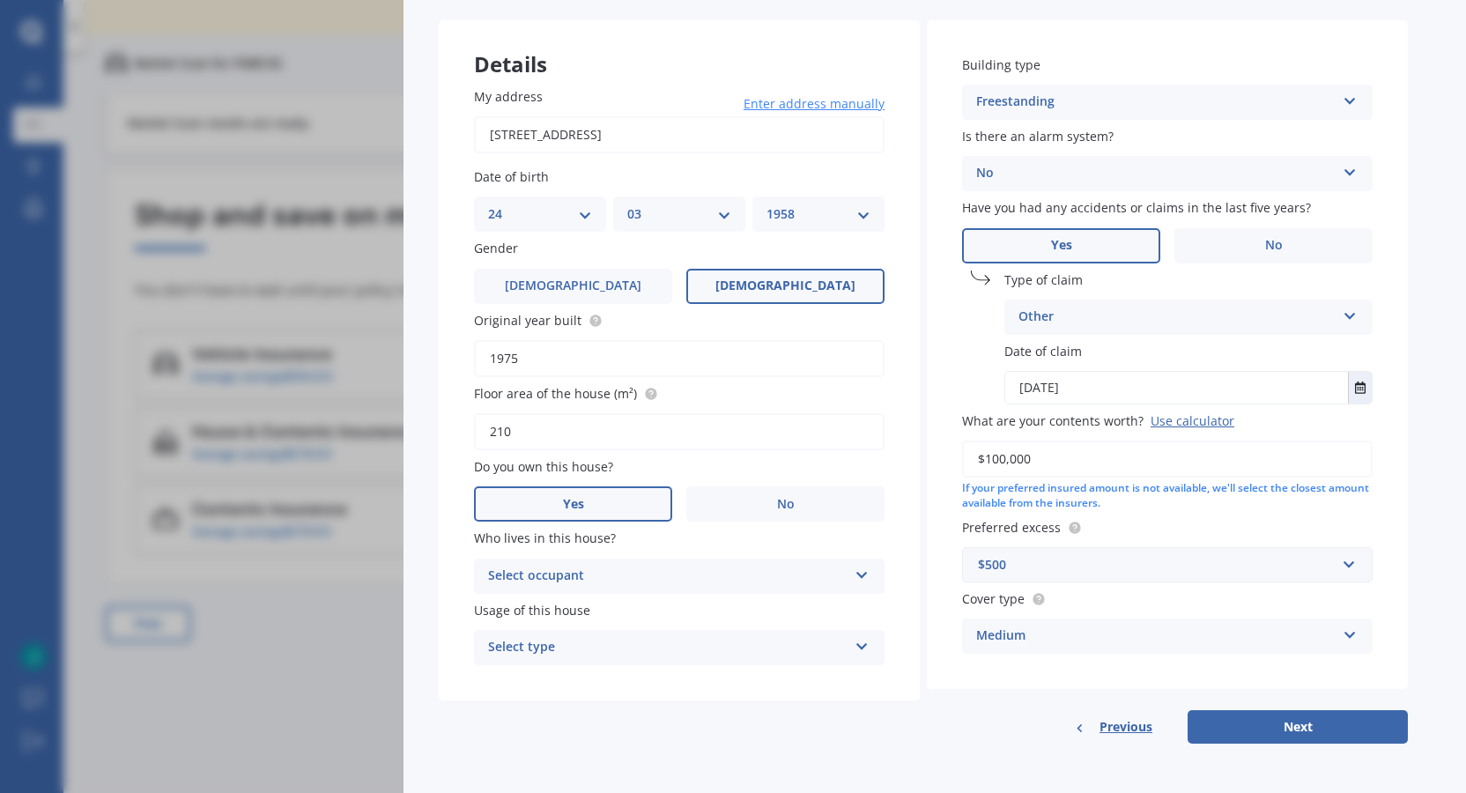
click at [868, 643] on icon at bounding box center [862, 643] width 15 height 12
click at [534, 682] on span "Permanent" at bounding box center [522, 681] width 67 height 17
click at [865, 572] on icon at bounding box center [862, 572] width 15 height 12
click at [543, 605] on div "Owner" at bounding box center [679, 611] width 409 height 32
click at [1321, 724] on button "Next" at bounding box center [1298, 726] width 220 height 33
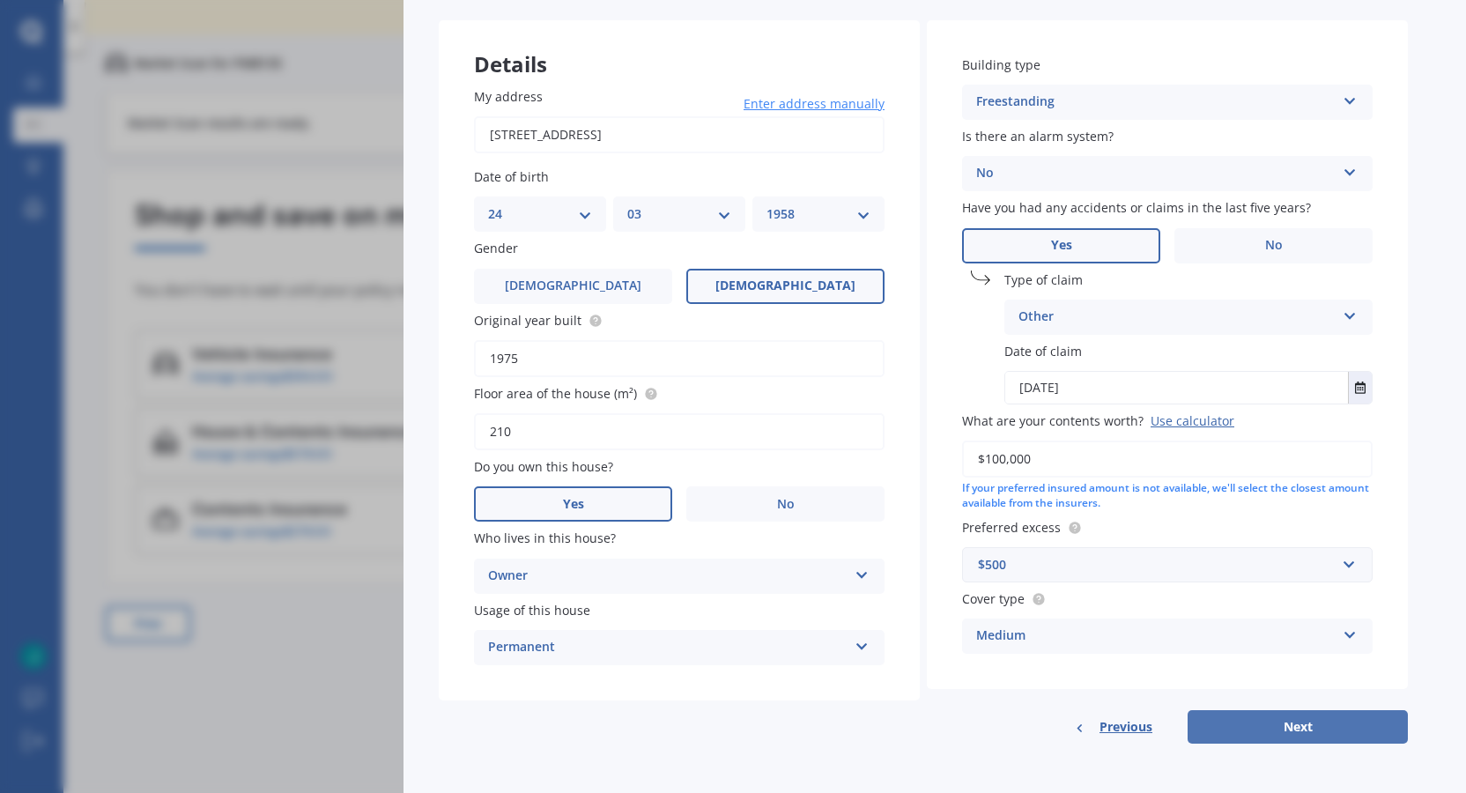
select select "24"
select select "03"
select select "1958"
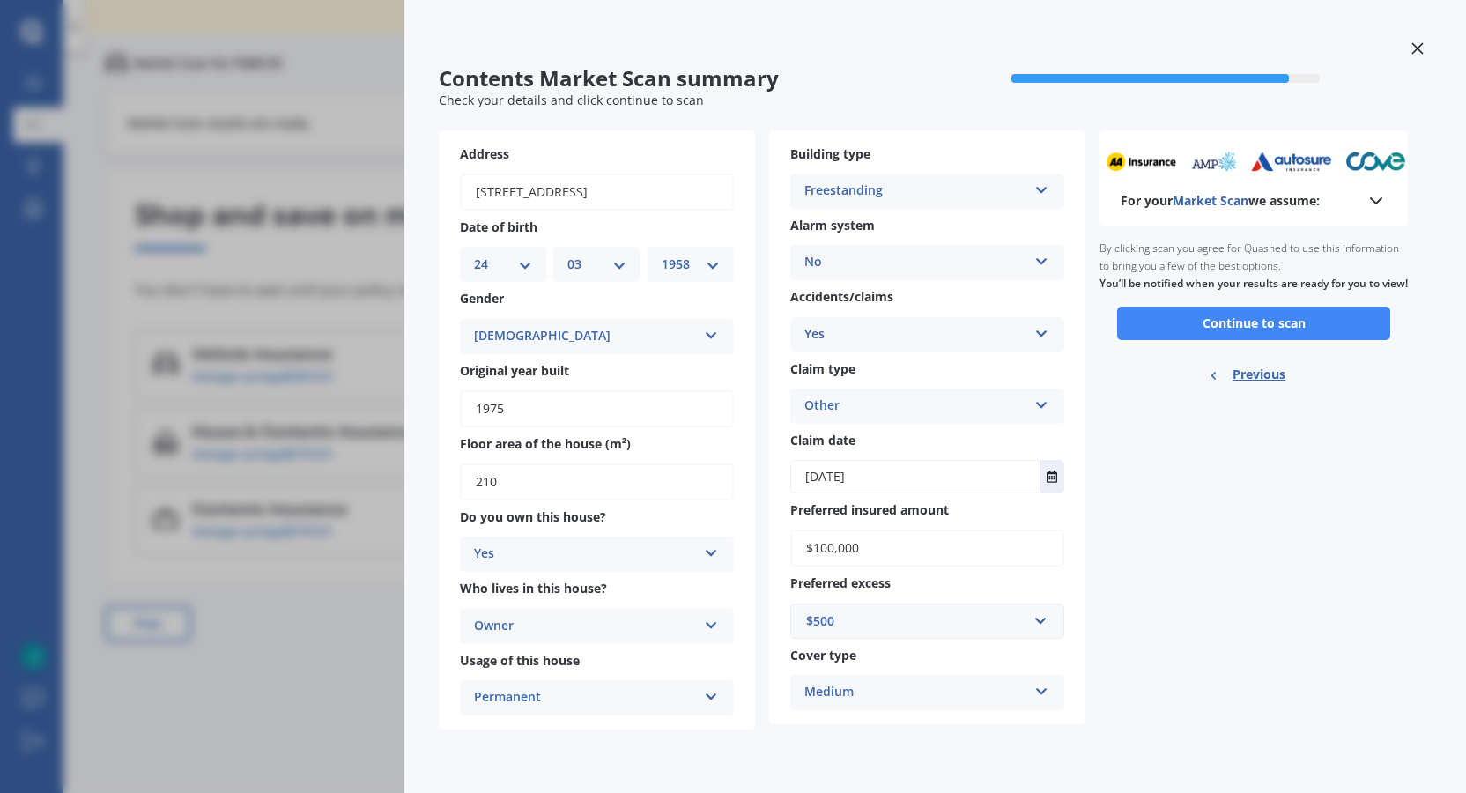
scroll to position [0, 0]
click at [1276, 337] on button "Continue to scan" at bounding box center [1253, 323] width 273 height 33
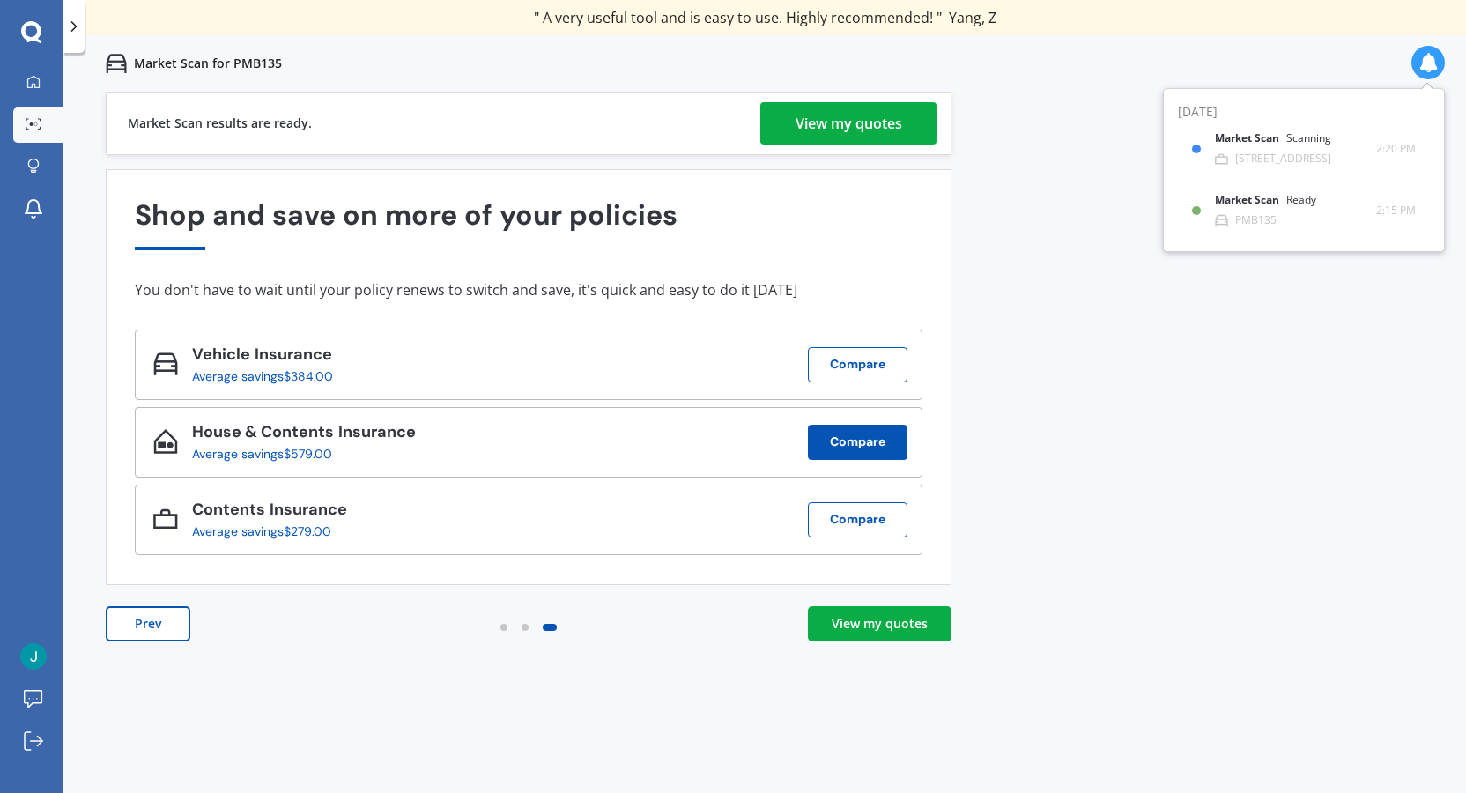
click at [863, 445] on button "Compare" at bounding box center [858, 442] width 100 height 35
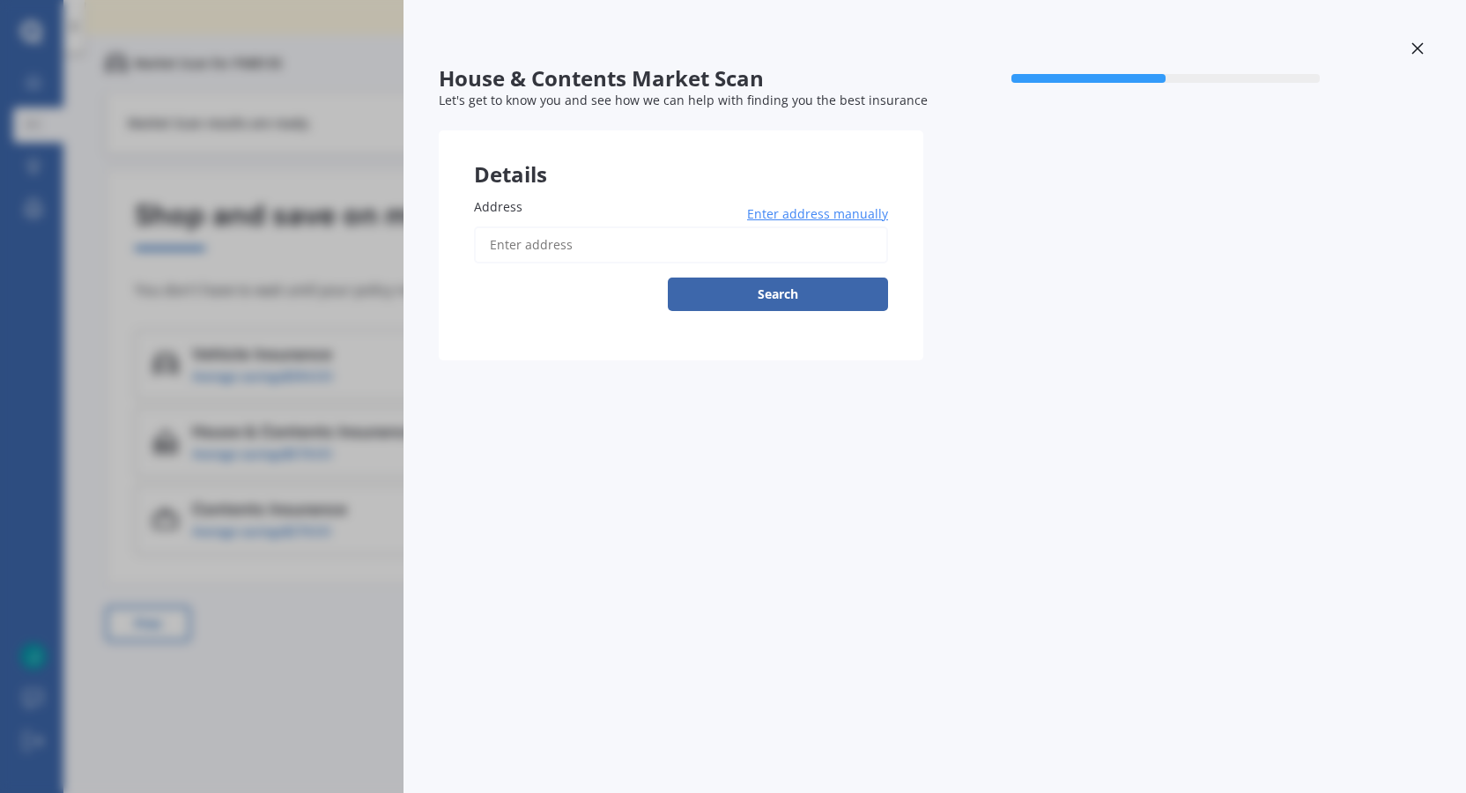
click at [519, 243] on input "Address" at bounding box center [681, 244] width 414 height 37
type input "[STREET_ADDRESS]"
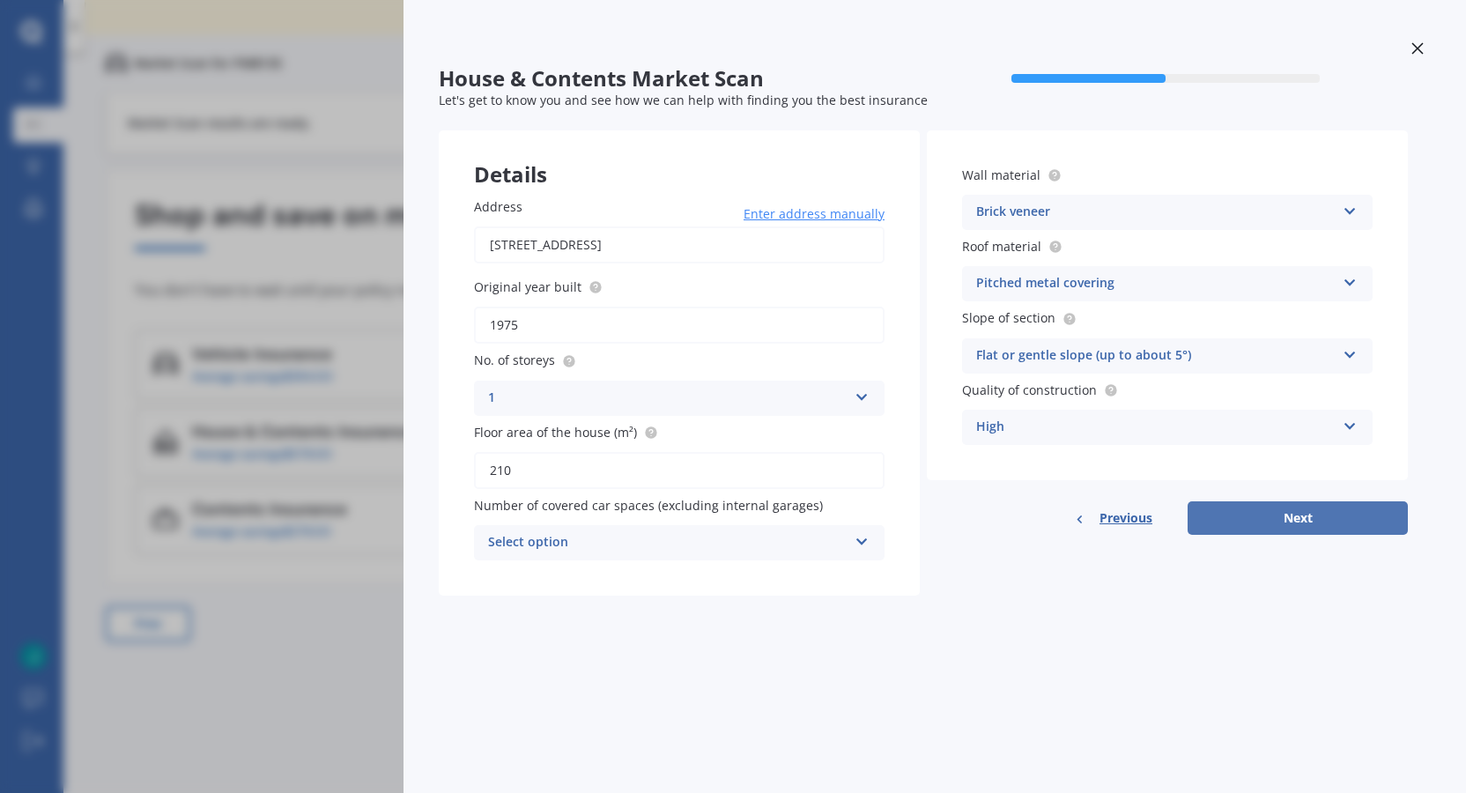
click at [1291, 516] on button "Next" at bounding box center [1298, 517] width 220 height 33
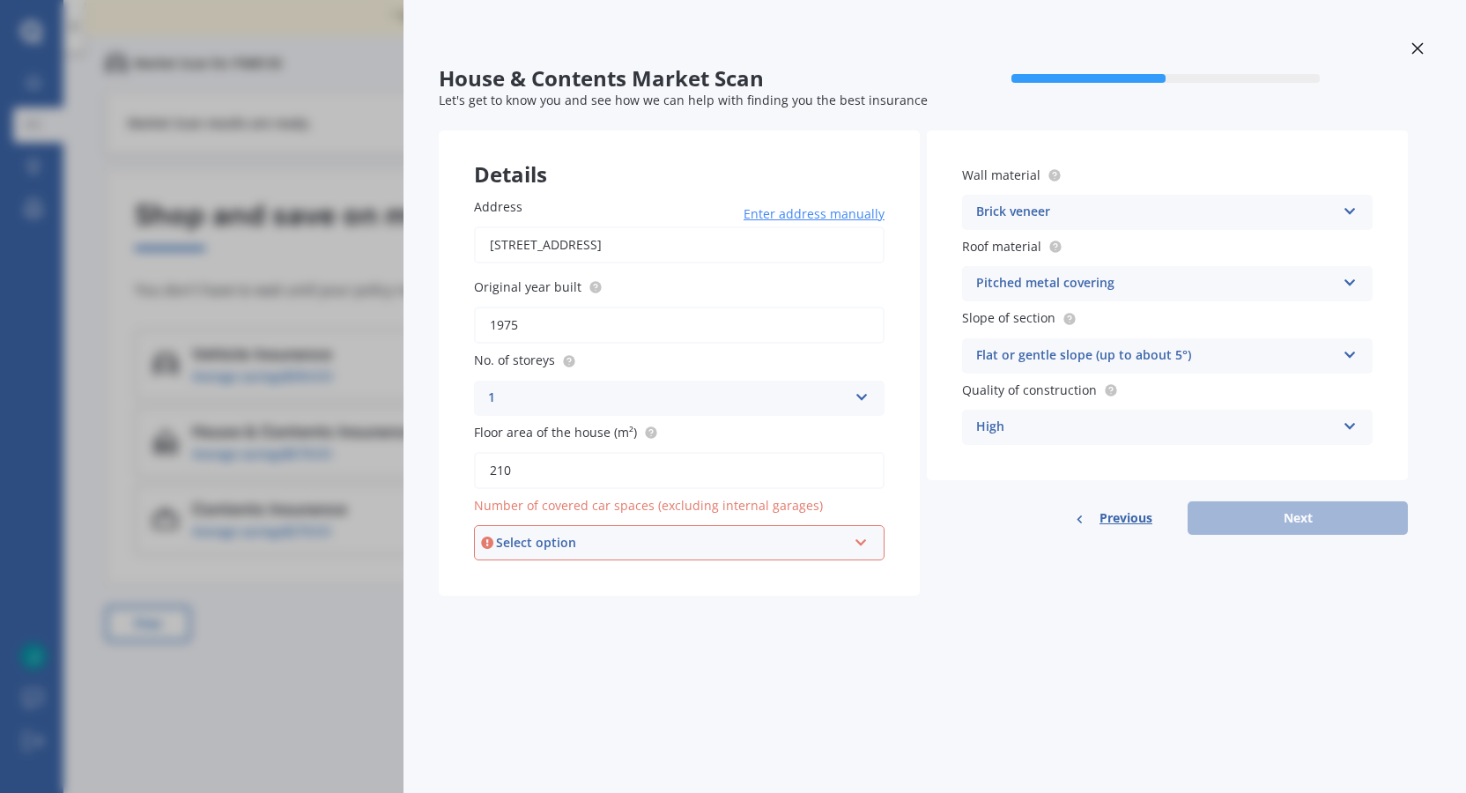
click at [866, 537] on icon at bounding box center [861, 539] width 15 height 12
click at [497, 641] on span "2" at bounding box center [493, 639] width 7 height 17
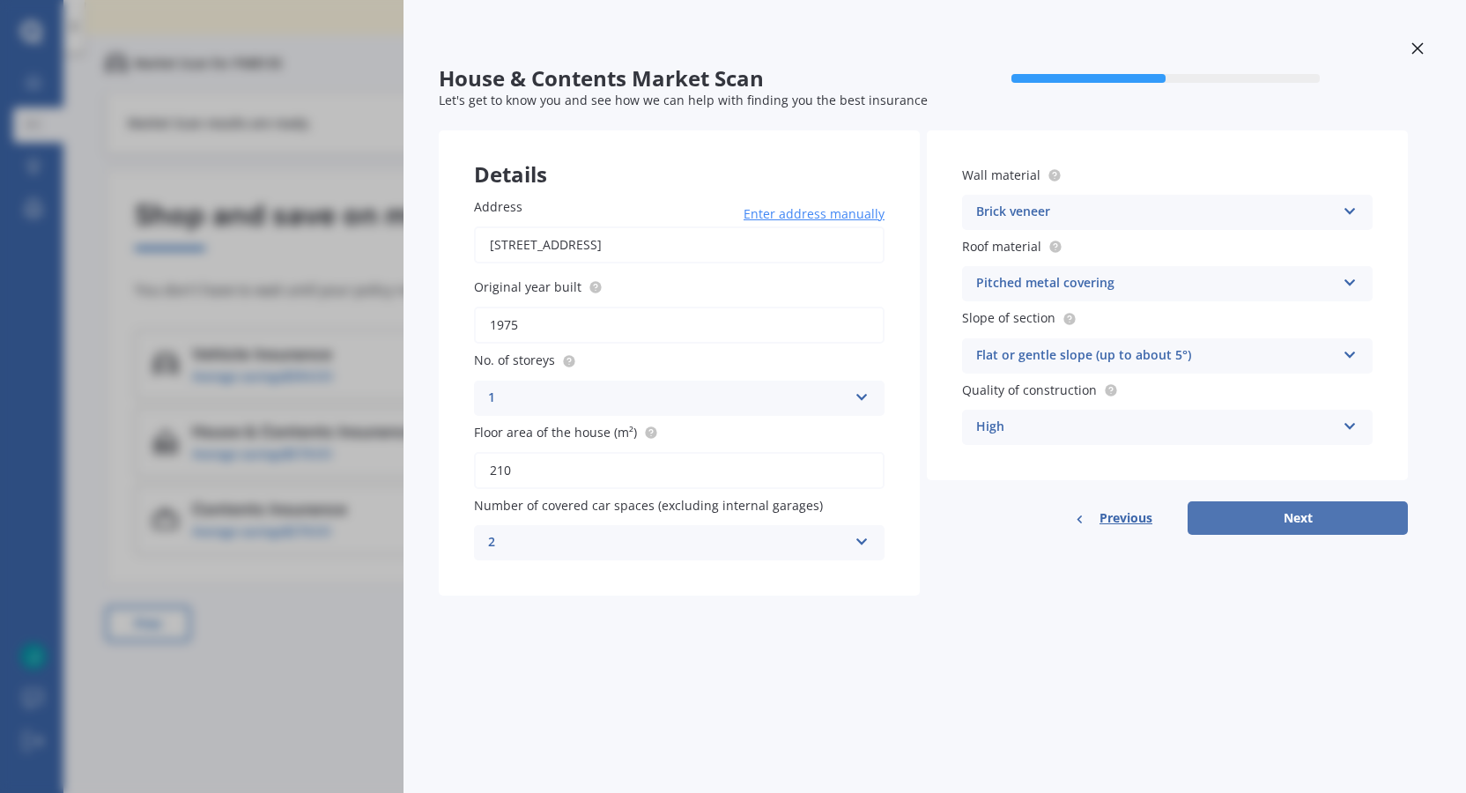
click at [1294, 521] on button "Next" at bounding box center [1298, 517] width 220 height 33
select select "24"
select select "03"
select select "1958"
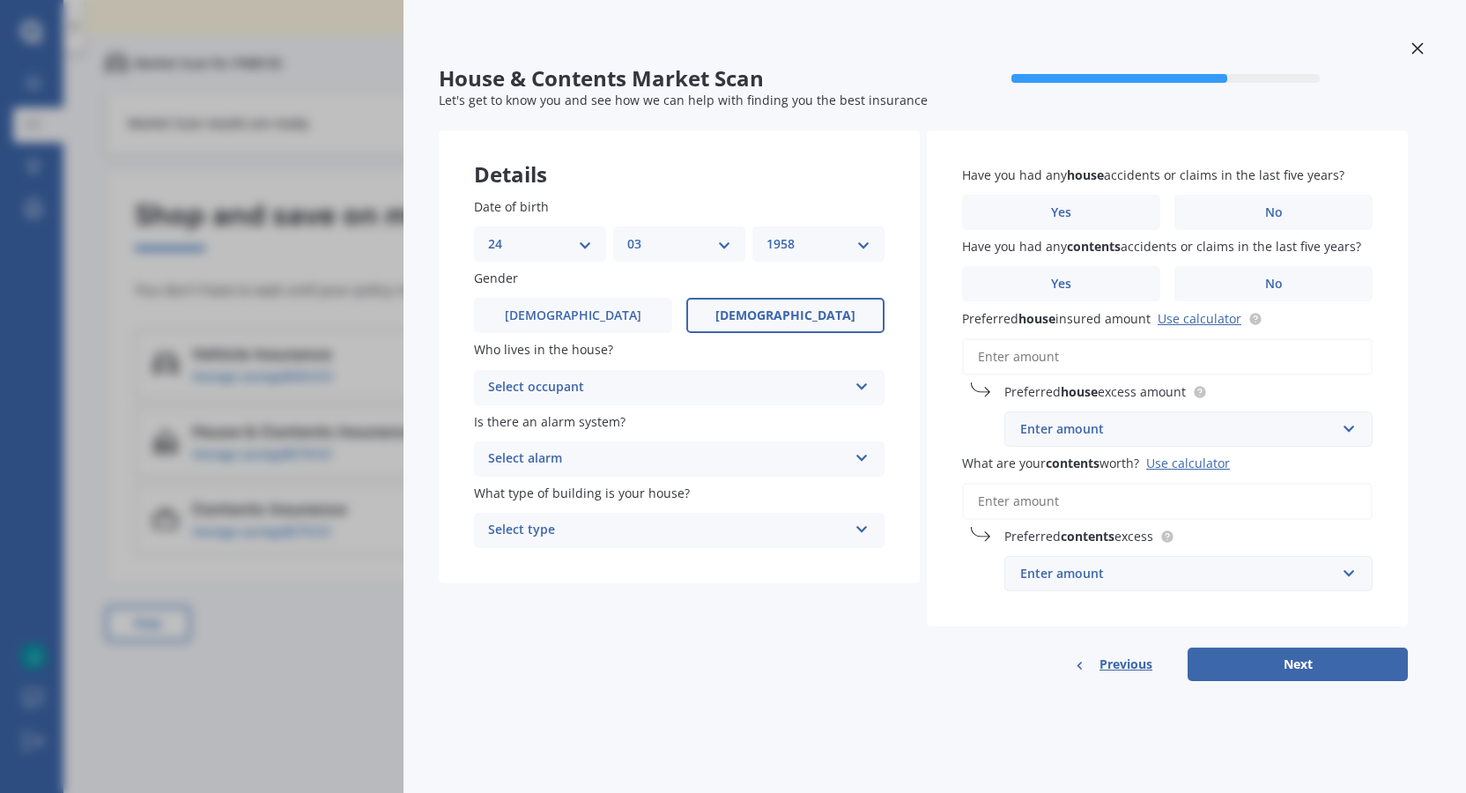
click at [866, 381] on icon at bounding box center [862, 383] width 15 height 12
click at [539, 419] on div "Owner" at bounding box center [679, 422] width 409 height 32
click at [858, 453] on icon at bounding box center [862, 454] width 15 height 12
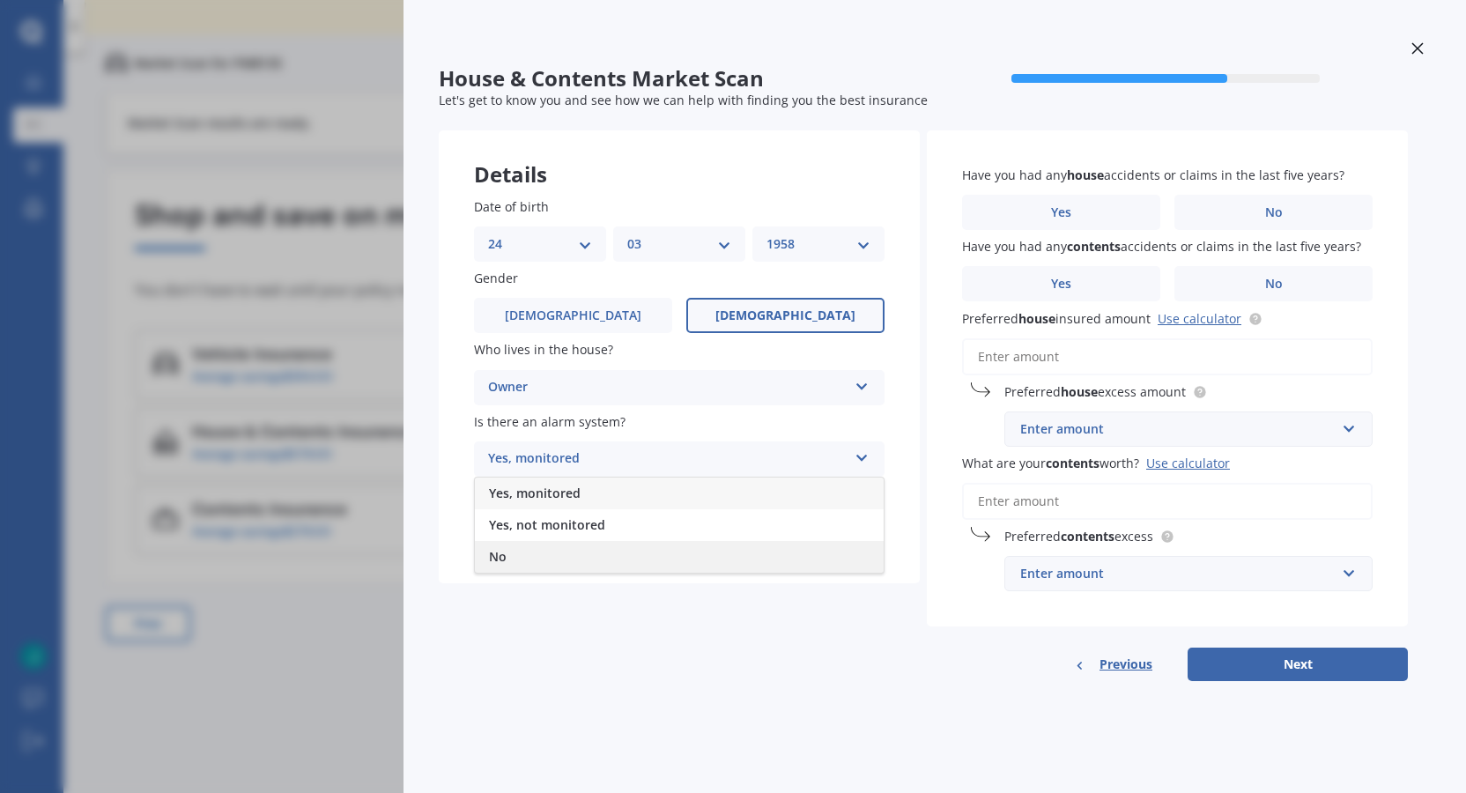
click at [500, 557] on span "No" at bounding box center [498, 556] width 18 height 17
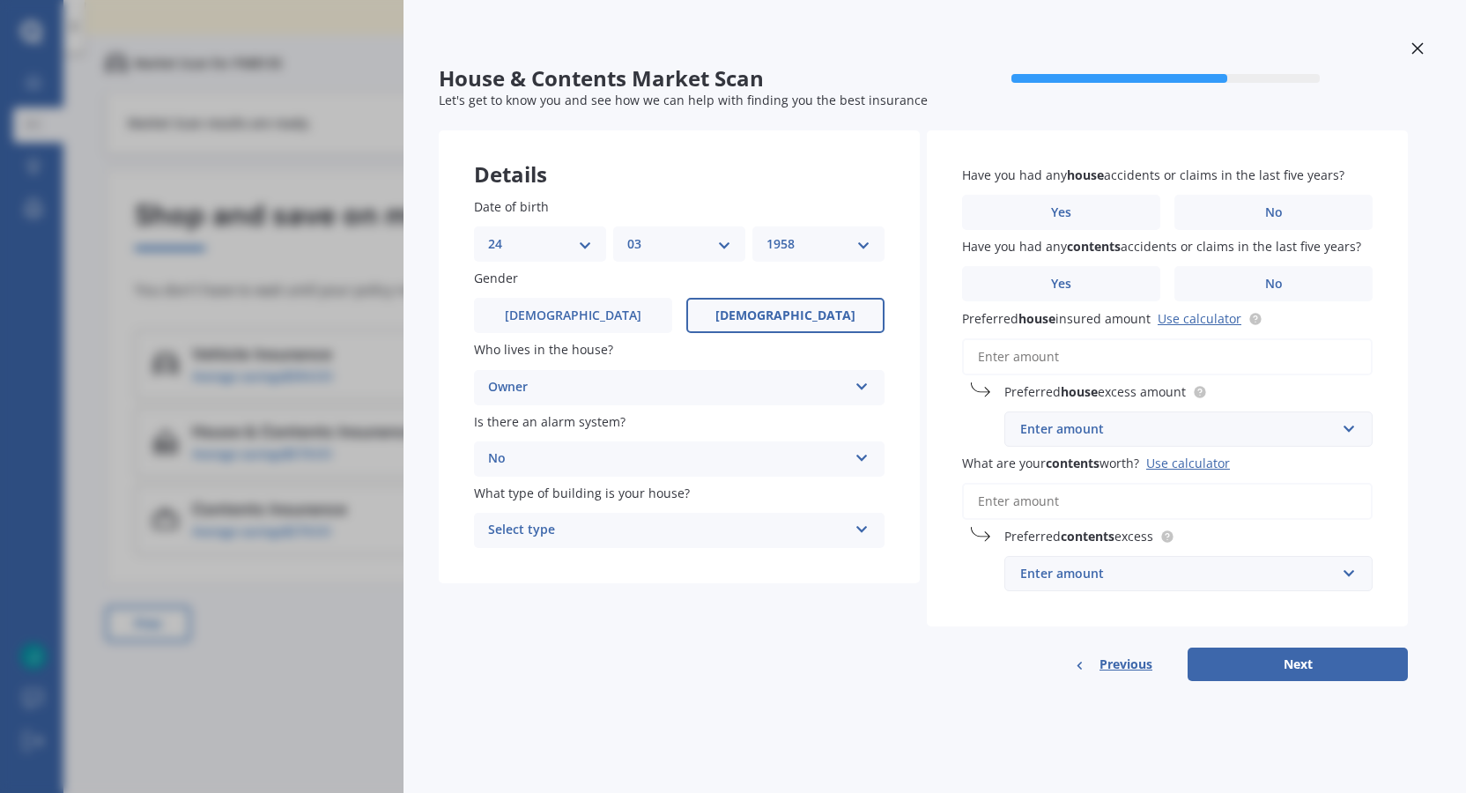
click at [866, 528] on icon at bounding box center [862, 526] width 15 height 12
click at [536, 559] on span "Freestanding" at bounding box center [528, 564] width 78 height 17
click at [1276, 205] on span "No" at bounding box center [1274, 212] width 18 height 15
click at [0, 0] on input "No" at bounding box center [0, 0] width 0 height 0
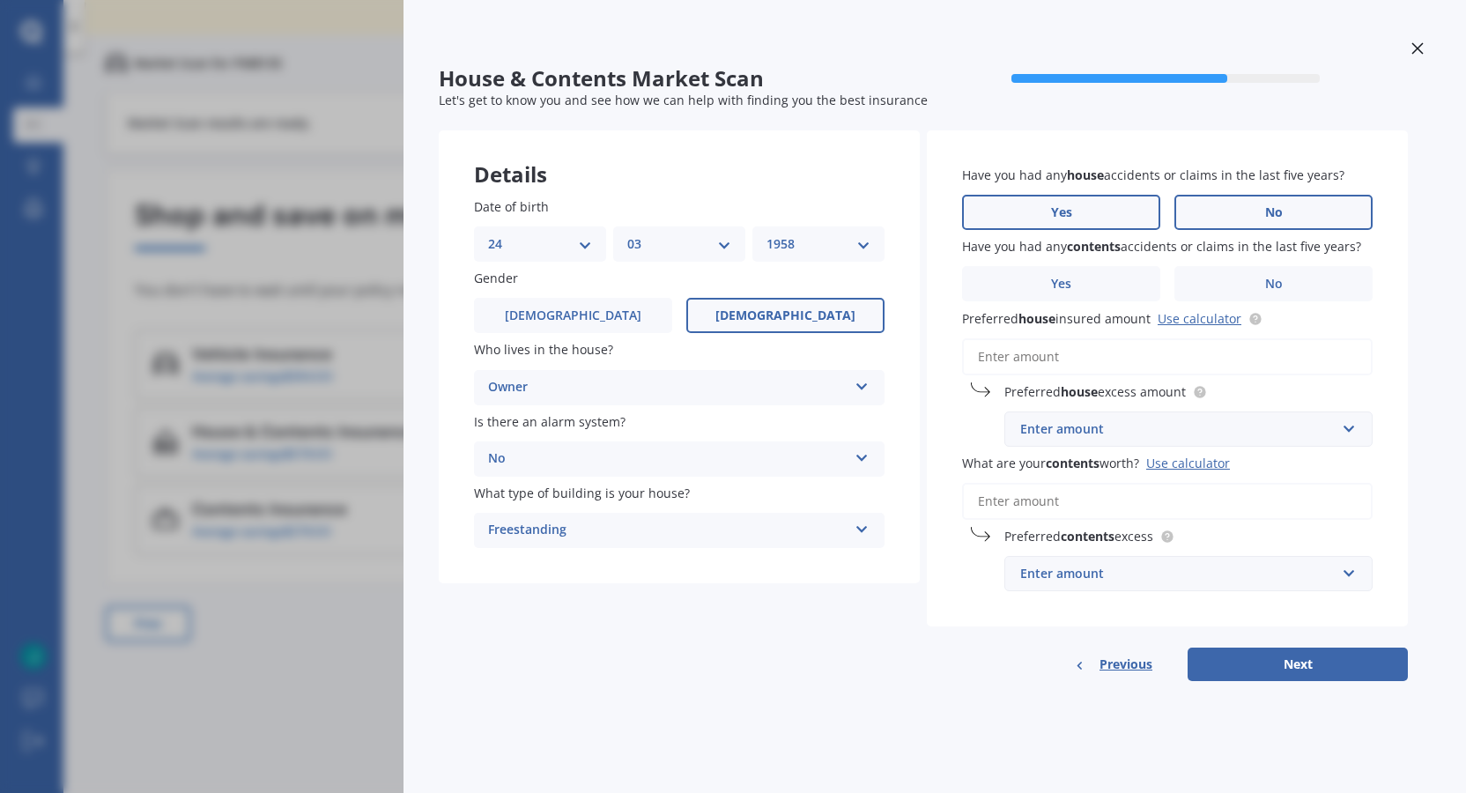
click at [1071, 215] on span "Yes" at bounding box center [1061, 212] width 21 height 15
click at [0, 0] on input "Yes" at bounding box center [0, 0] width 0 height 0
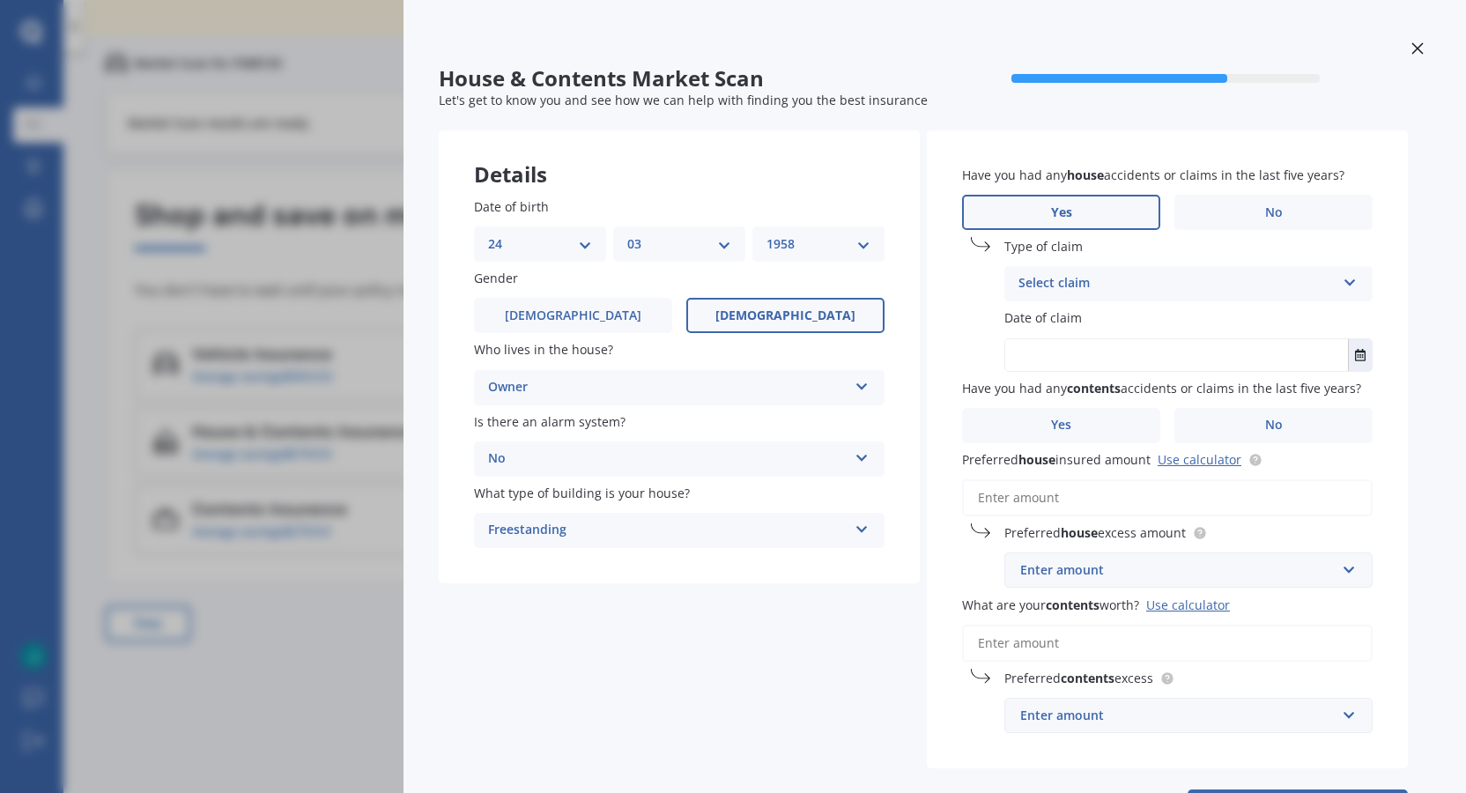
click at [1351, 280] on icon at bounding box center [1350, 279] width 15 height 12
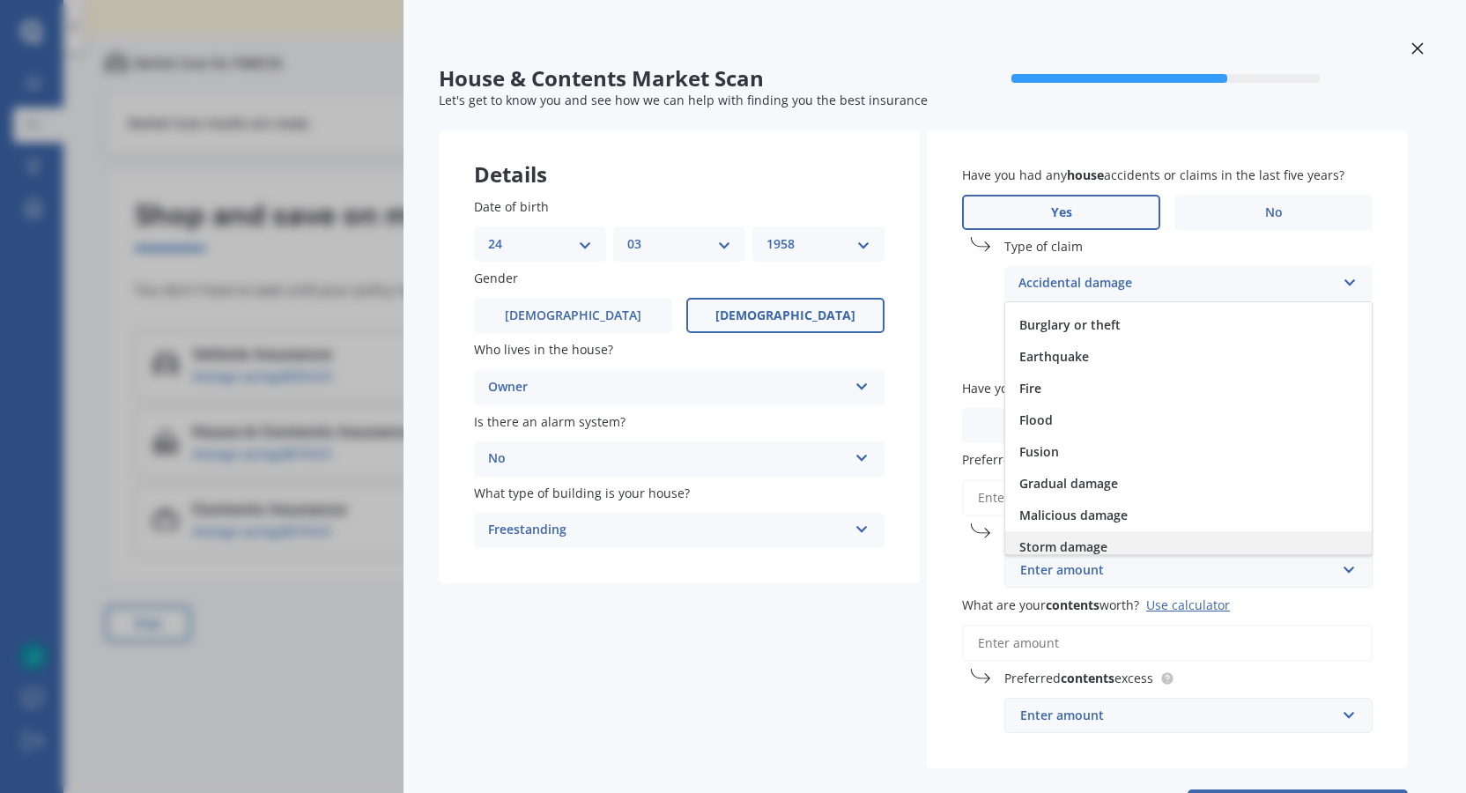
scroll to position [129, 0]
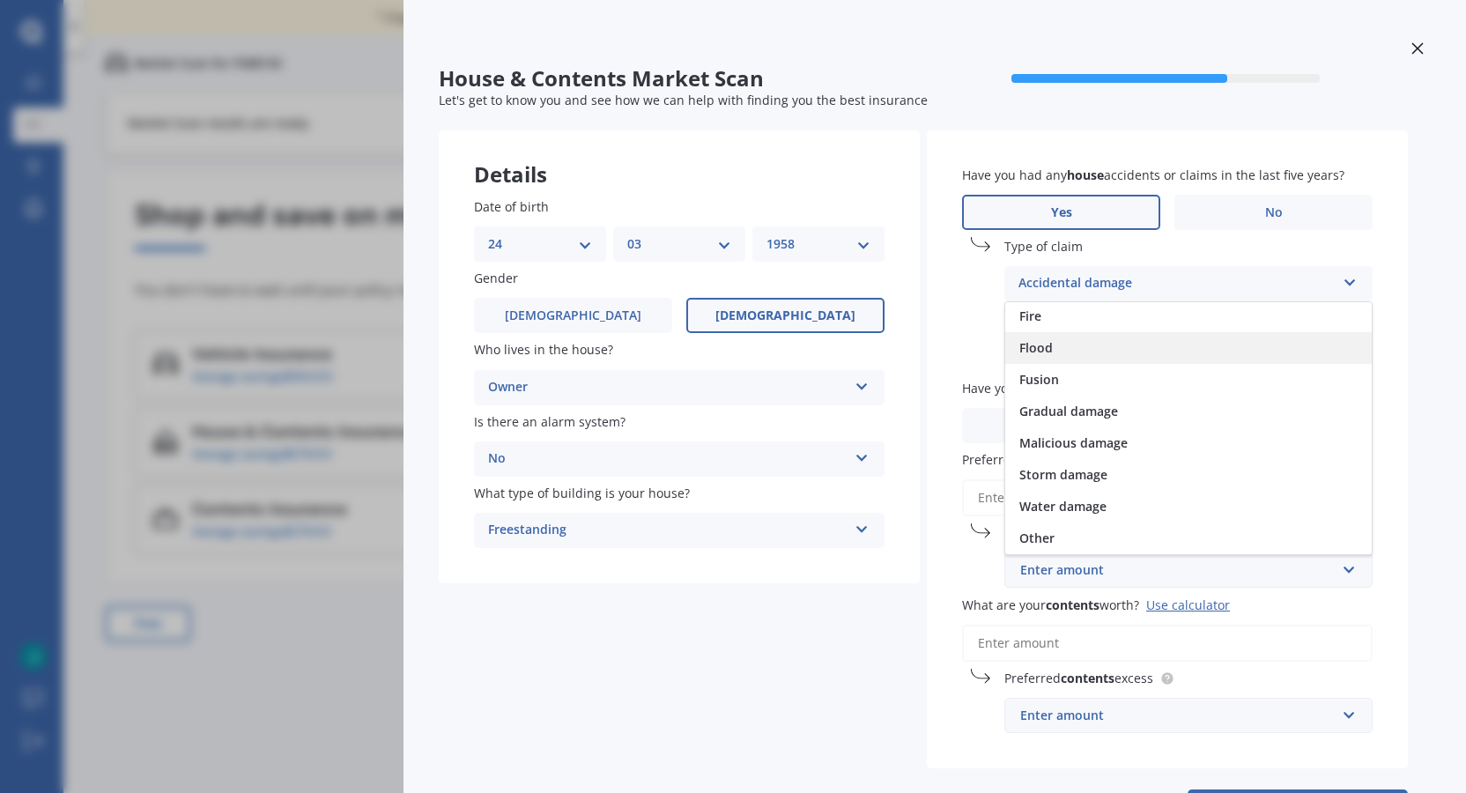
click at [1058, 346] on div "Flood" at bounding box center [1188, 348] width 367 height 32
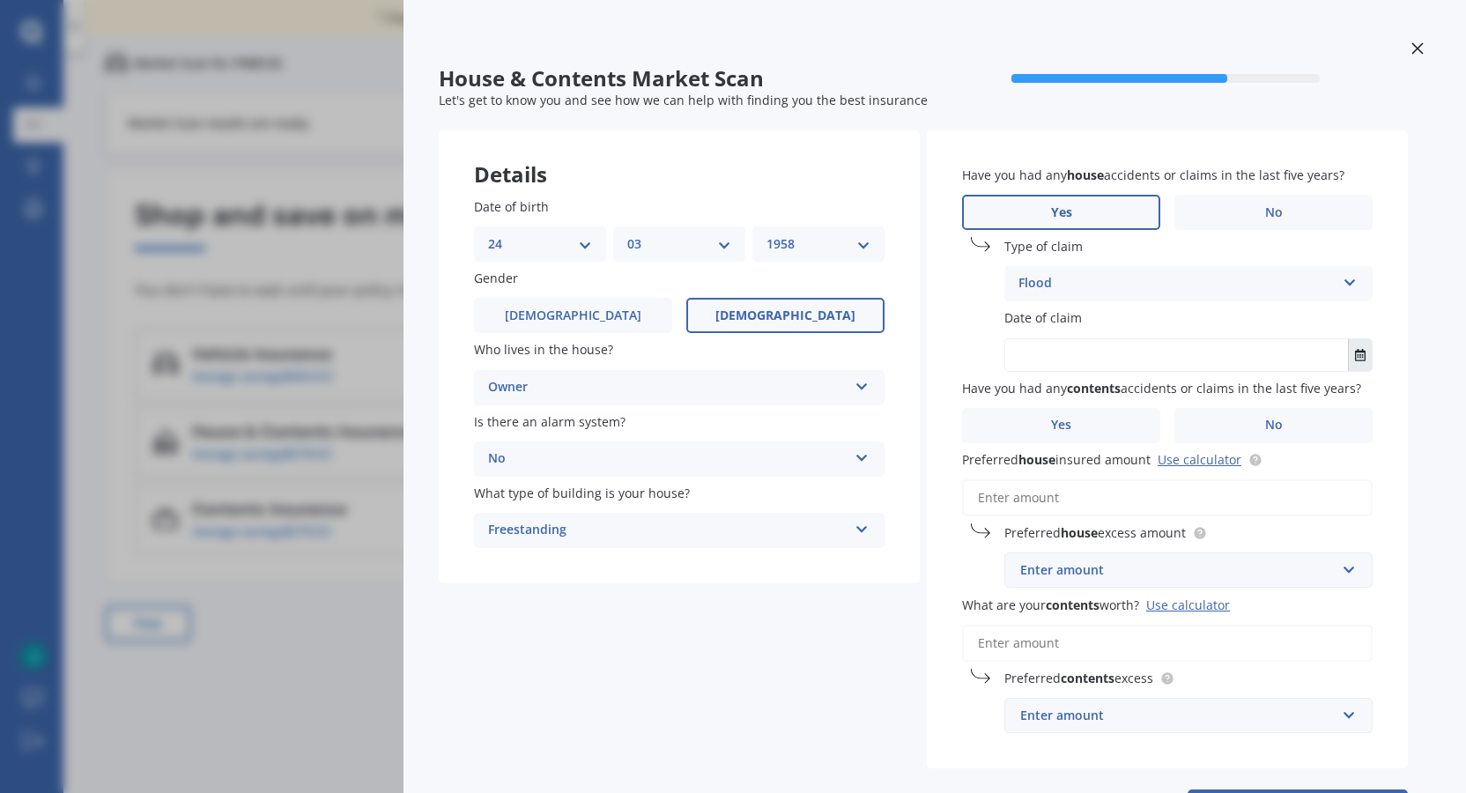
click at [1367, 348] on button "Select date" at bounding box center [1360, 355] width 24 height 32
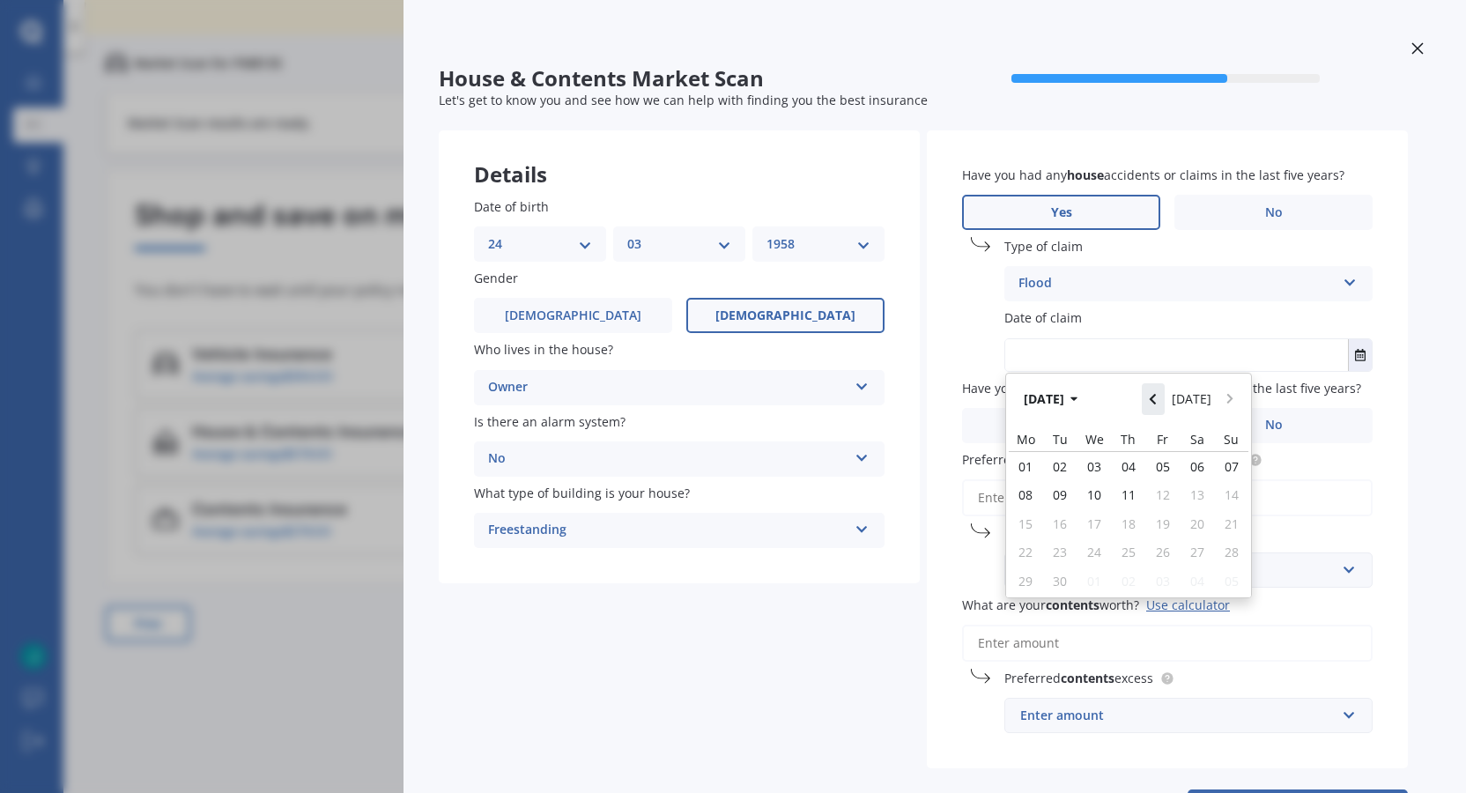
click at [1156, 397] on icon "Navigate back" at bounding box center [1153, 399] width 6 height 11
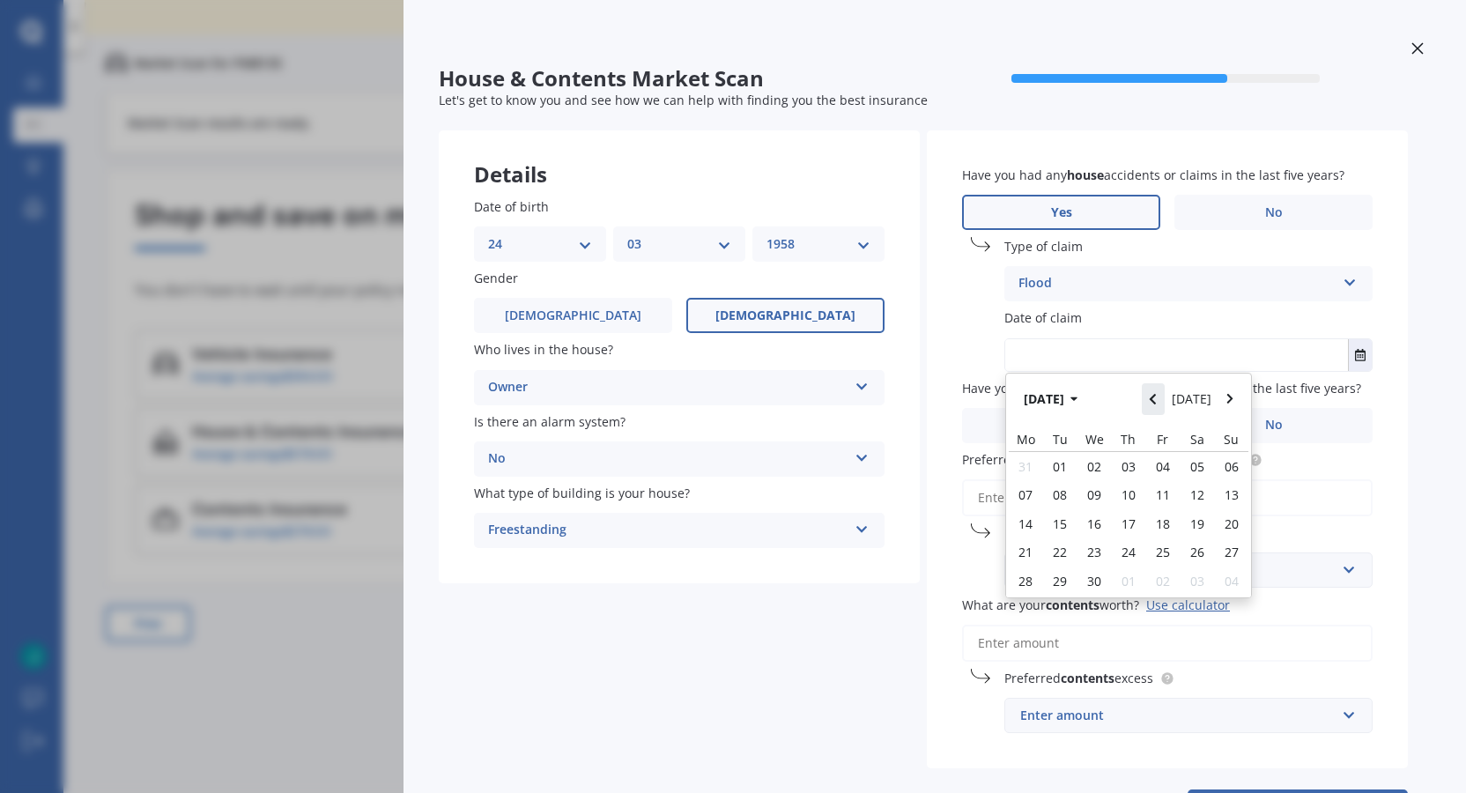
click at [1156, 397] on icon "Navigate back" at bounding box center [1153, 399] width 6 height 11
click at [1155, 396] on icon "Navigate back" at bounding box center [1153, 399] width 8 height 12
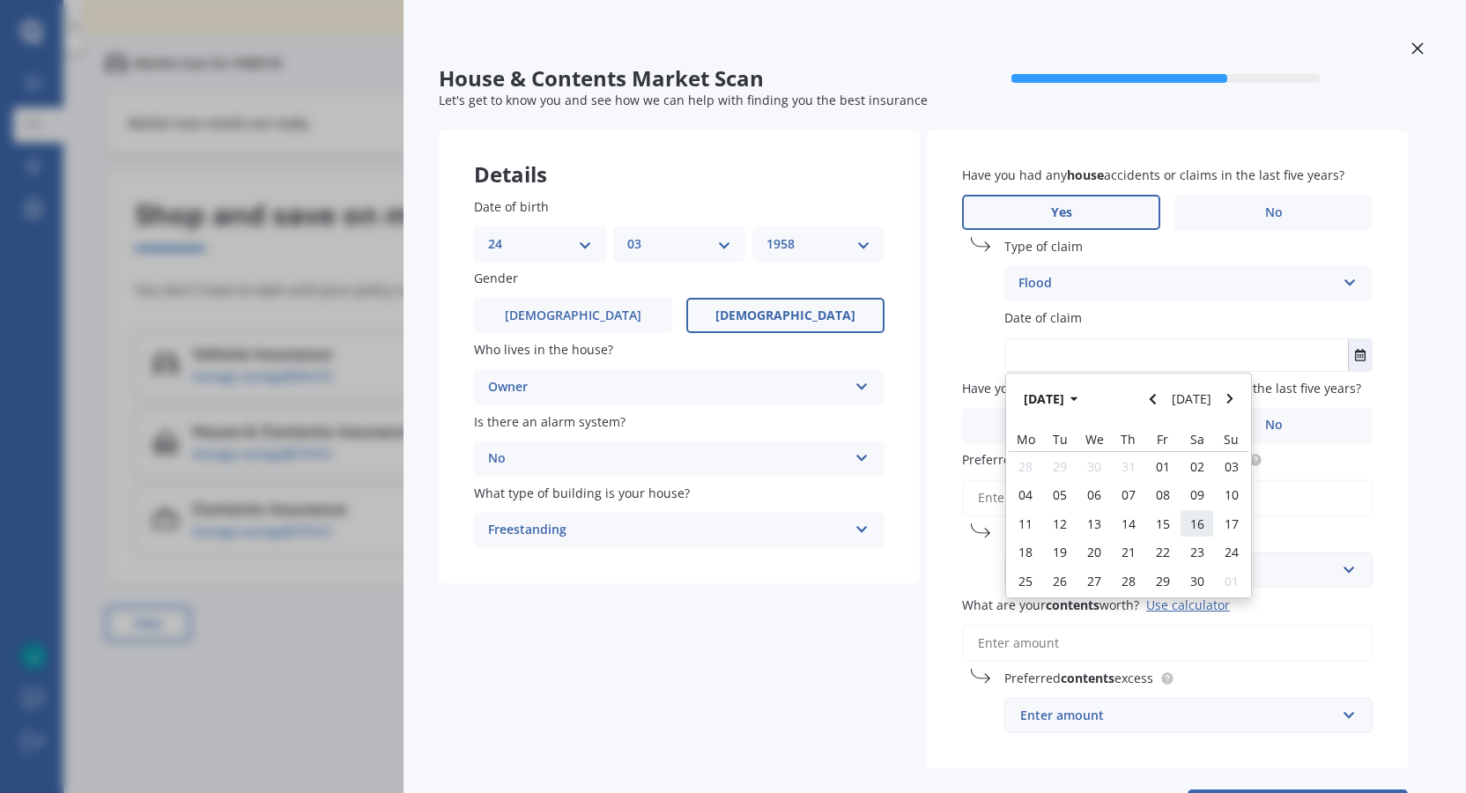
click at [1197, 522] on span "16" at bounding box center [1197, 523] width 14 height 17
type input "[DATE]"
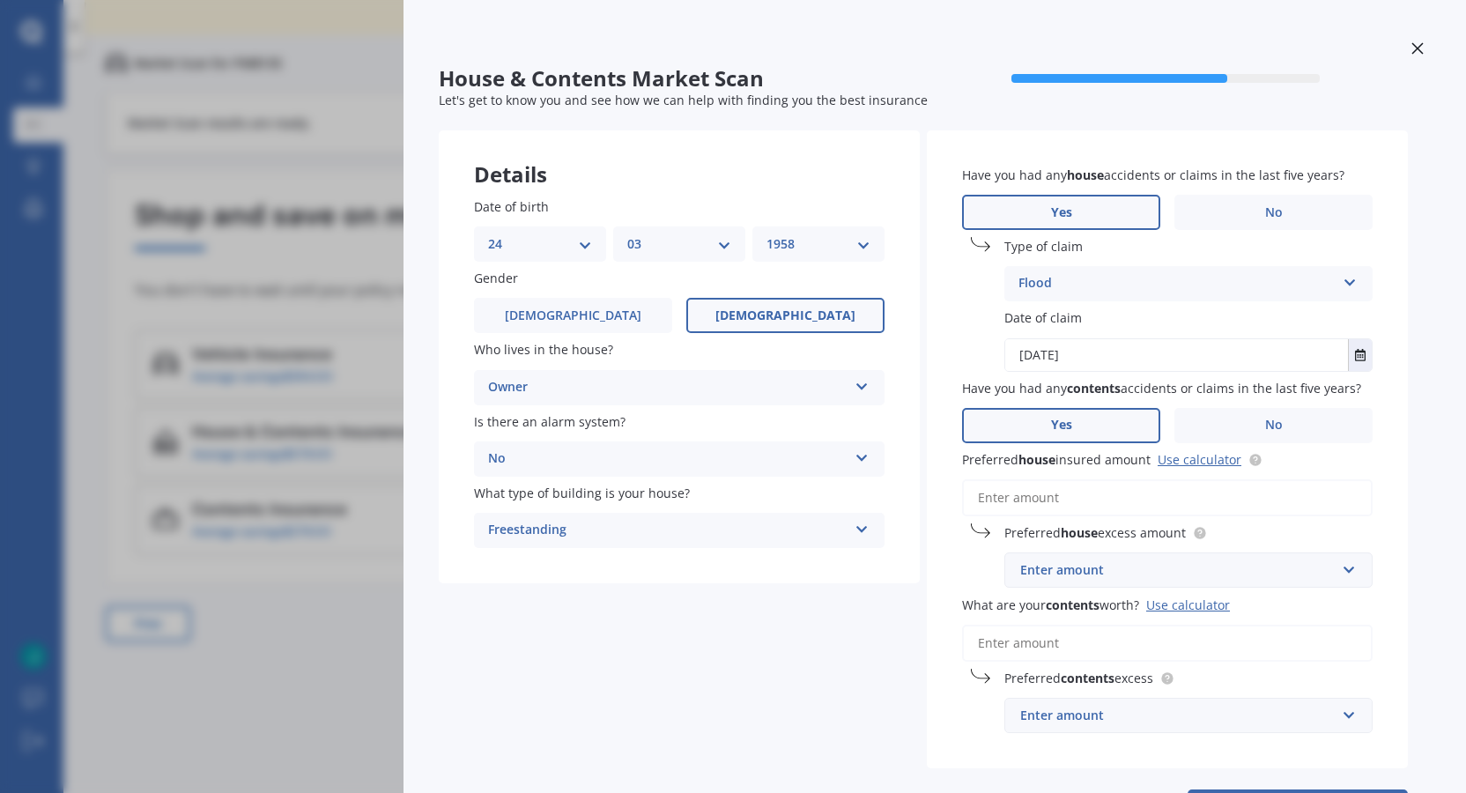
click at [1072, 421] on label "Yes" at bounding box center [1061, 425] width 198 height 35
click at [0, 0] on input "Yes" at bounding box center [0, 0] width 0 height 0
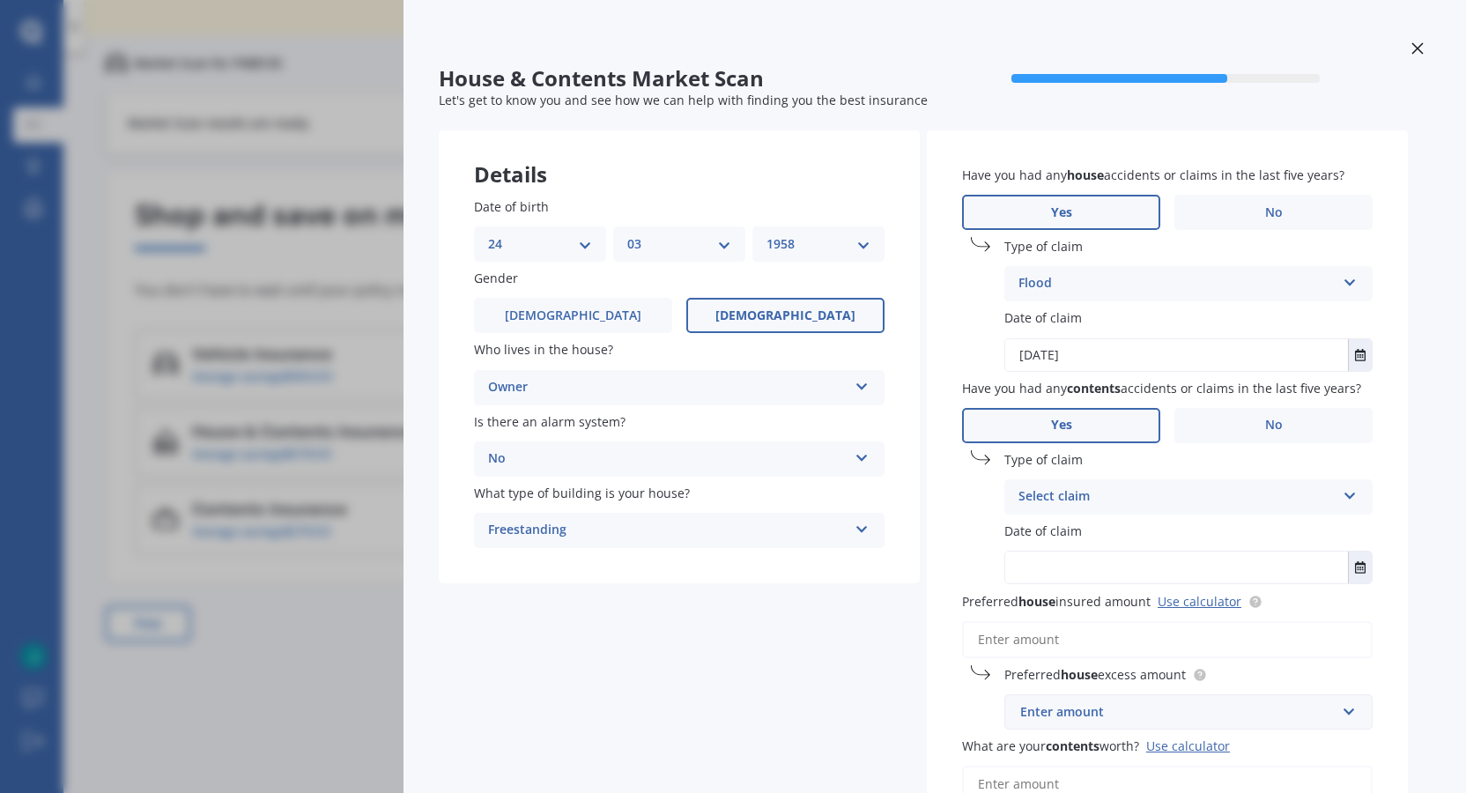
click at [1351, 494] on icon at bounding box center [1350, 492] width 15 height 12
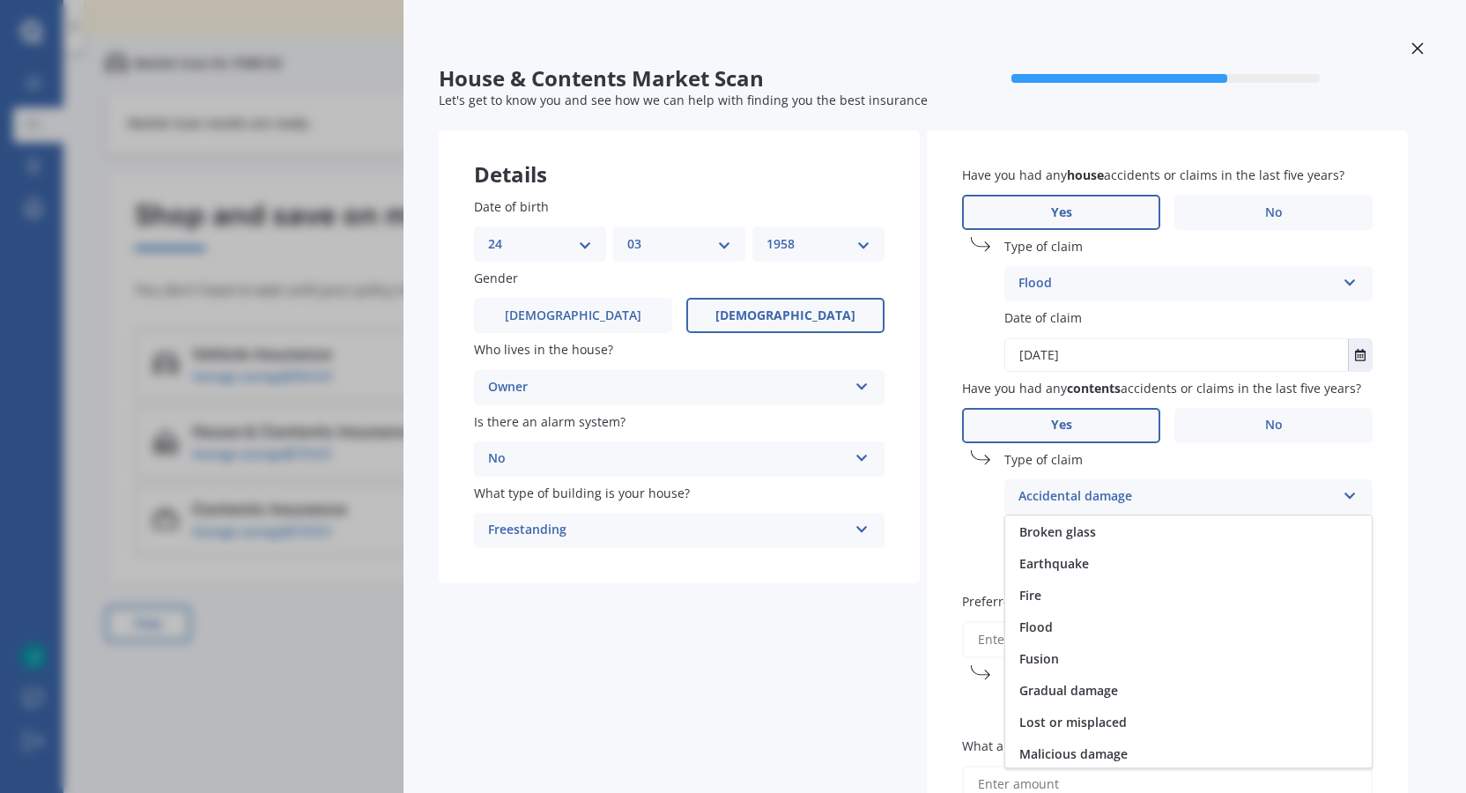
scroll to position [0, 0]
click at [1098, 528] on span "Accidental damage" at bounding box center [1076, 530] width 114 height 17
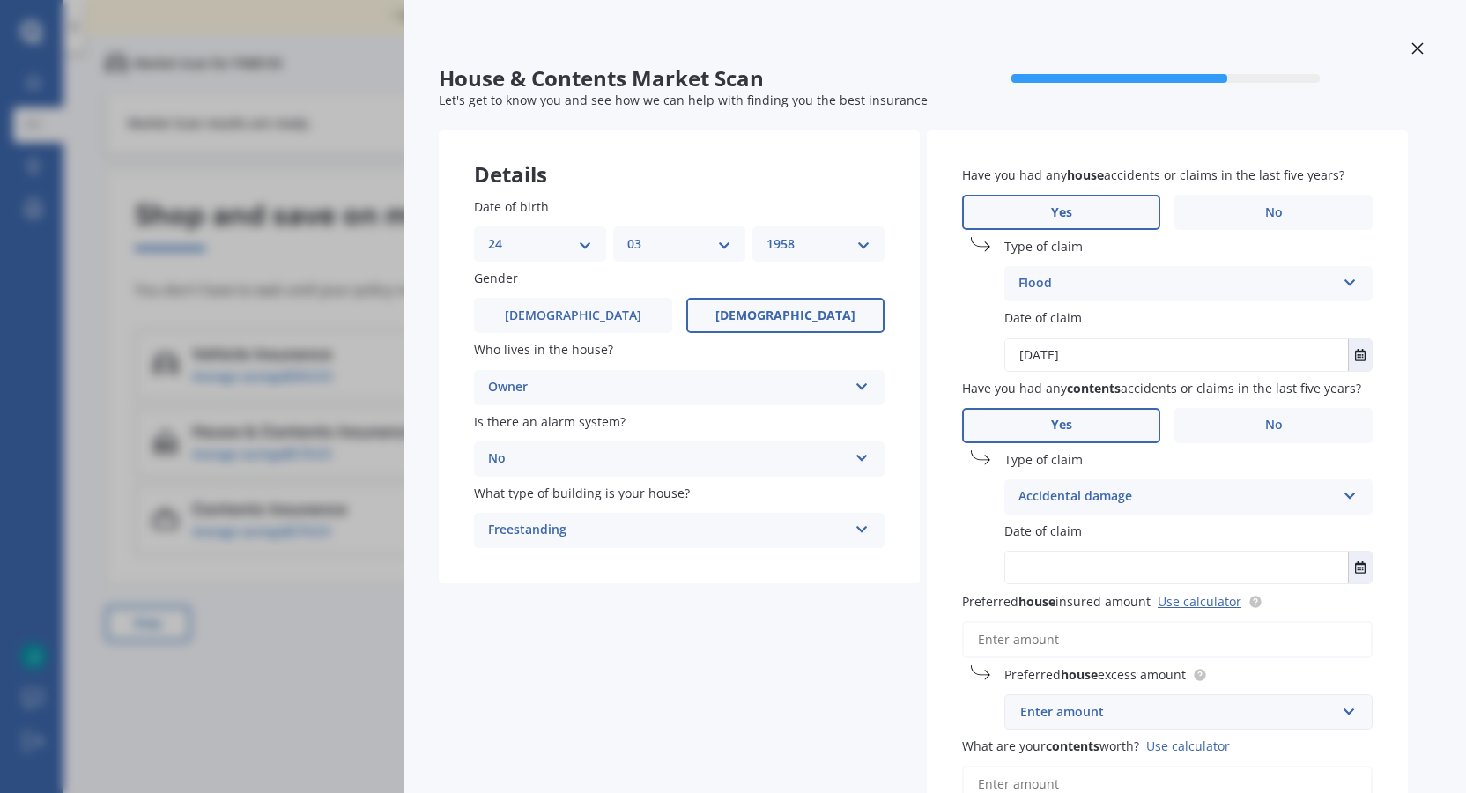
click at [1138, 524] on label "Date of claim" at bounding box center [1184, 531] width 361 height 19
click at [1364, 568] on icon "Select date" at bounding box center [1360, 567] width 11 height 12
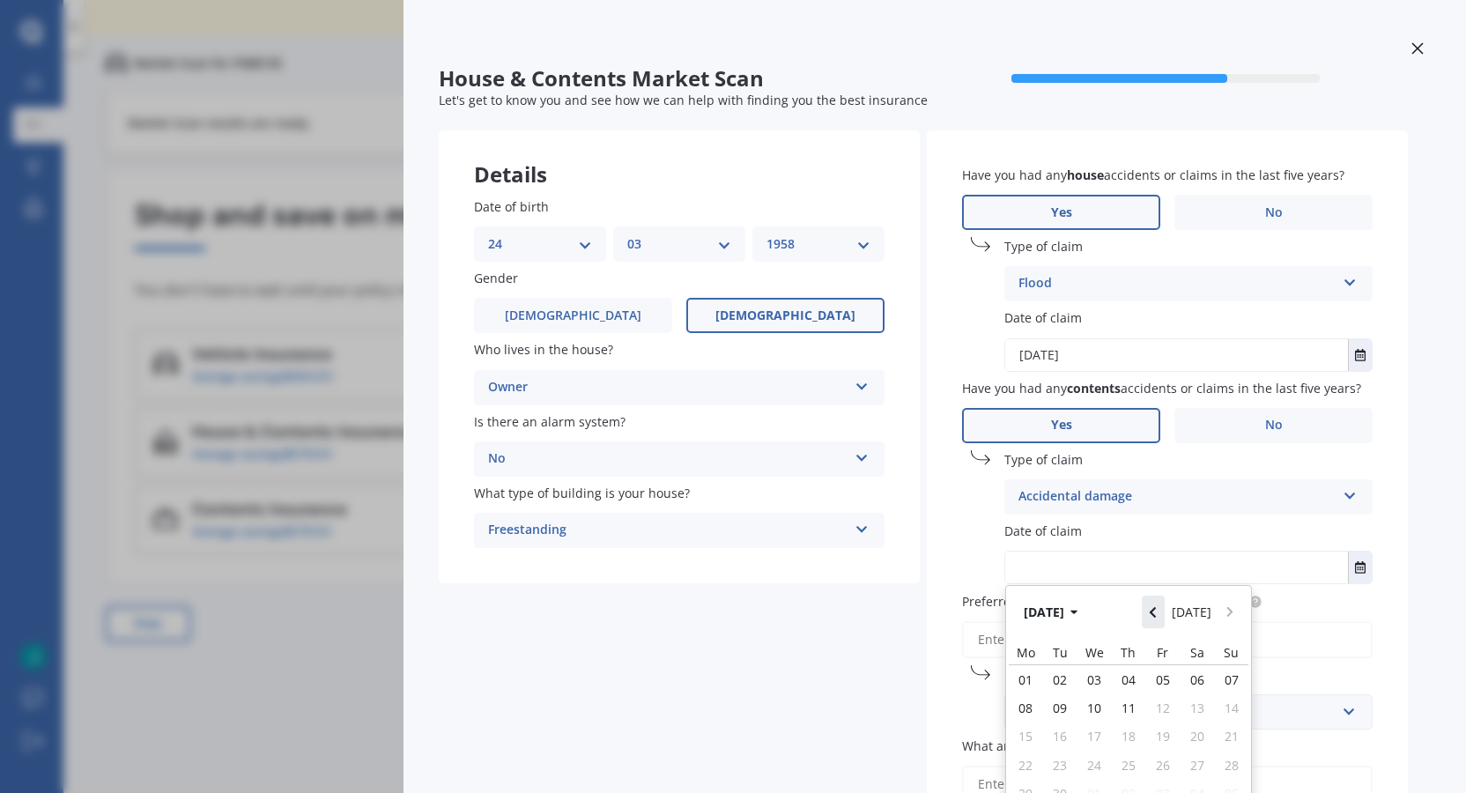
click at [1157, 611] on icon "Navigate back" at bounding box center [1153, 612] width 8 height 12
click at [1078, 612] on icon "button" at bounding box center [1074, 612] width 8 height 12
click at [1061, 612] on icon "button" at bounding box center [1061, 613] width 7 height 4
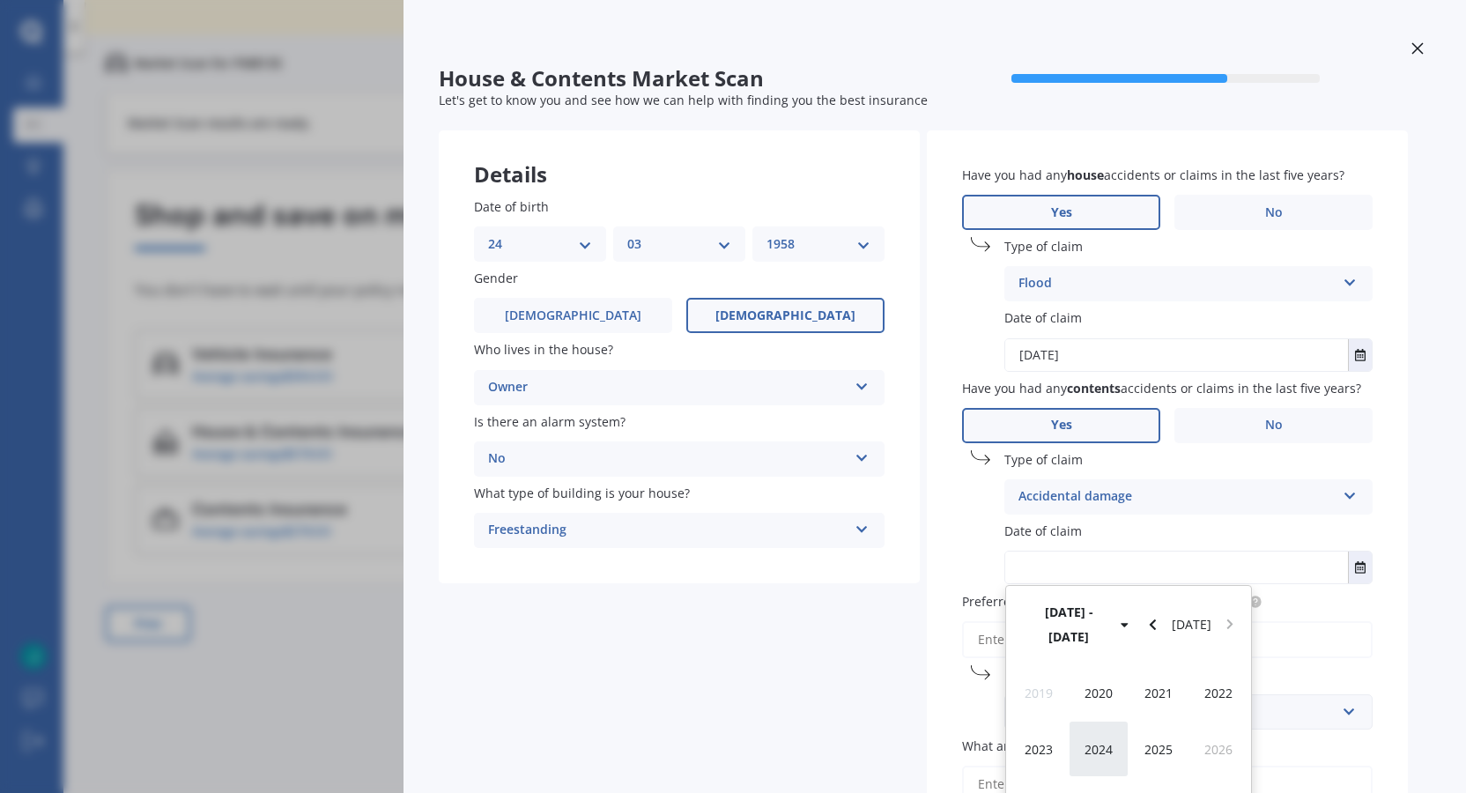
click at [1097, 741] on span "2024" at bounding box center [1099, 749] width 28 height 17
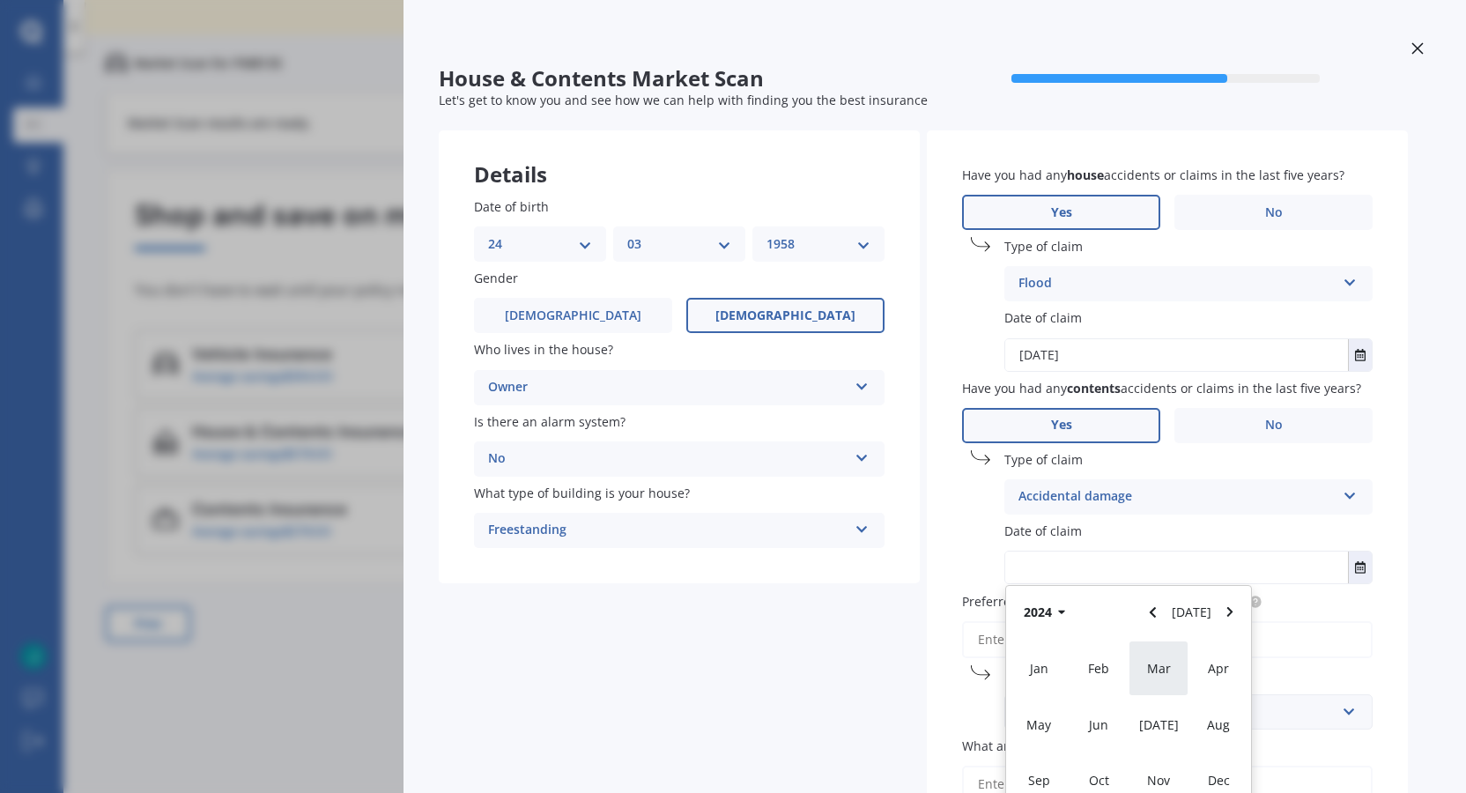
scroll to position [18, 0]
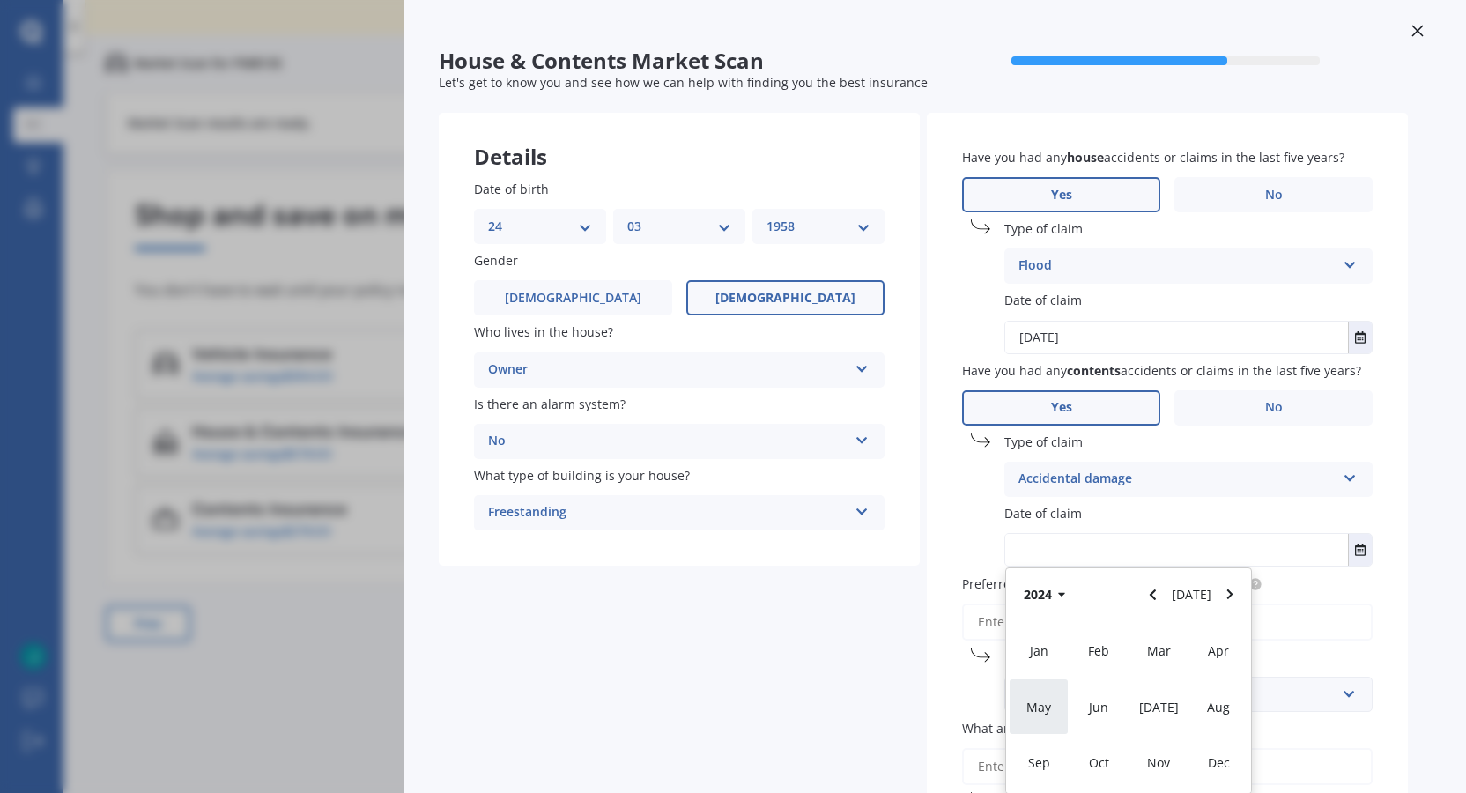
click at [1029, 700] on span "May" at bounding box center [1038, 707] width 25 height 17
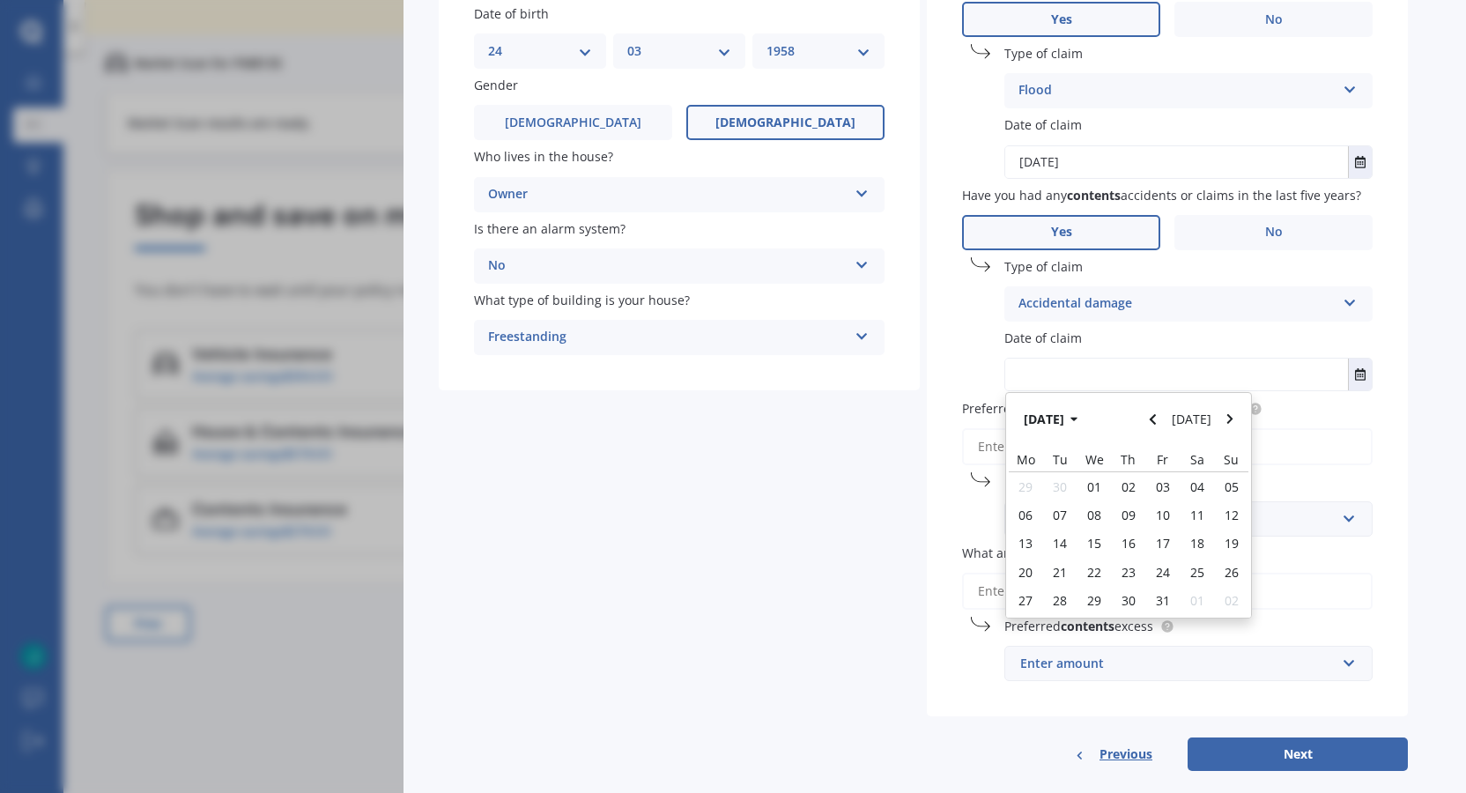
scroll to position [194, 0]
click at [1097, 484] on span "01" at bounding box center [1094, 486] width 14 height 17
type input "[DATE]"
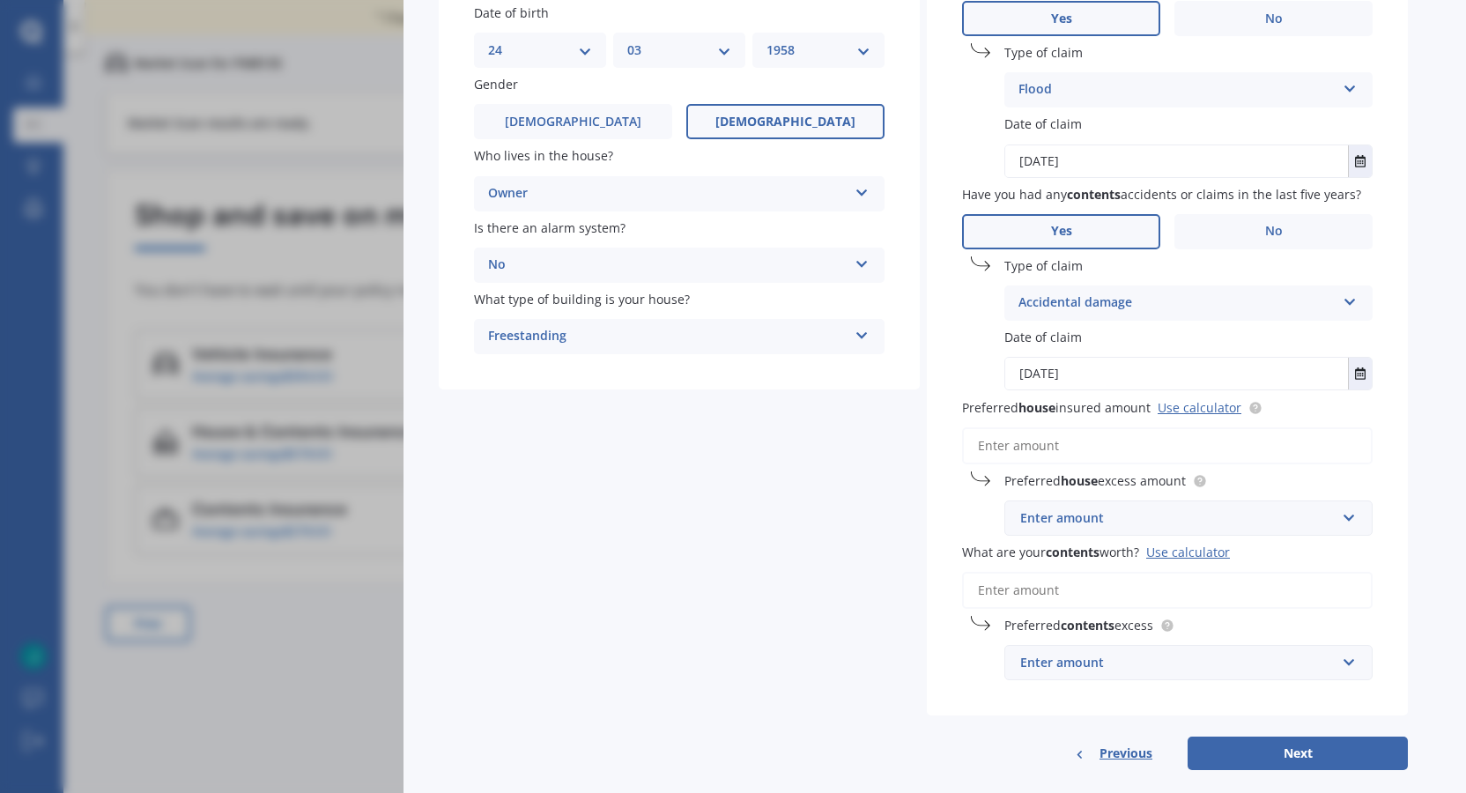
click at [1038, 441] on input "Preferred house insured amount Use calculator" at bounding box center [1167, 445] width 411 height 37
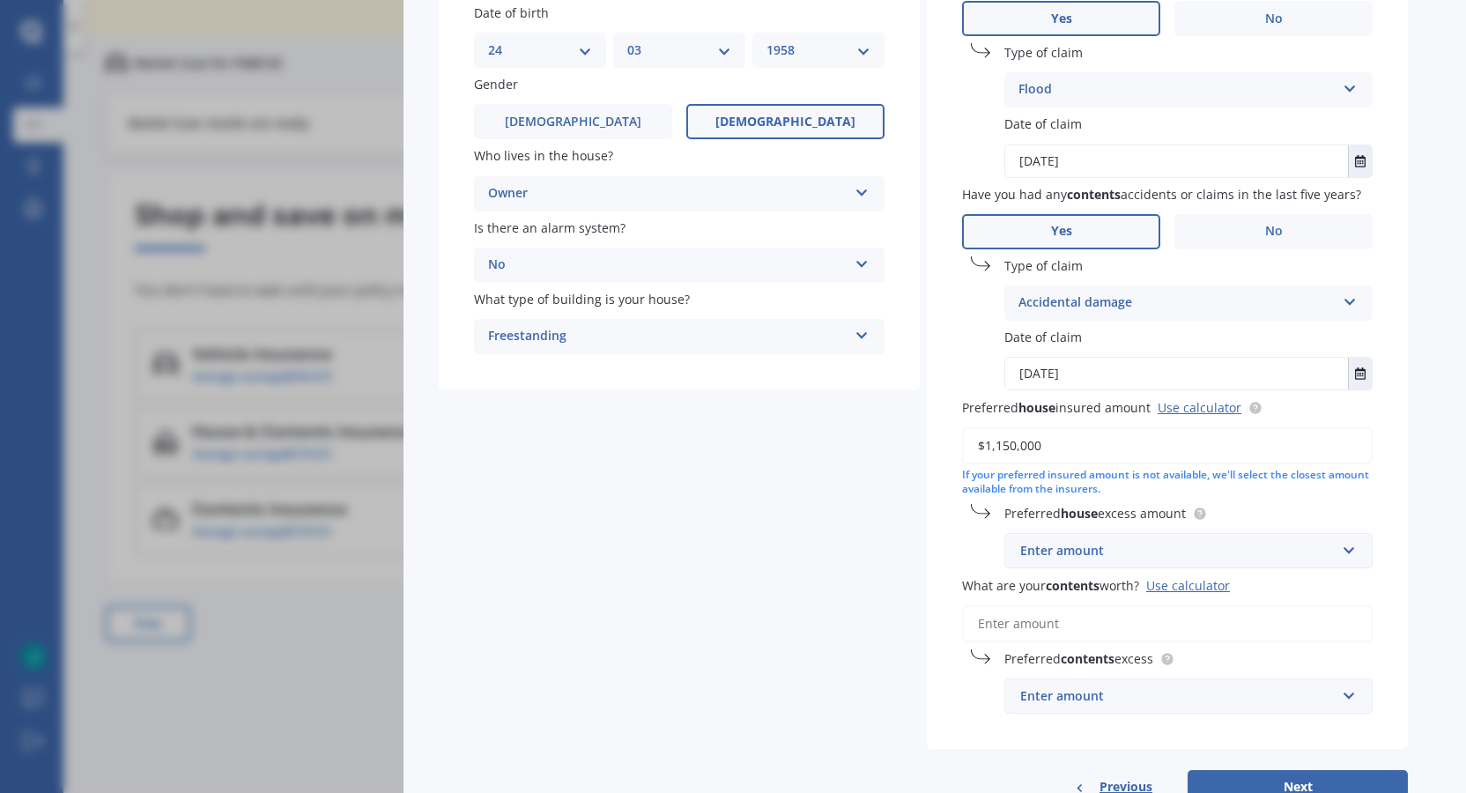
type input "$1,150,000"
click at [1356, 552] on input "text" at bounding box center [1182, 550] width 352 height 33
click at [1034, 648] on span "$500" at bounding box center [1033, 649] width 28 height 17
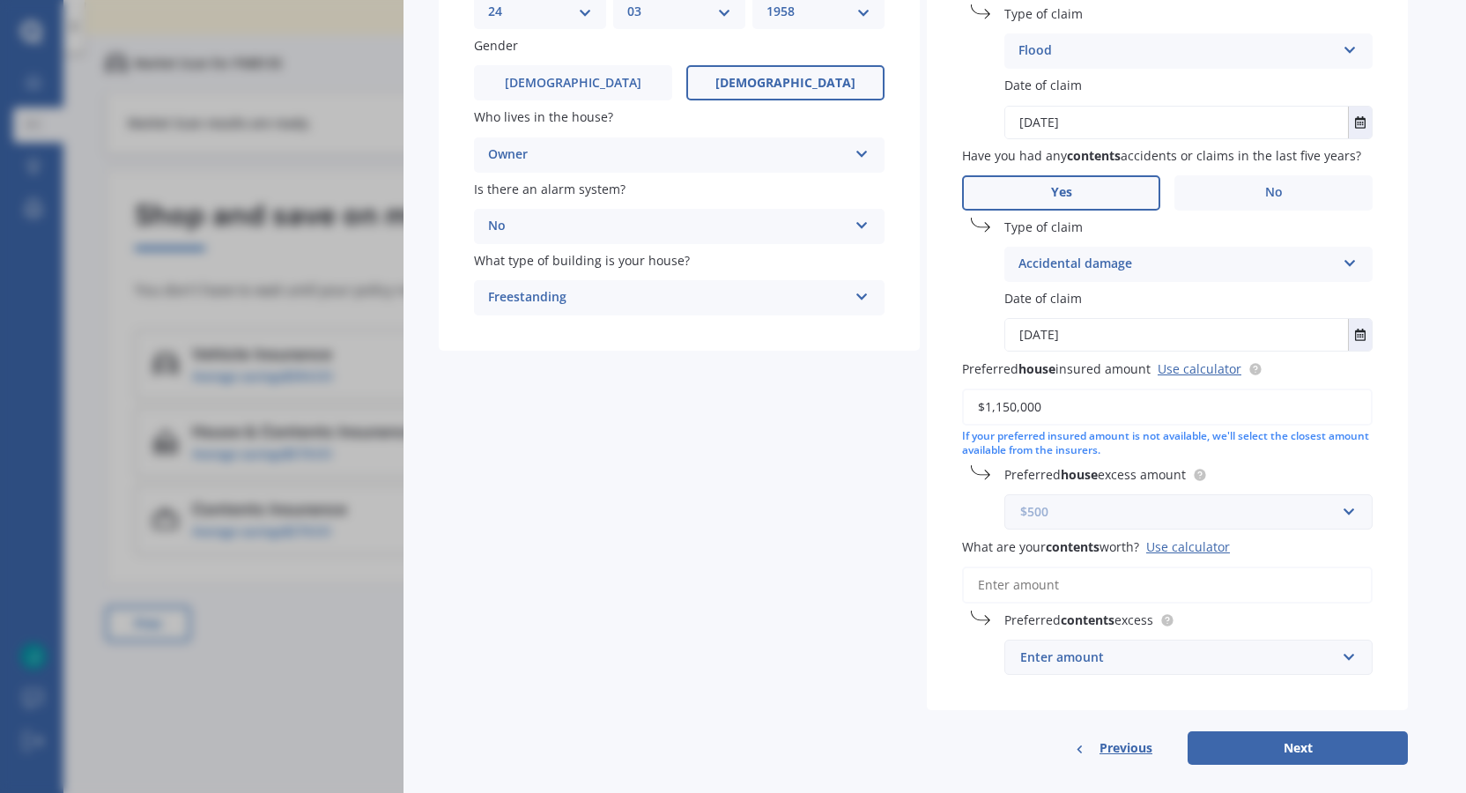
scroll to position [254, 0]
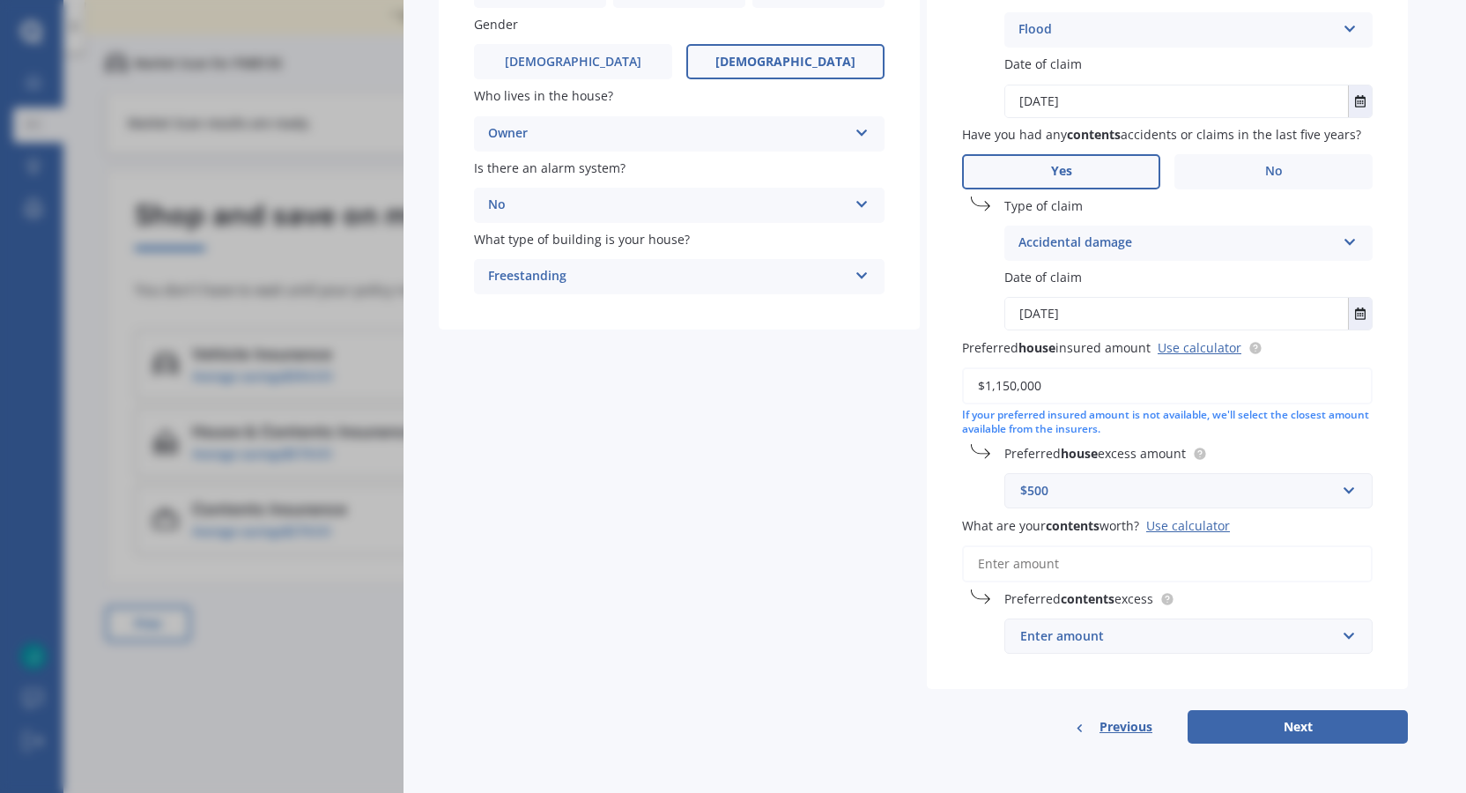
click at [1063, 562] on input "What are your contents worth? Use calculator" at bounding box center [1167, 563] width 411 height 37
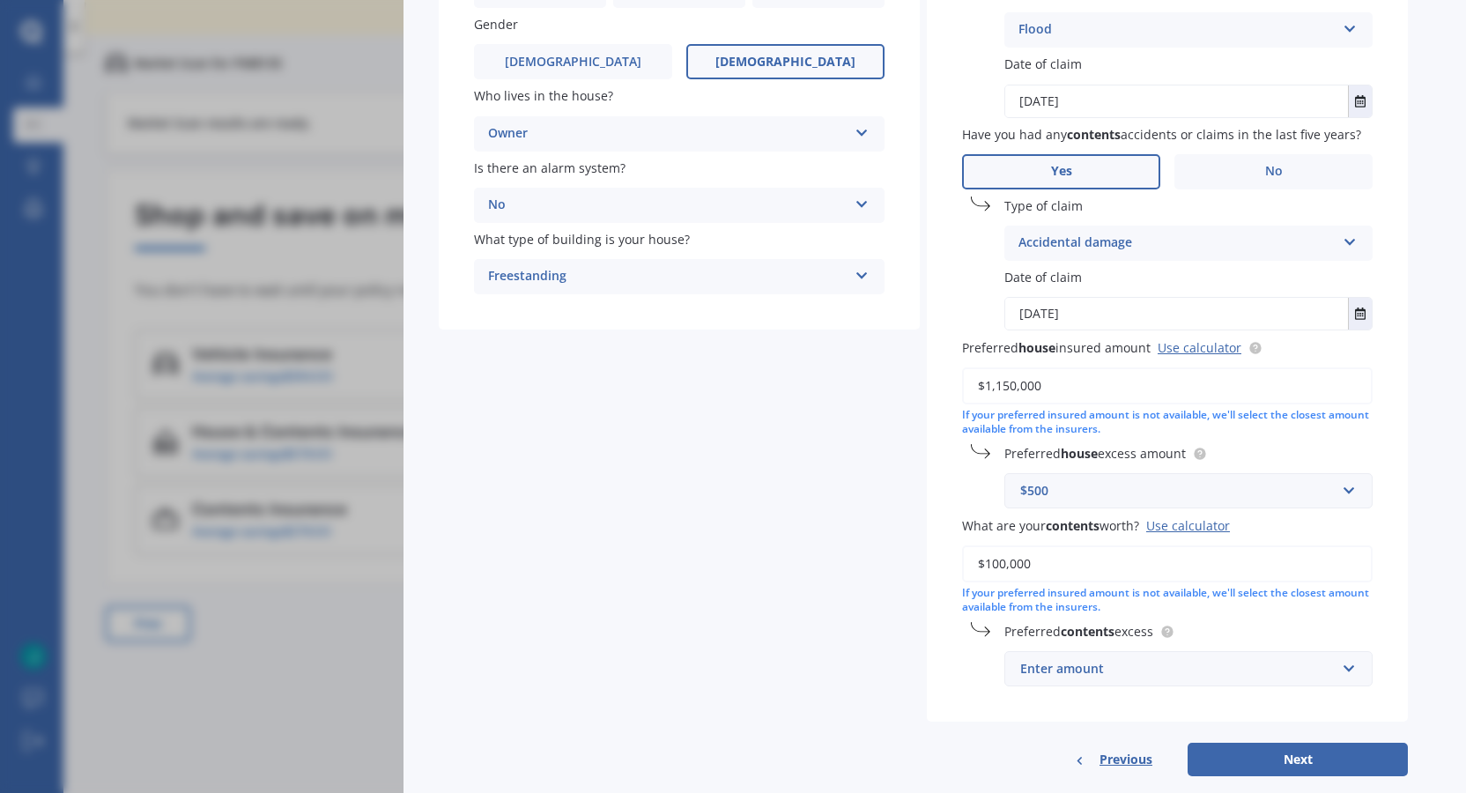
type input "$100,000"
click at [1349, 668] on input "text" at bounding box center [1182, 668] width 352 height 33
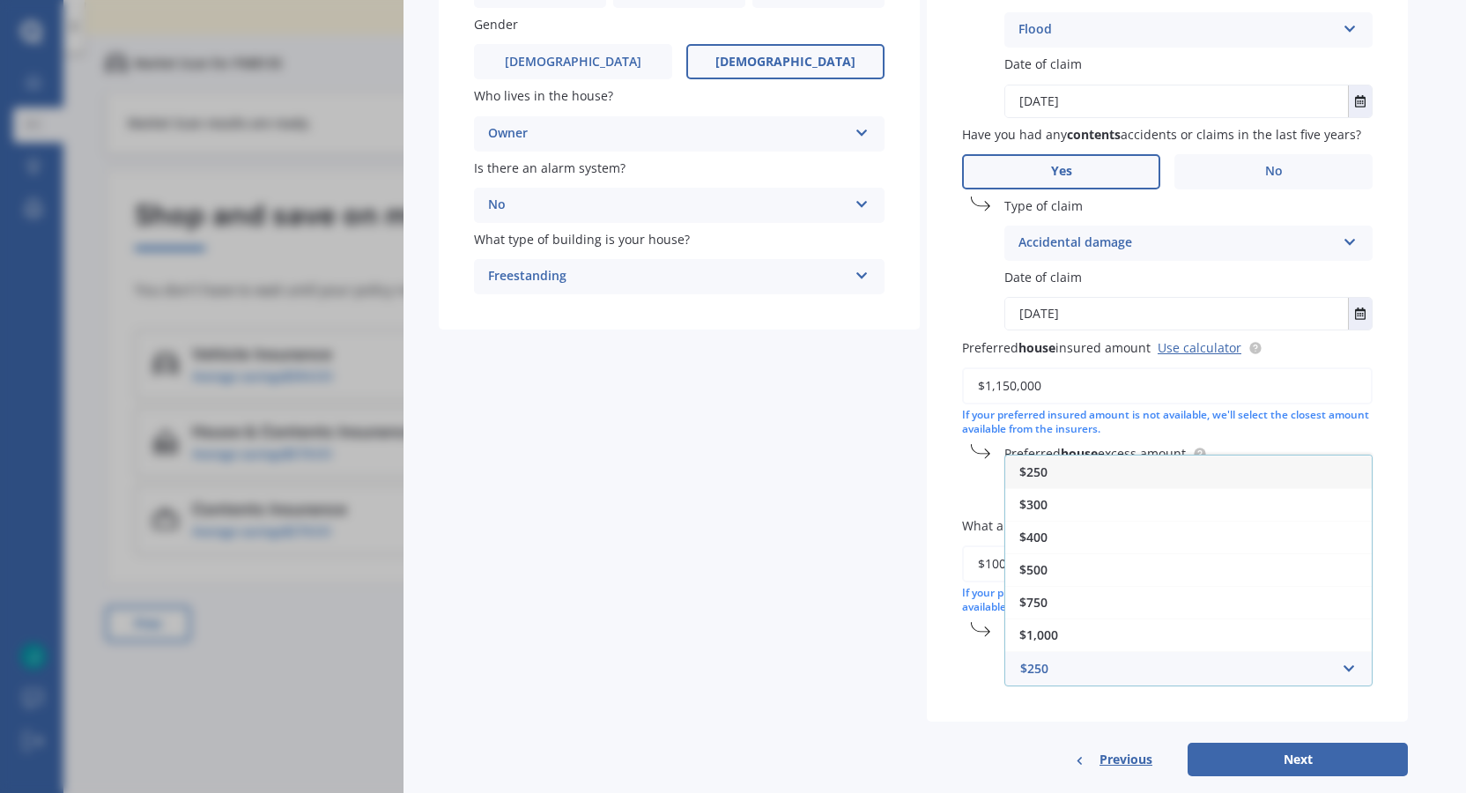
click at [1048, 469] on span "$250" at bounding box center [1033, 471] width 28 height 17
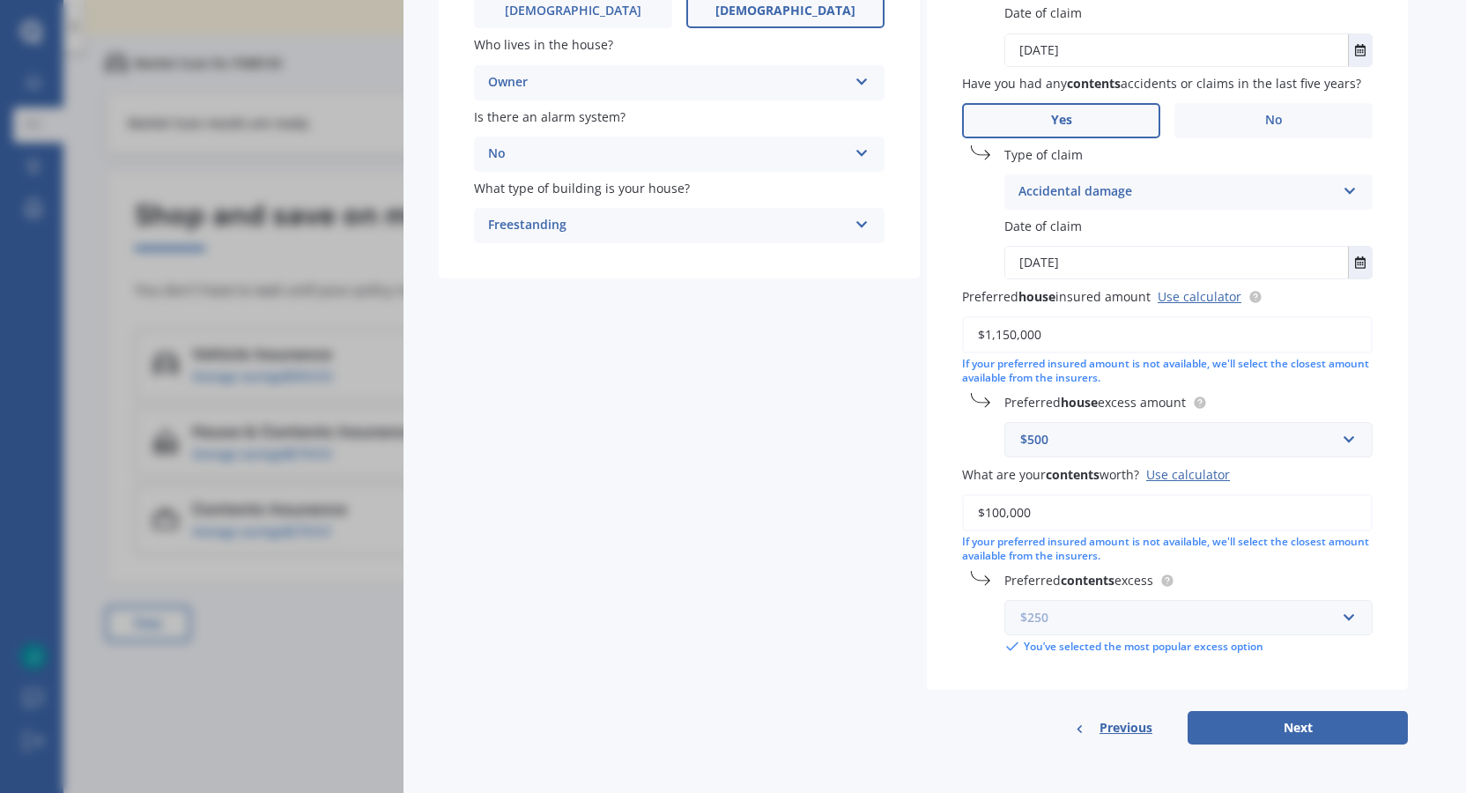
scroll to position [306, 0]
click at [1296, 722] on button "Next" at bounding box center [1298, 726] width 220 height 33
select select "24"
select select "03"
select select "1958"
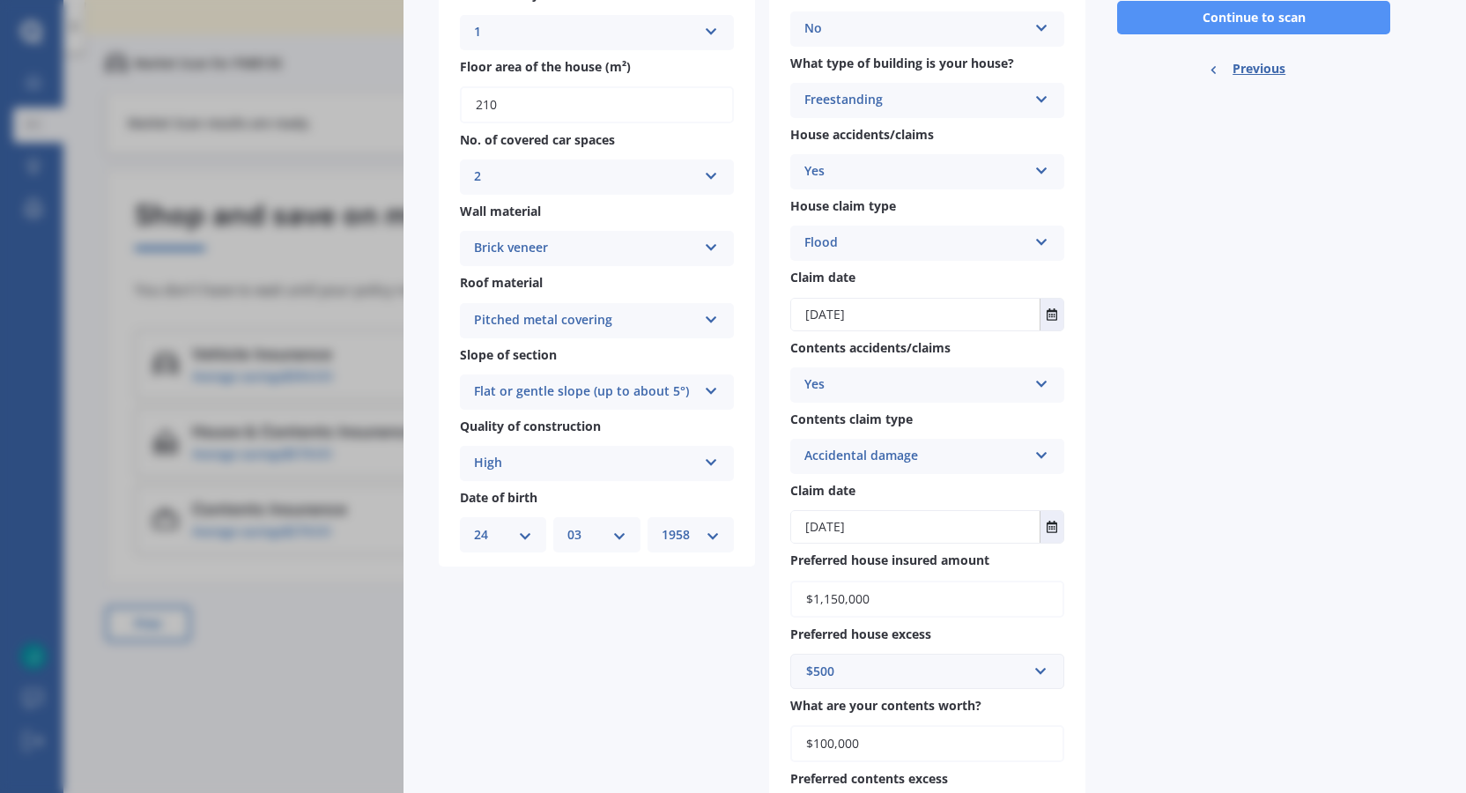
click at [1260, 15] on button "Continue to scan" at bounding box center [1253, 17] width 273 height 33
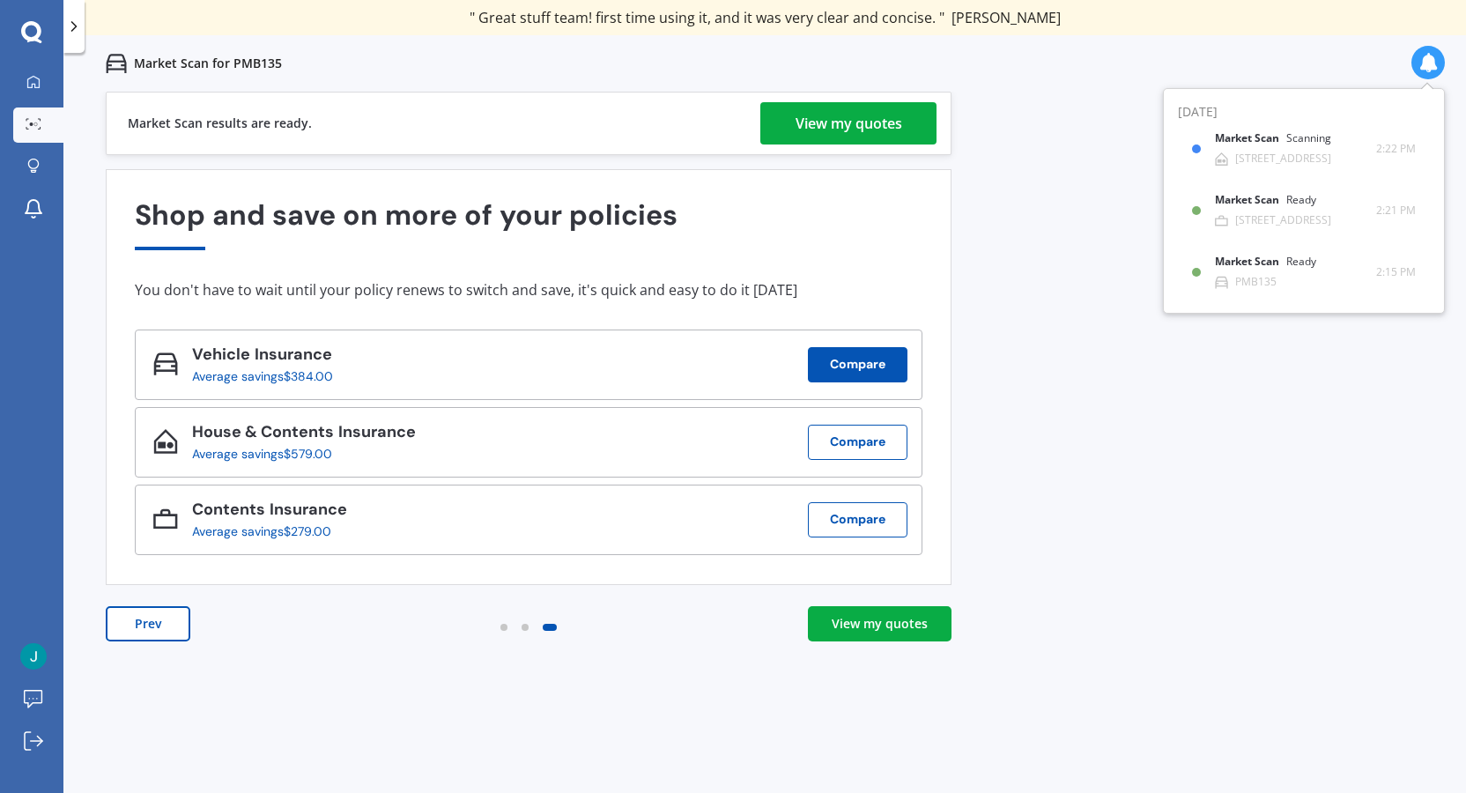
click at [866, 359] on button "Compare" at bounding box center [858, 364] width 100 height 35
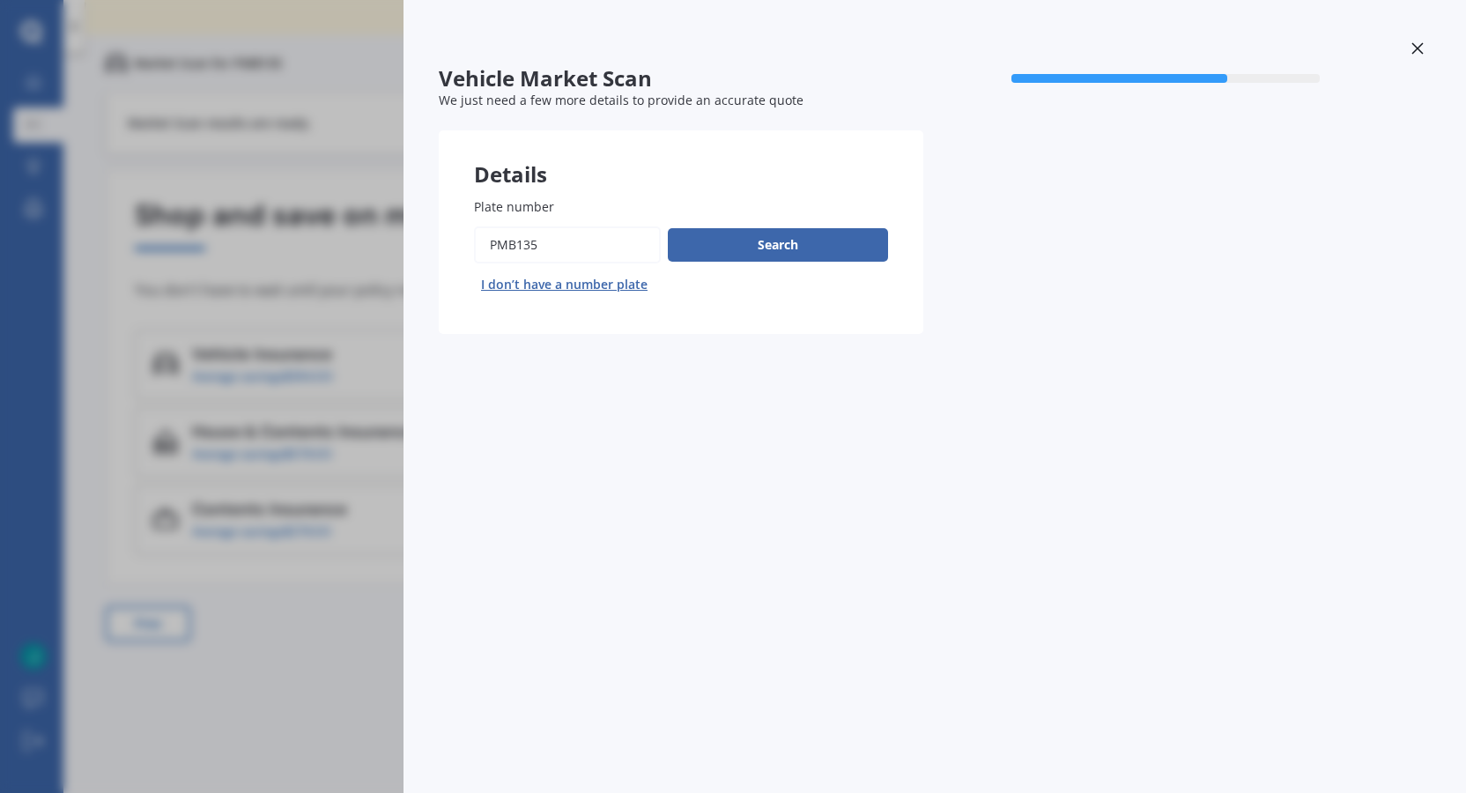
drag, startPoint x: 544, startPoint y: 243, endPoint x: 427, endPoint y: 235, distance: 116.6
click at [427, 235] on div "Vehicle Market Scan 70 % We just need a few more details to provide an accurate…" at bounding box center [935, 396] width 1063 height 793
type input "BLT180"
click at [781, 238] on button "Search" at bounding box center [778, 244] width 220 height 33
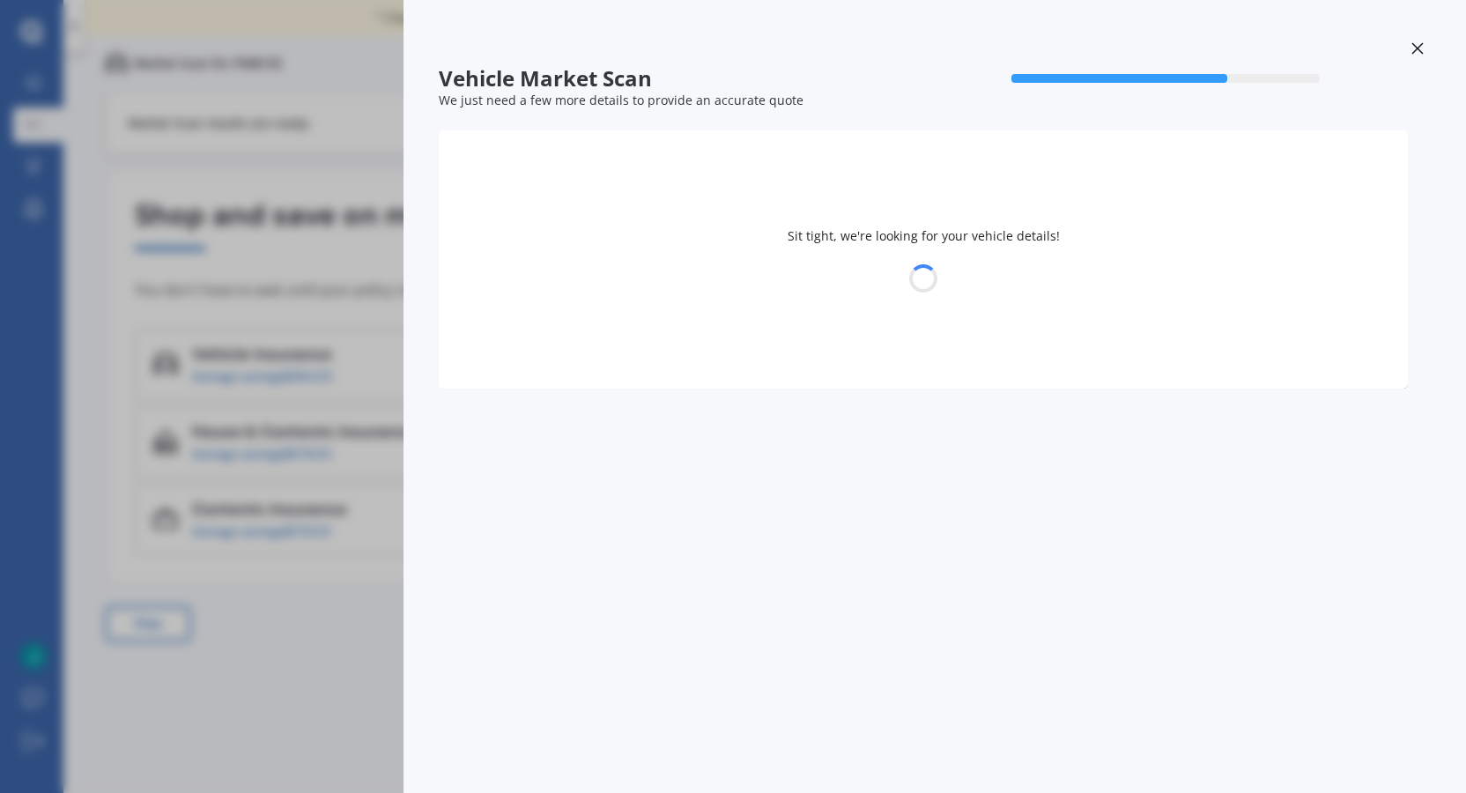
select select "24"
select select "03"
select select "1958"
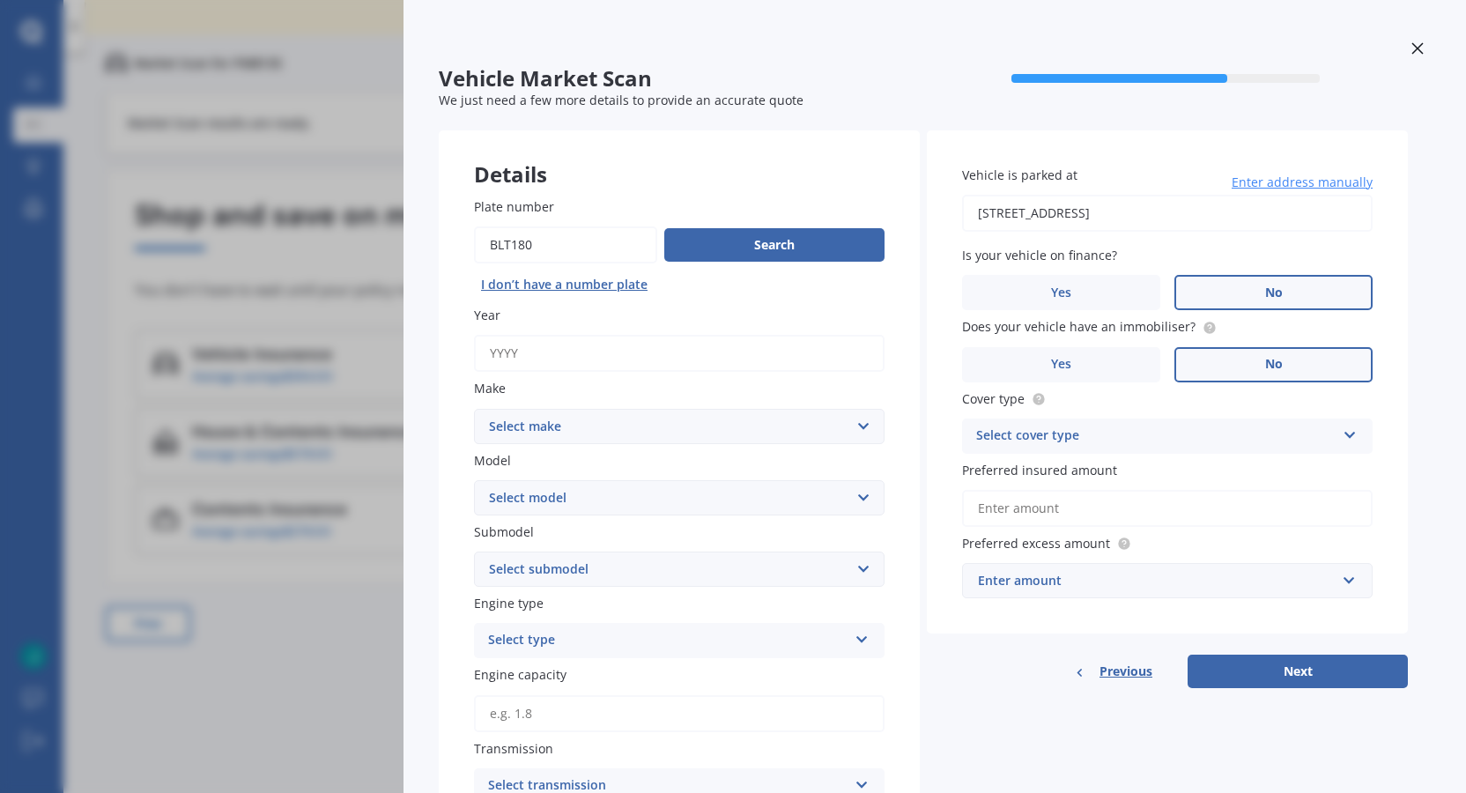
click at [508, 238] on input "Plate number" at bounding box center [565, 244] width 183 height 37
type input "BLM180"
click at [1188, 655] on button "Next" at bounding box center [1298, 671] width 220 height 33
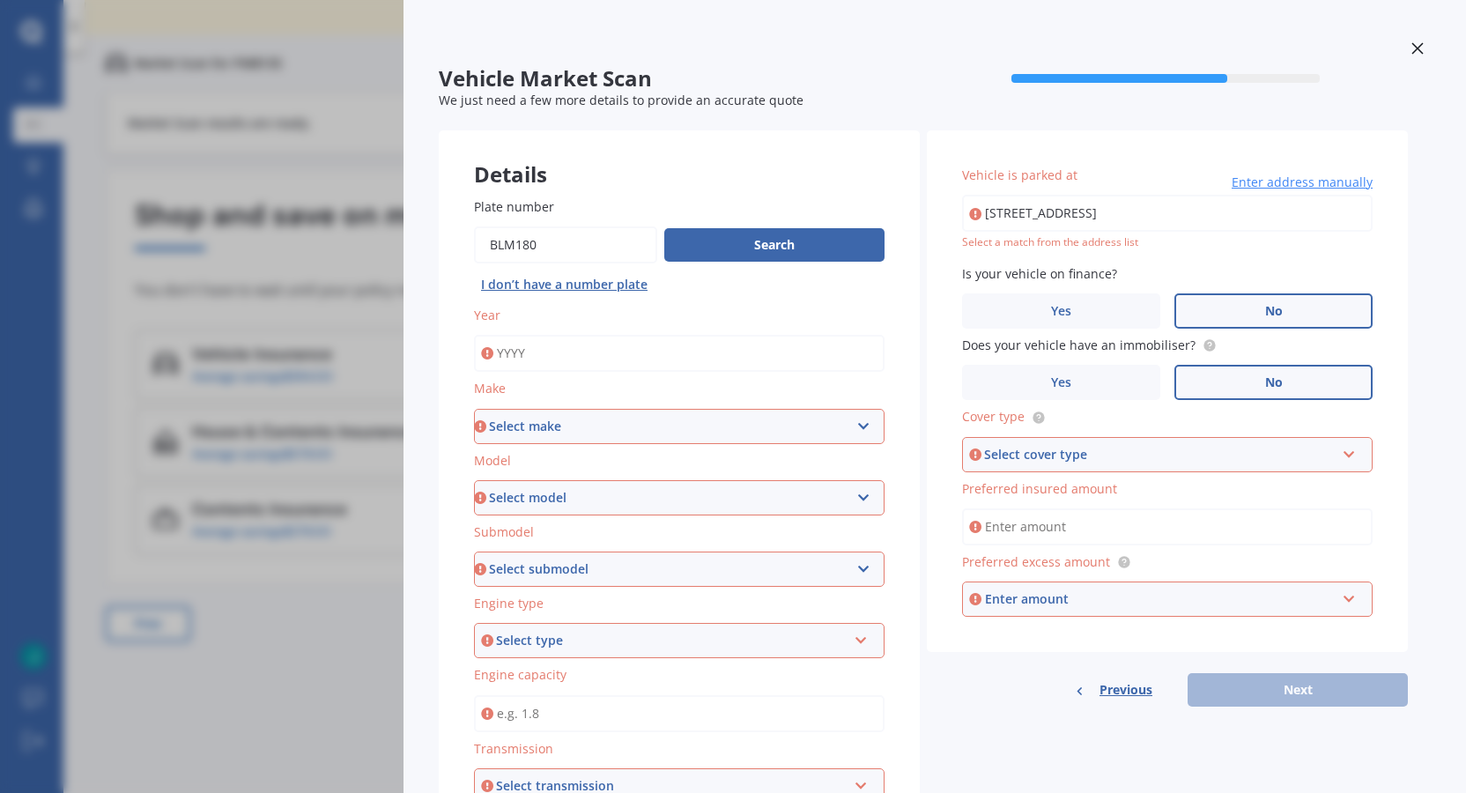
drag, startPoint x: 537, startPoint y: 244, endPoint x: 465, endPoint y: 250, distance: 72.5
click at [465, 250] on div "Plate number Search I don’t have a number plate Year Make Select make AC ALFA R…" at bounding box center [679, 679] width 481 height 1034
click at [784, 247] on button "Search" at bounding box center [774, 244] width 220 height 33
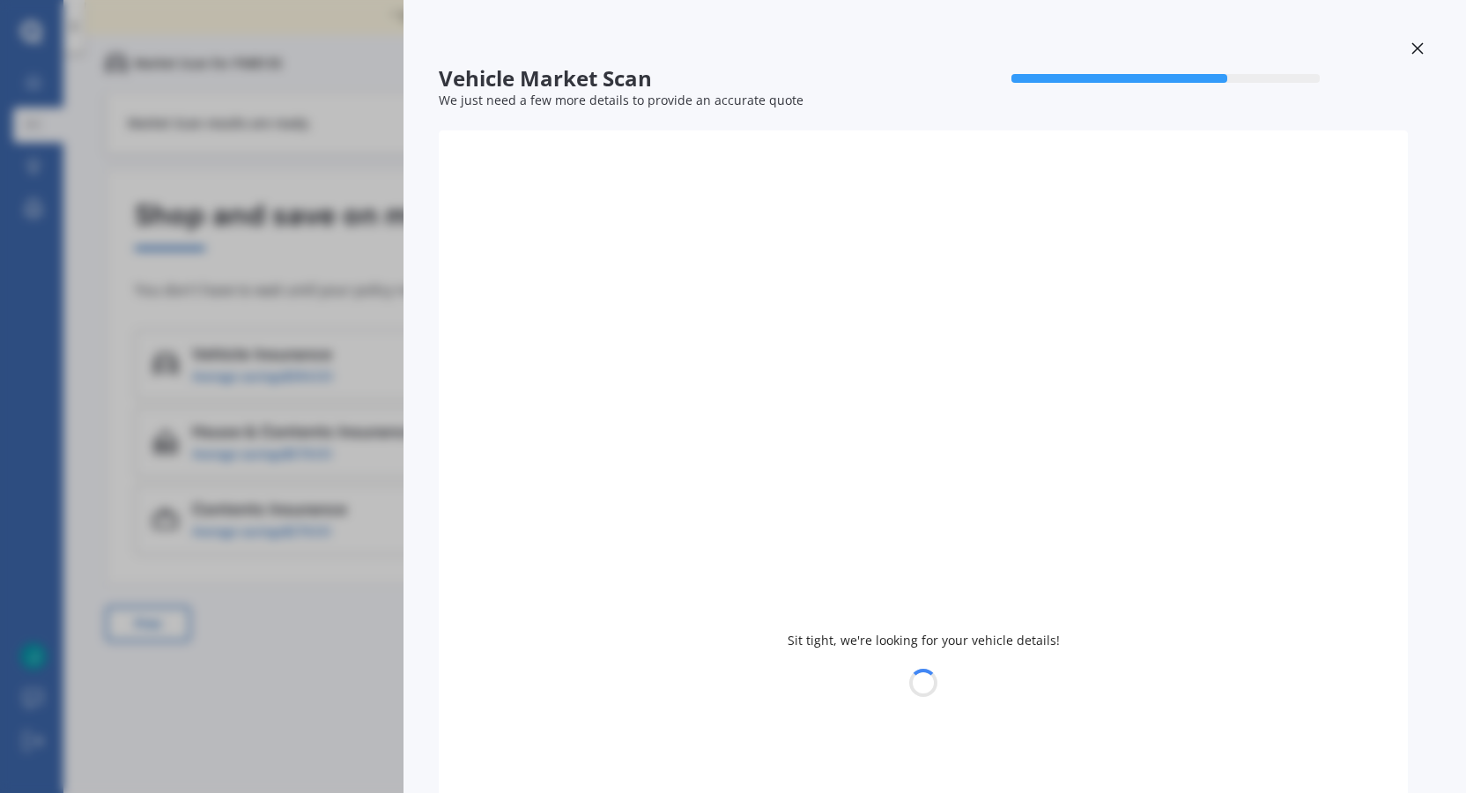
type input "1996"
select select "HONDA"
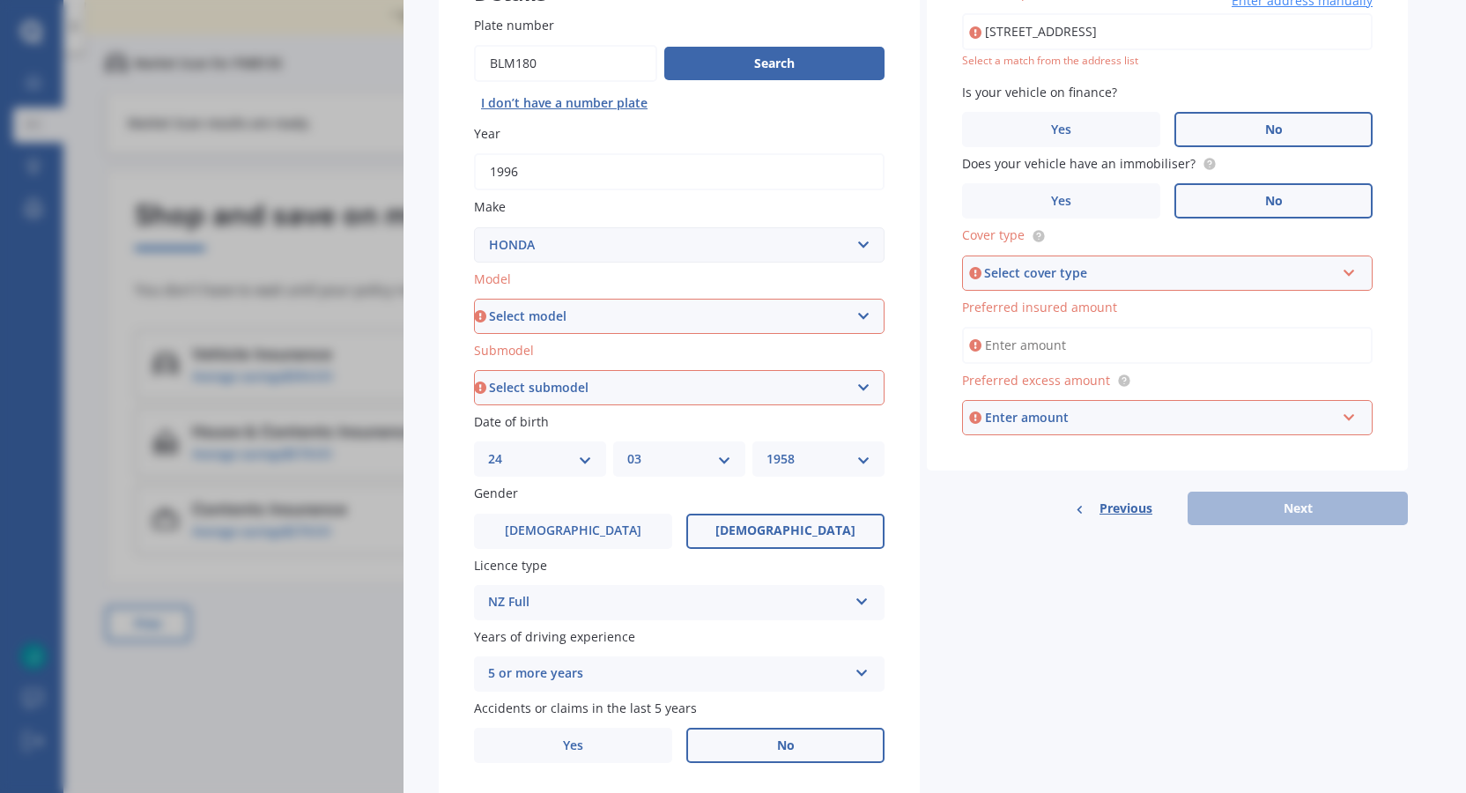
scroll to position [236, 0]
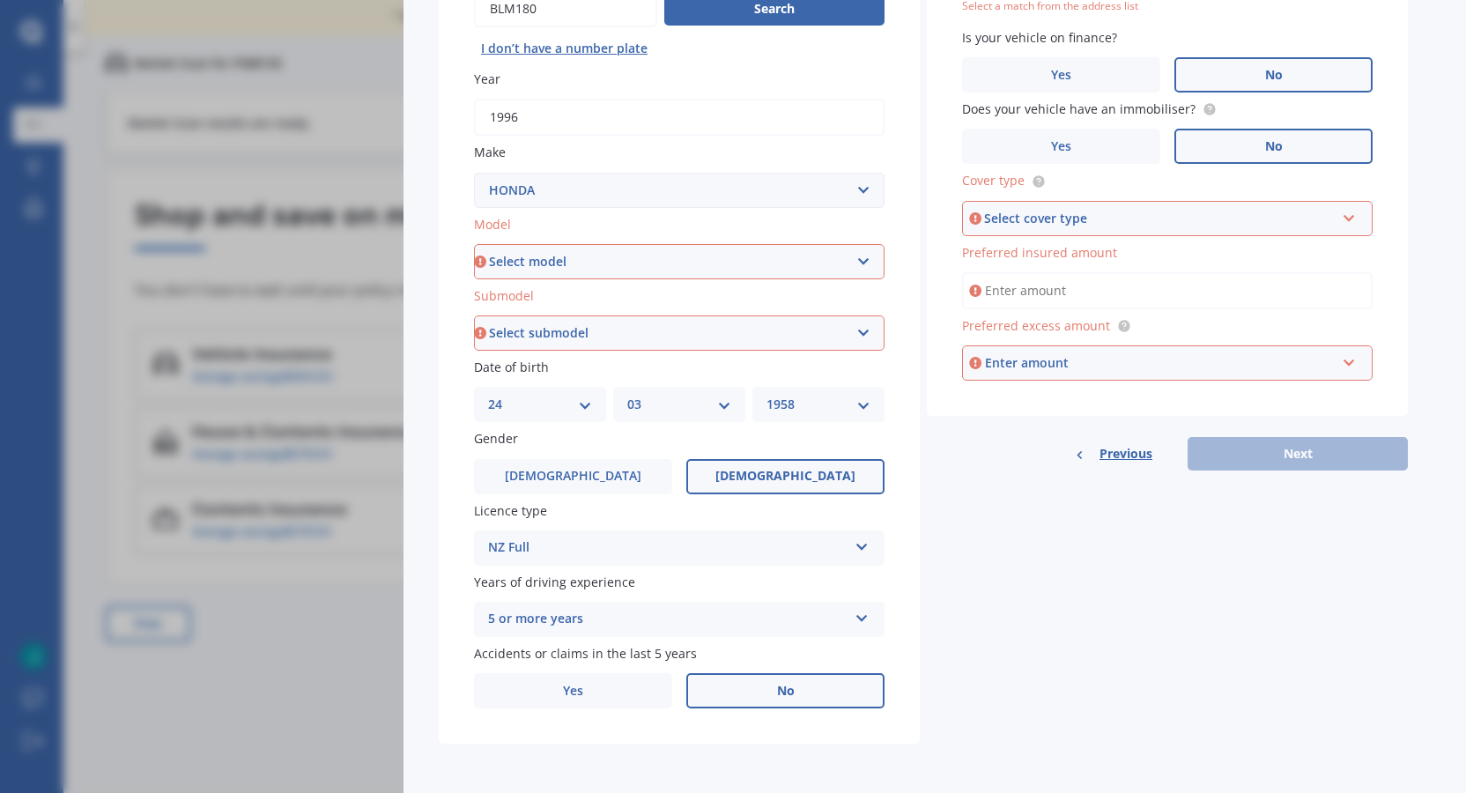
click at [869, 257] on select "Select model Accord Acty Acura Airwave Ascot Avancier Beat Capa City Civic Conc…" at bounding box center [679, 261] width 411 height 35
select select "CRX"
click at [474, 244] on select "Select model Accord Acty Acura Airwave Ascot Avancier Beat Capa City Civic Conc…" at bounding box center [679, 261] width 411 height 35
click at [868, 330] on select "Select submodel (All)" at bounding box center [679, 332] width 411 height 35
select select "(ALL)"
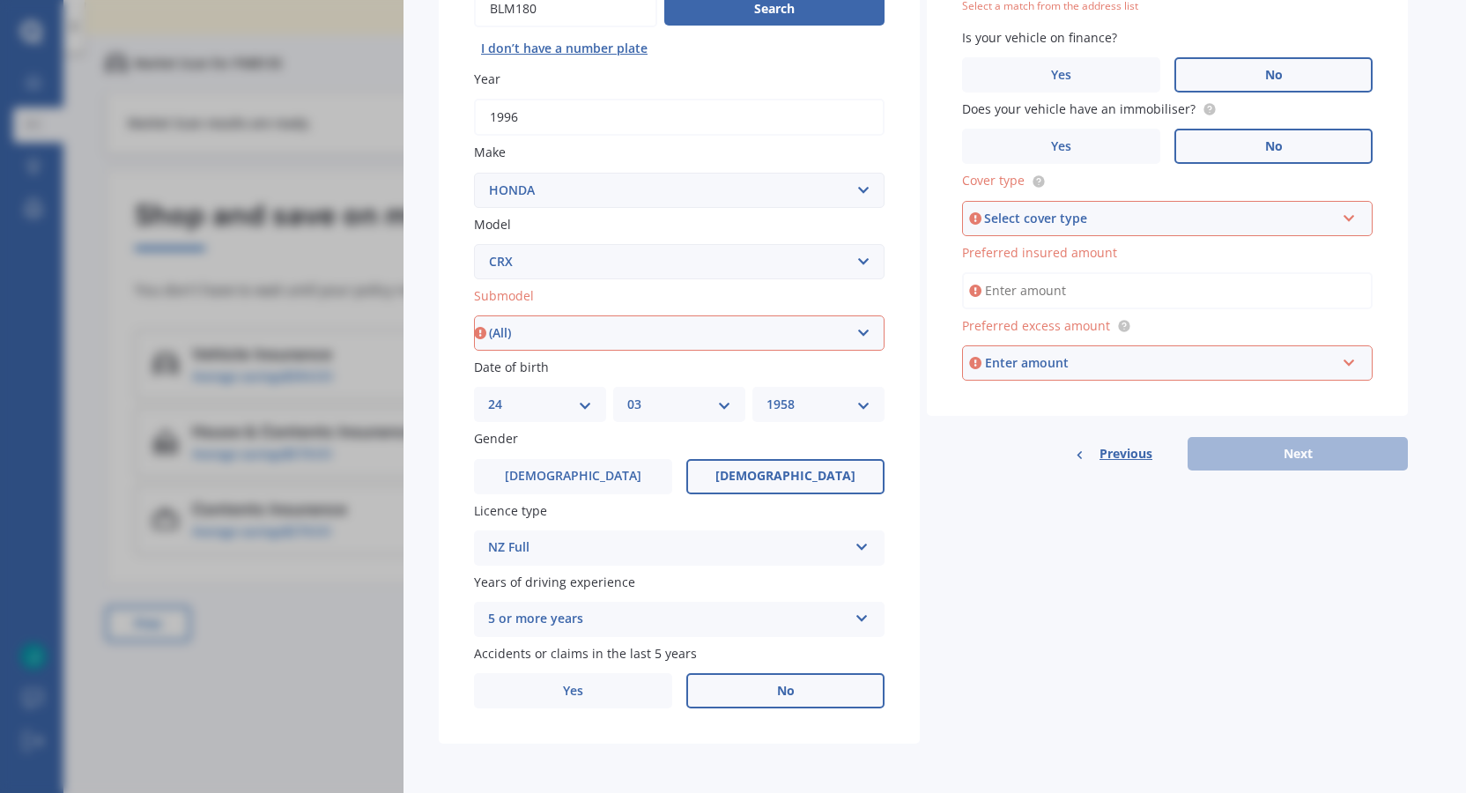
click at [474, 315] on select "Select submodel (All)" at bounding box center [679, 332] width 411 height 35
click at [832, 685] on label "No" at bounding box center [785, 690] width 198 height 35
click at [0, 0] on input "No" at bounding box center [0, 0] width 0 height 0
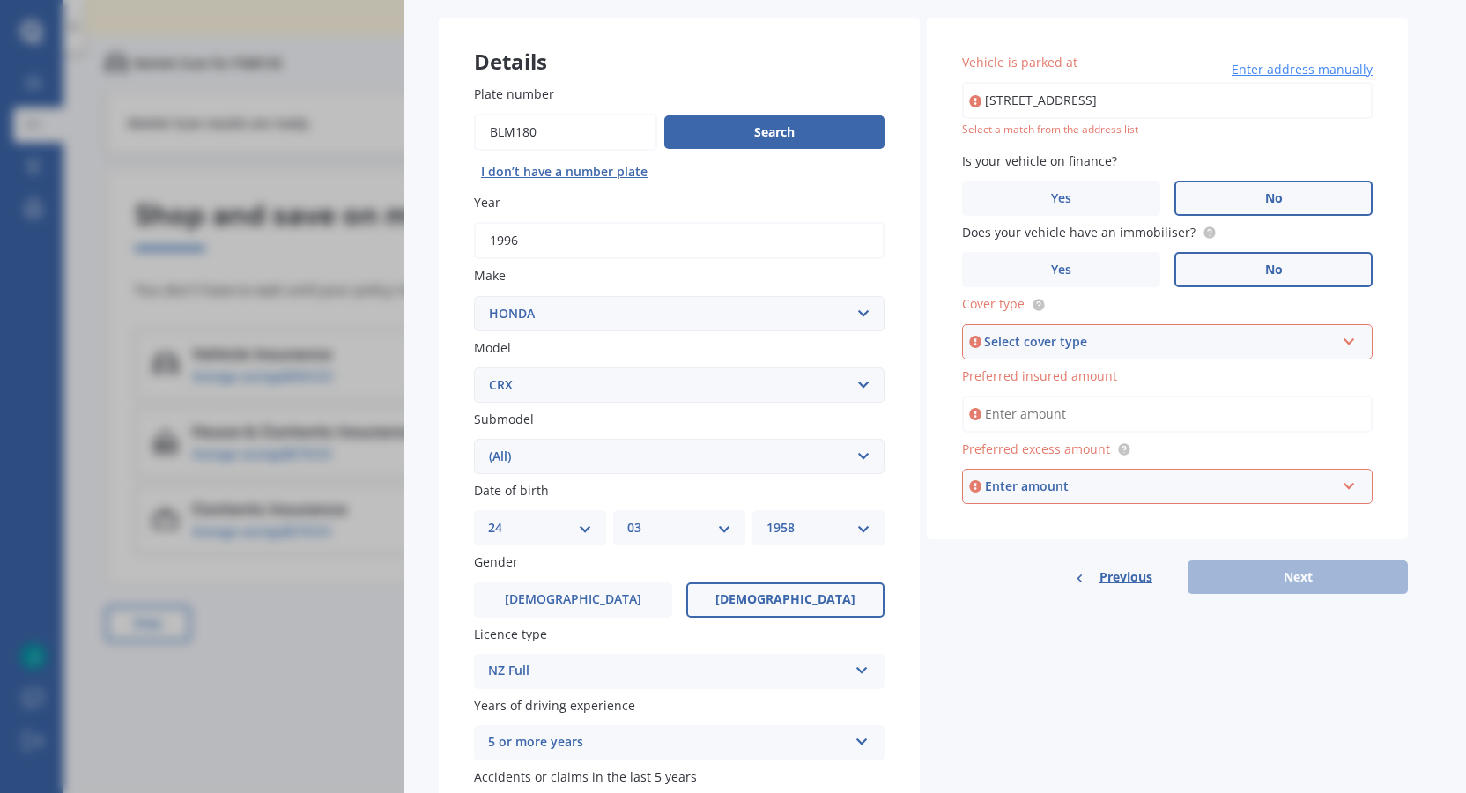
scroll to position [0, 0]
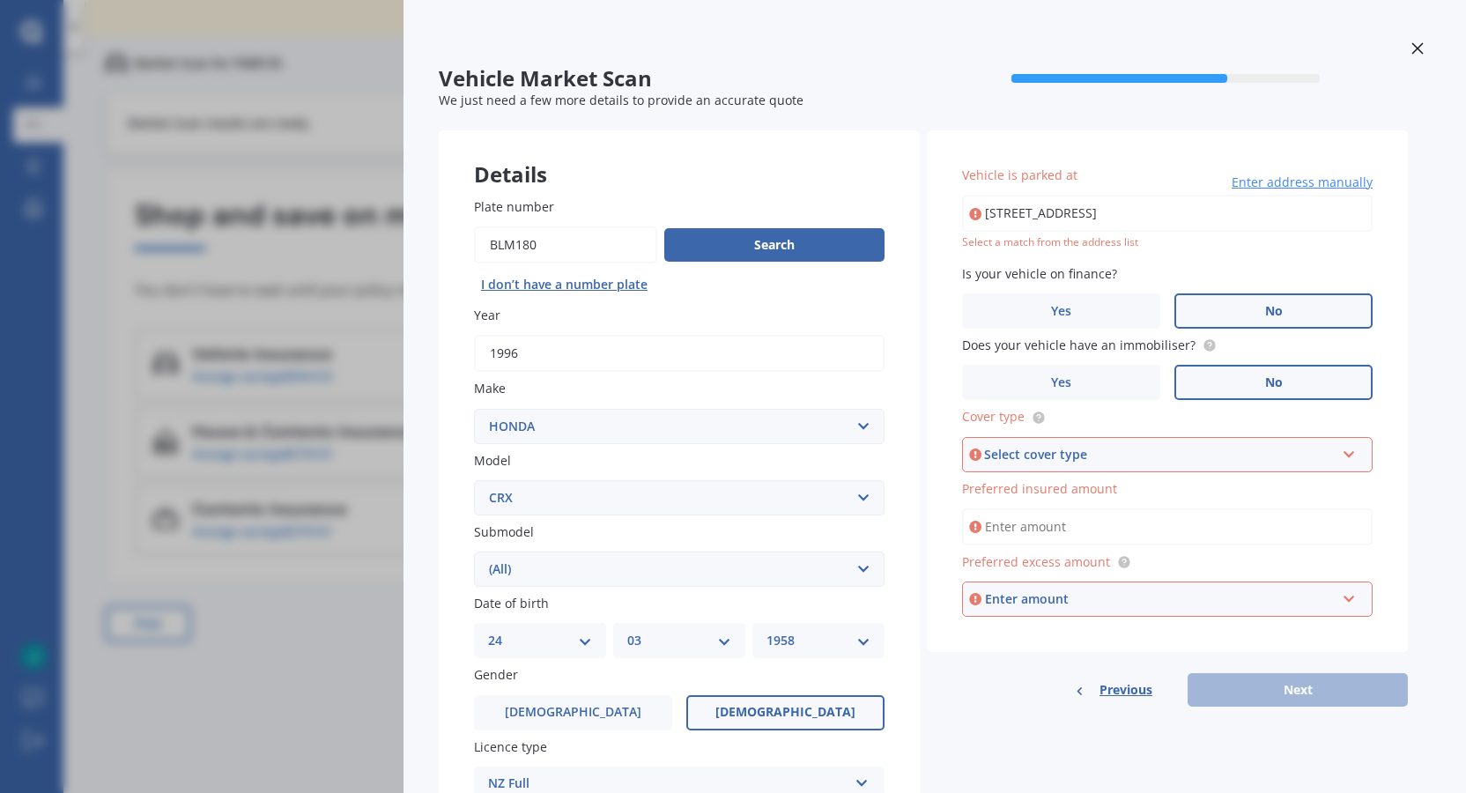
click at [1270, 304] on span "No" at bounding box center [1274, 311] width 18 height 15
click at [0, 0] on input "No" at bounding box center [0, 0] width 0 height 0
click at [1350, 452] on icon at bounding box center [1349, 451] width 15 height 12
click at [1042, 482] on span "Comprehensive" at bounding box center [1024, 487] width 93 height 17
click at [1035, 522] on input "Preferred insured amount" at bounding box center [1167, 526] width 411 height 37
